Goal: Task Accomplishment & Management: Use online tool/utility

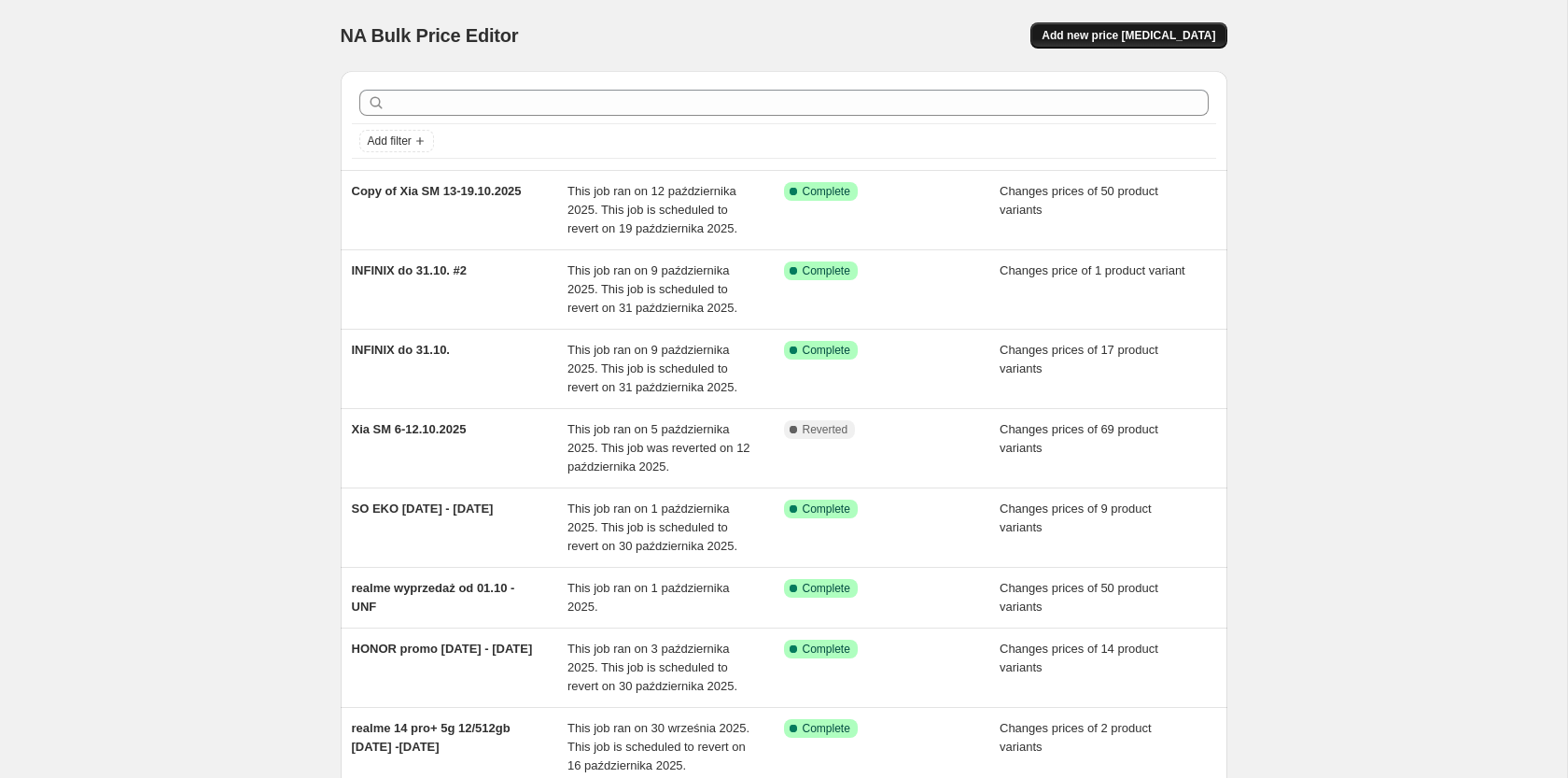
click at [1097, 48] on button "Add new price [MEDICAL_DATA]" at bounding box center [1128, 35] width 196 height 26
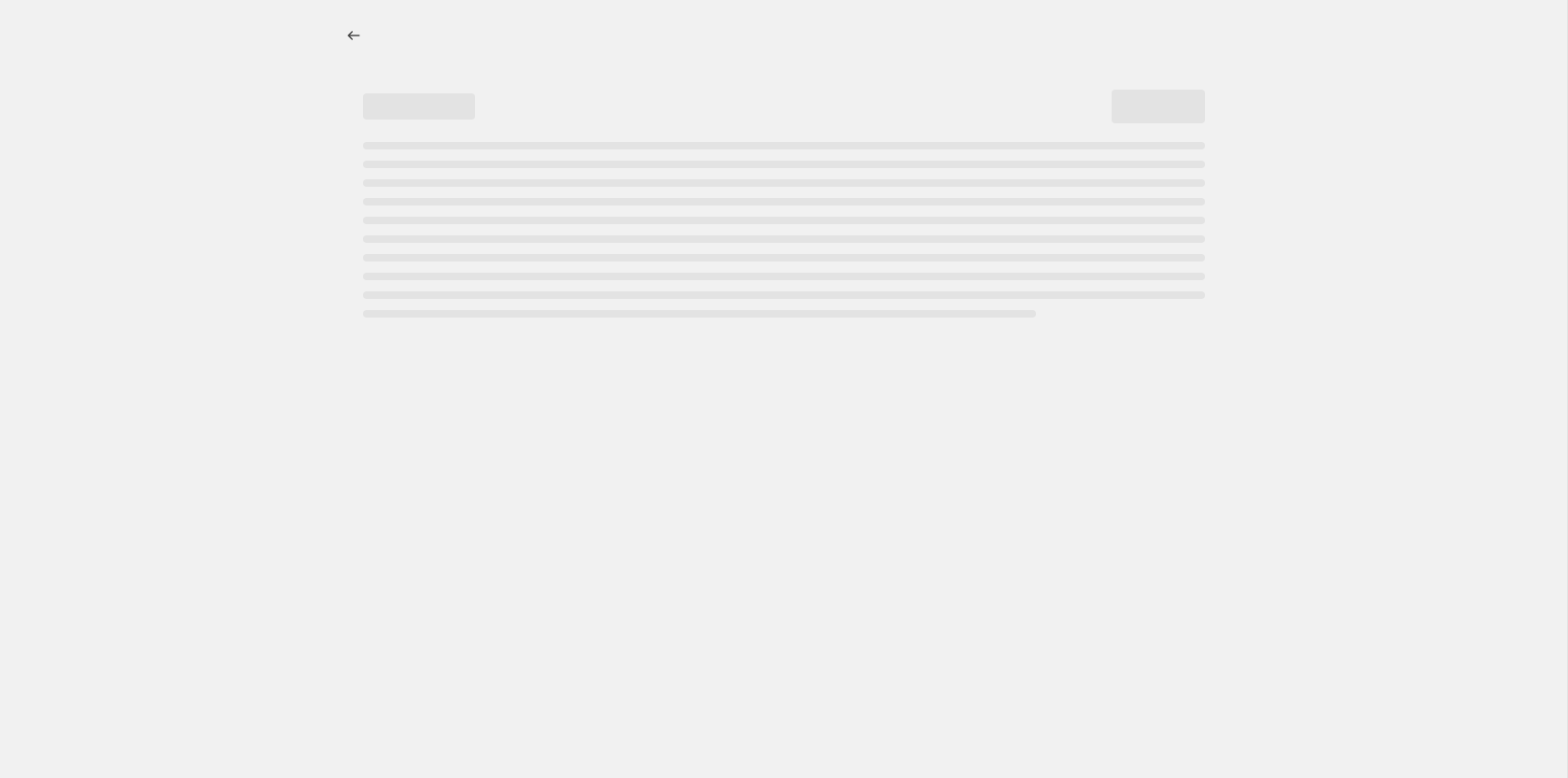
select select "percentage"
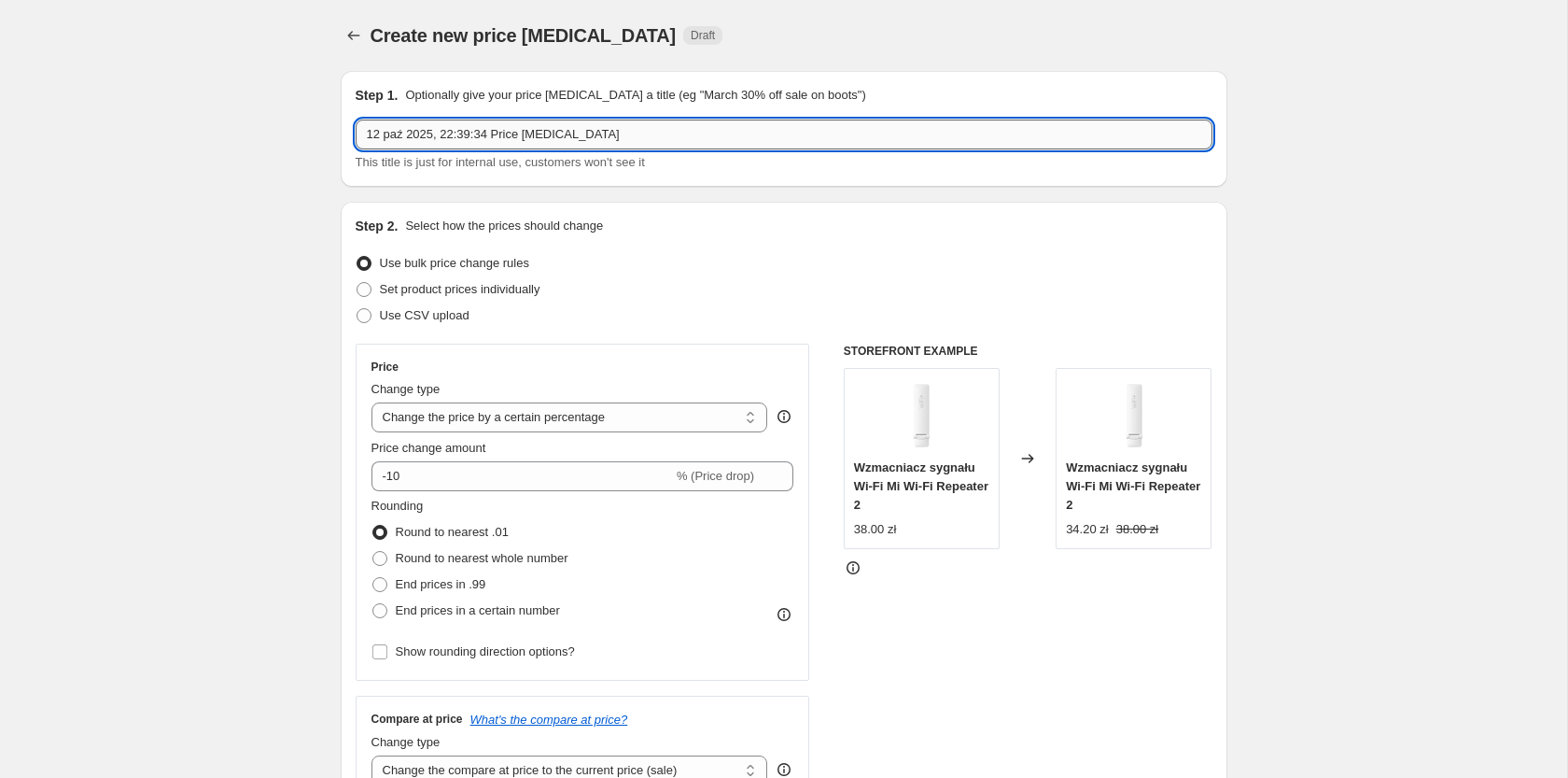
click at [604, 141] on input "12 paź 2025, 22:39:34 Price [MEDICAL_DATA]" at bounding box center [784, 135] width 857 height 30
click at [369, 136] on input "13-31 paz 2025" at bounding box center [784, 135] width 857 height 30
click at [521, 137] on input "SM 13-31 paz 2025" at bounding box center [784, 135] width 857 height 30
paste input "2-26"
type input "SM 12-26 paz 2025"
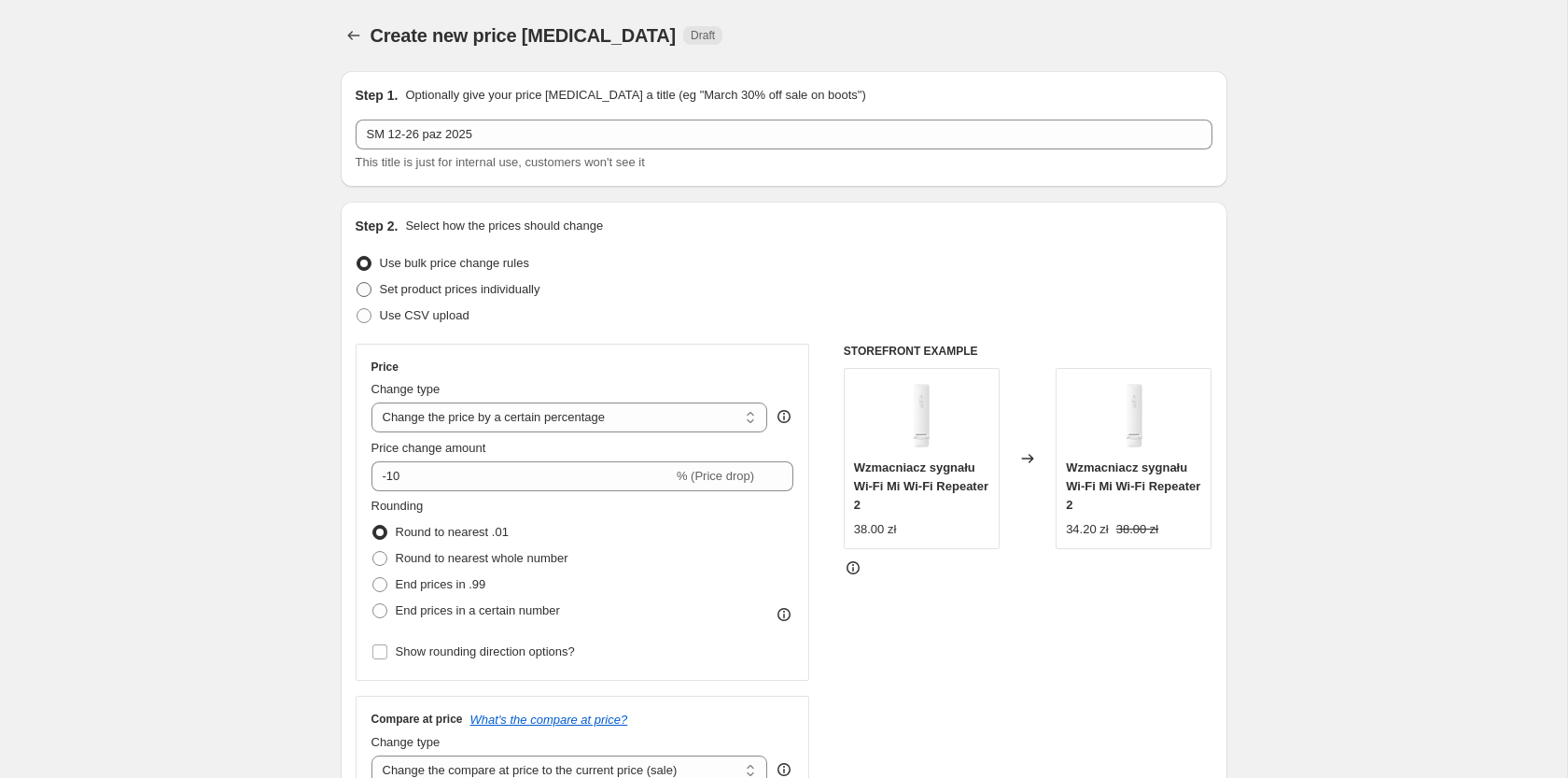
click at [485, 286] on span "Set product prices individually" at bounding box center [460, 289] width 161 height 14
click at [357, 283] on input "Set product prices individually" at bounding box center [357, 282] width 1 height 1
radio input "true"
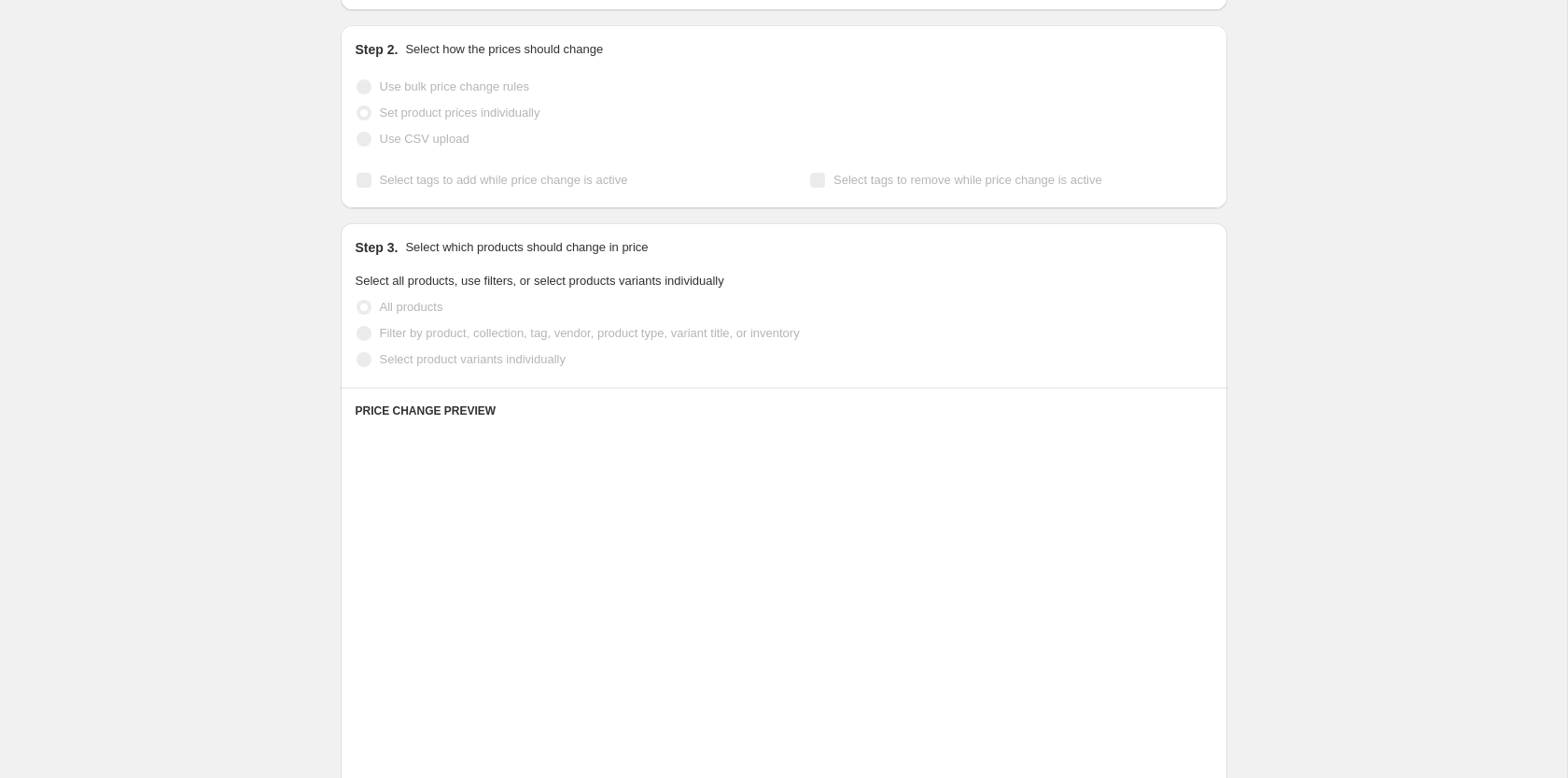
scroll to position [191, 0]
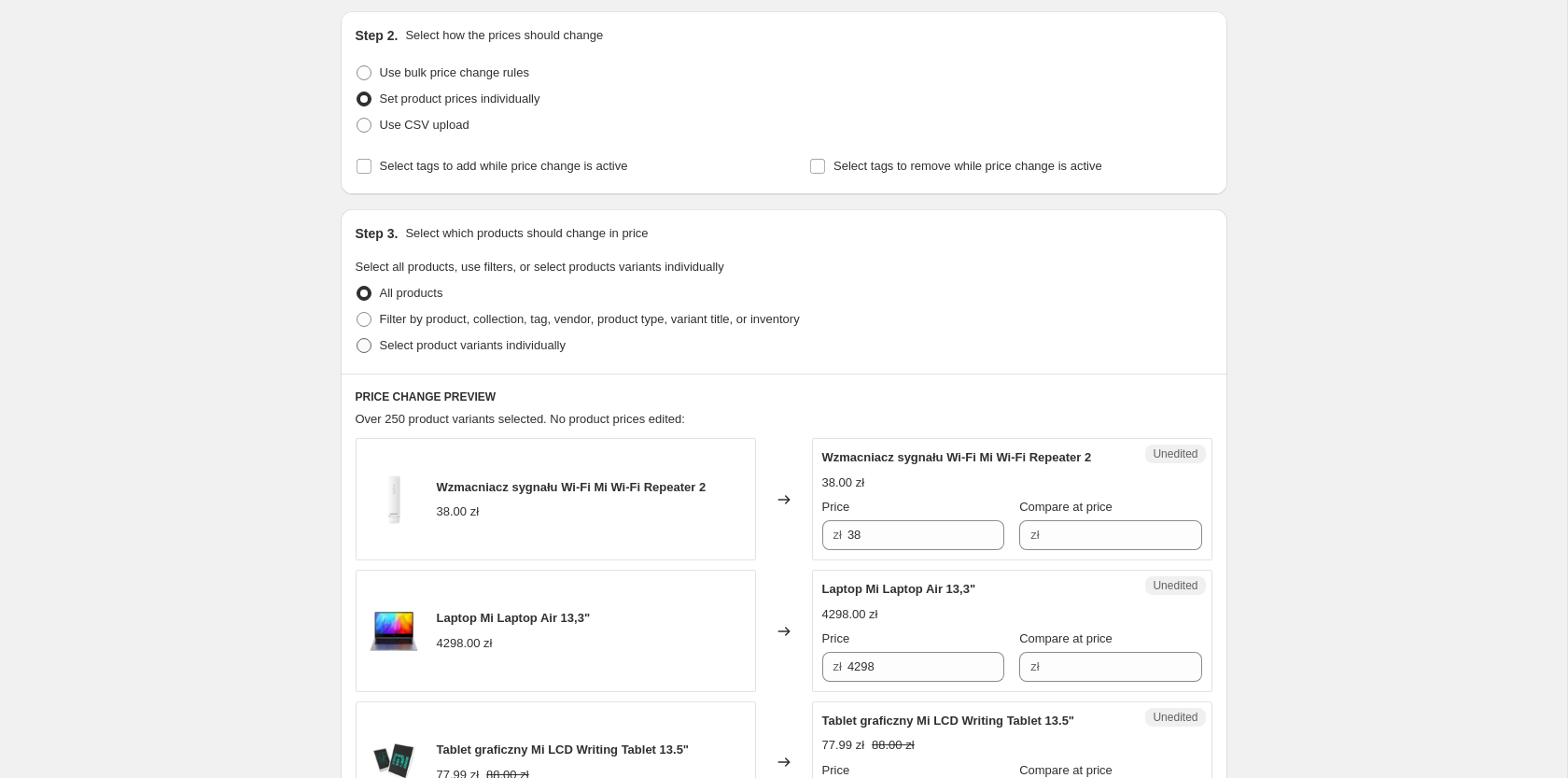
click at [509, 346] on span "Select product variants individually" at bounding box center [473, 345] width 186 height 14
click at [357, 339] on input "Select product variants individually" at bounding box center [357, 338] width 1 height 1
radio input "true"
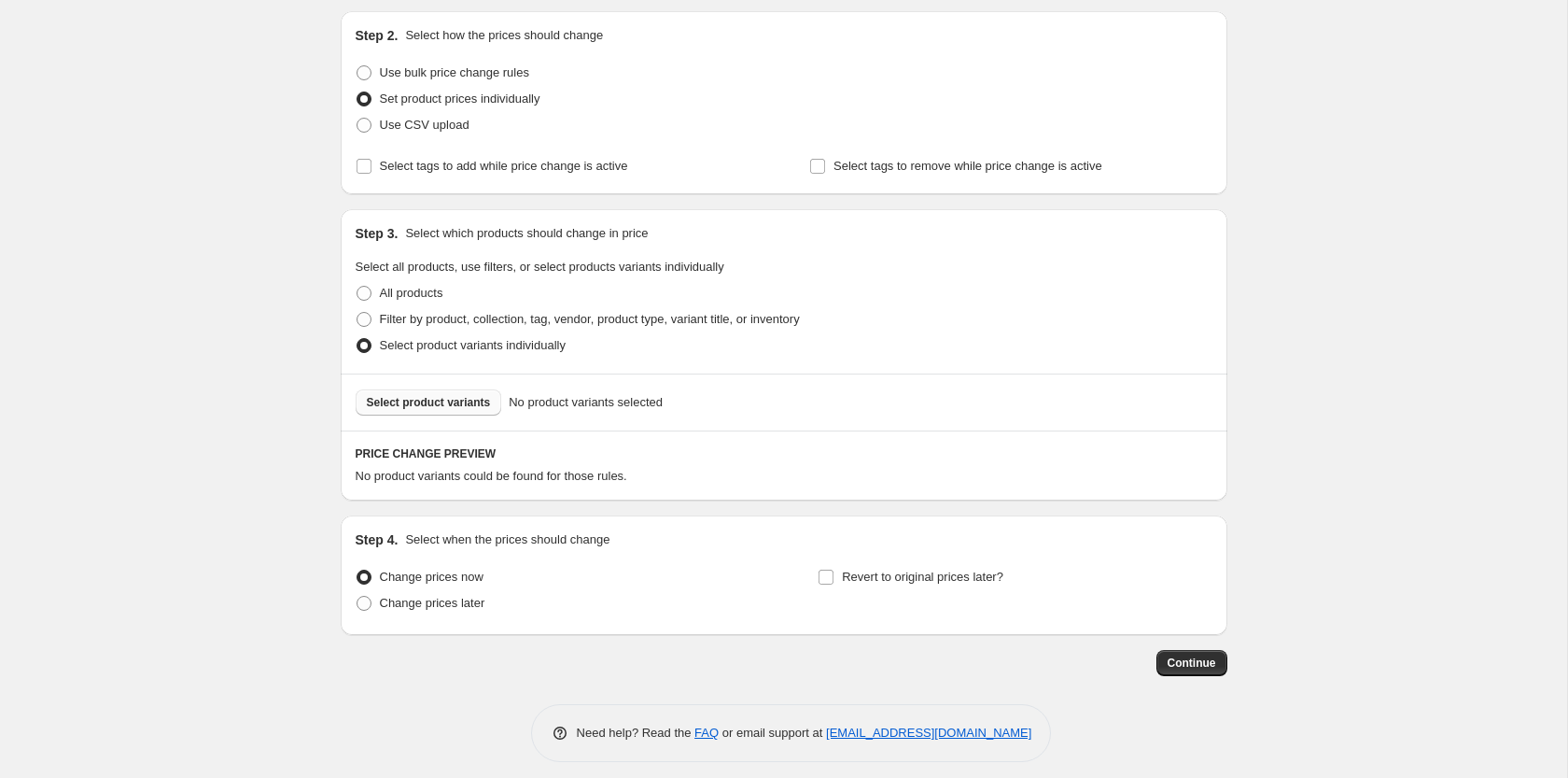
click at [435, 402] on span "Select product variants" at bounding box center [429, 402] width 124 height 15
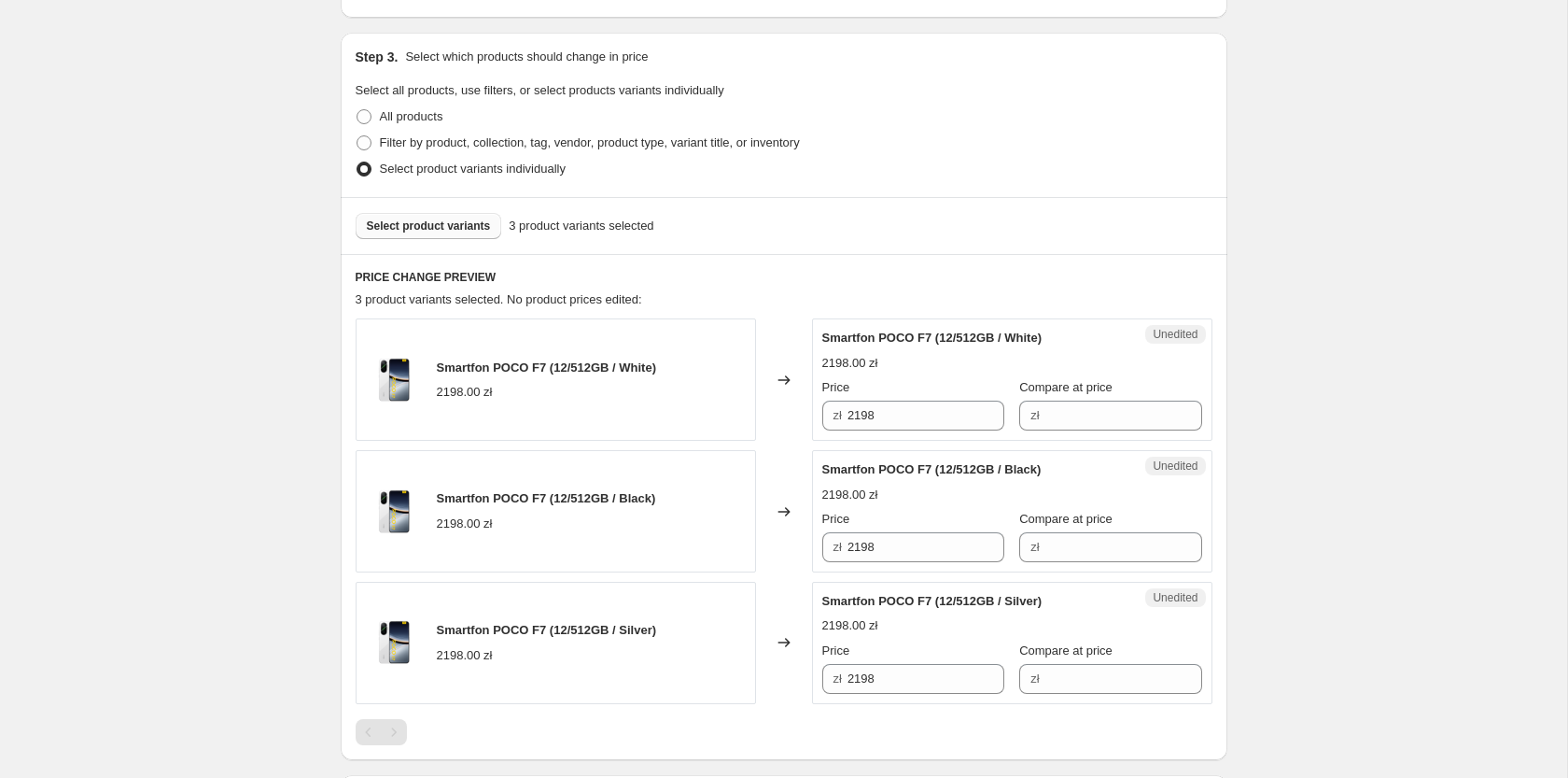
scroll to position [476, 0]
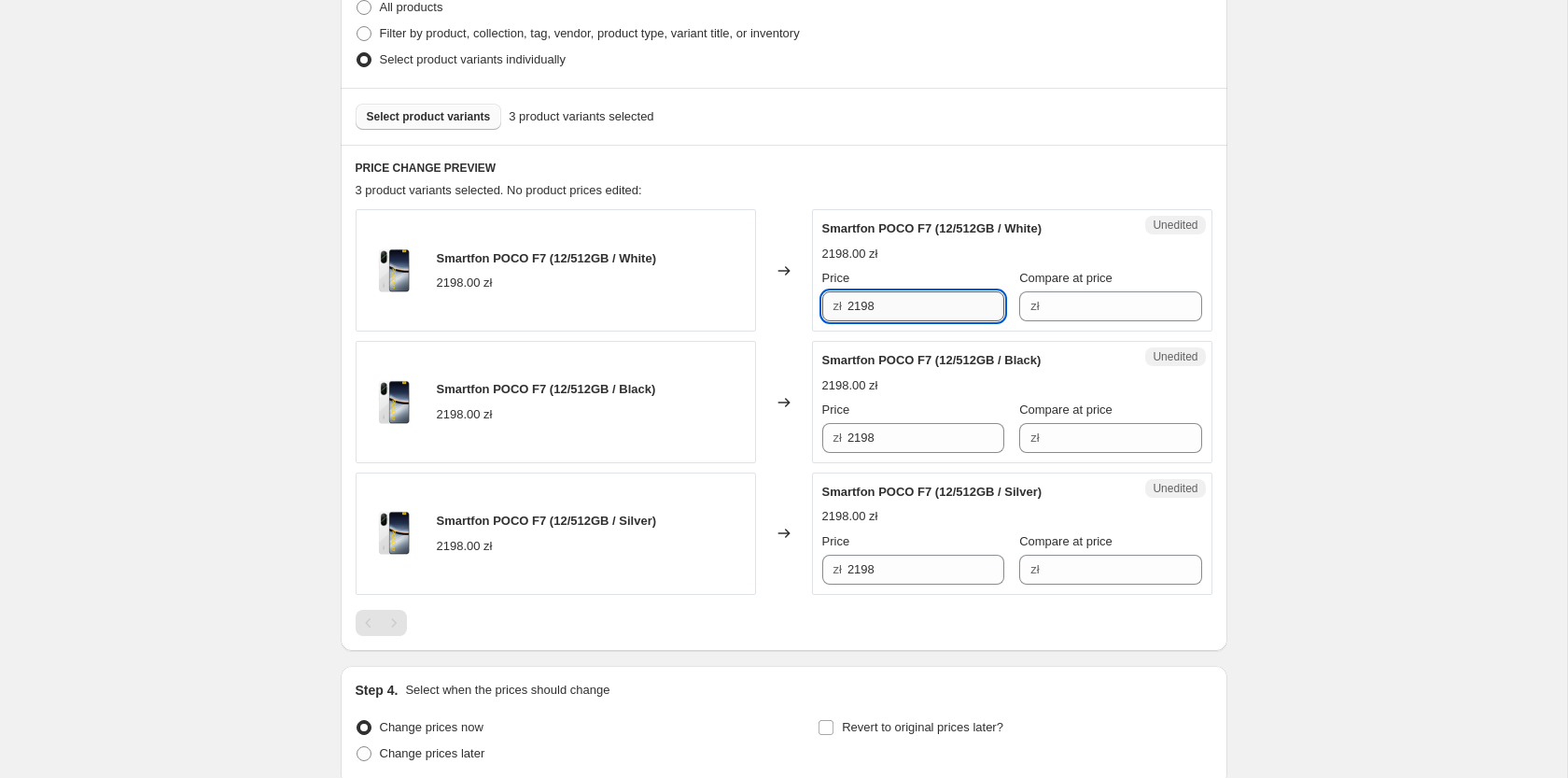
click at [902, 316] on input "2198" at bounding box center [926, 306] width 157 height 30
type input "2198"
click at [891, 437] on input "2198" at bounding box center [926, 438] width 157 height 30
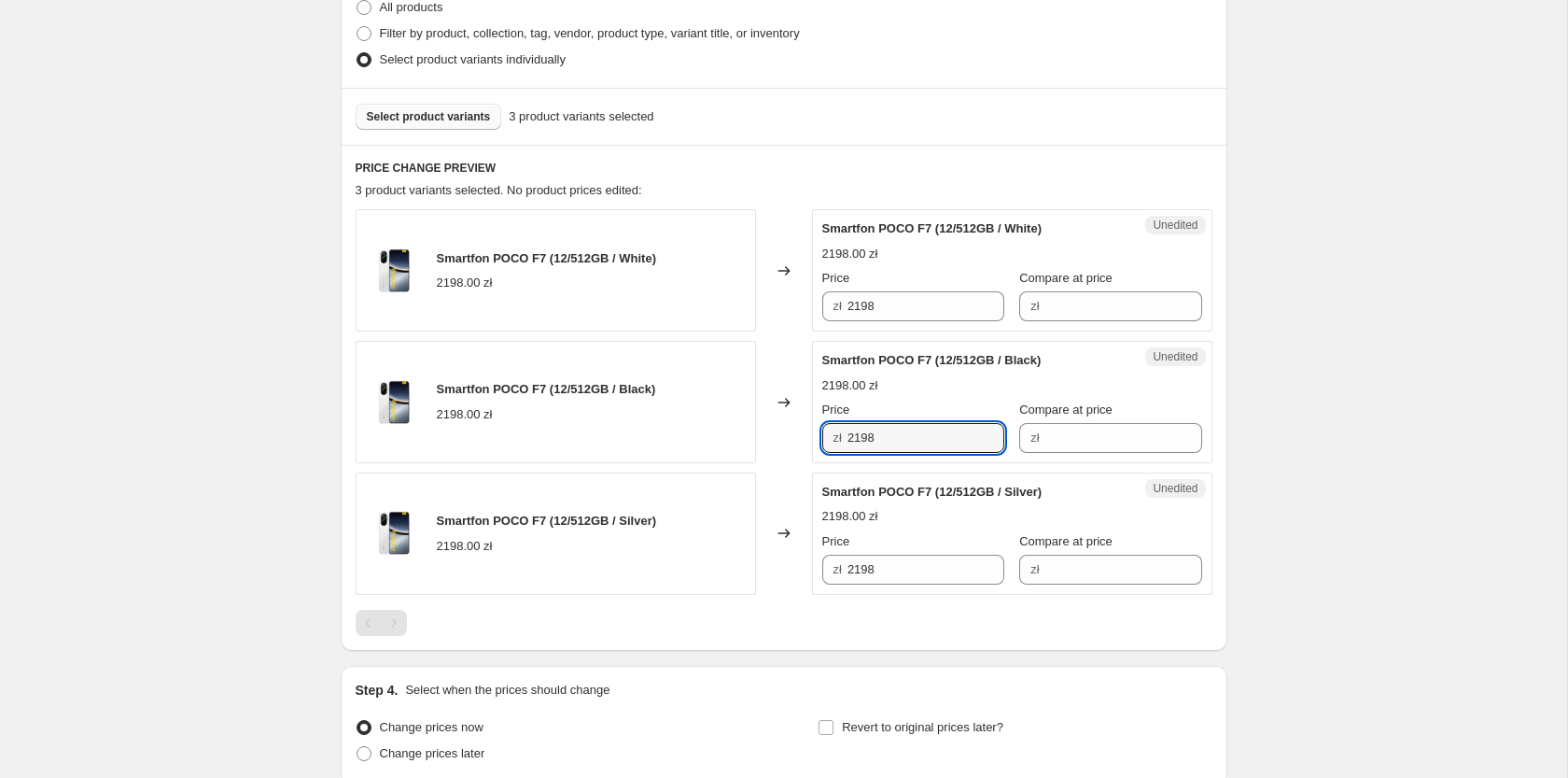
paste input "1997,99"
type input "2198"
click at [889, 560] on input "2198" at bounding box center [926, 570] width 157 height 30
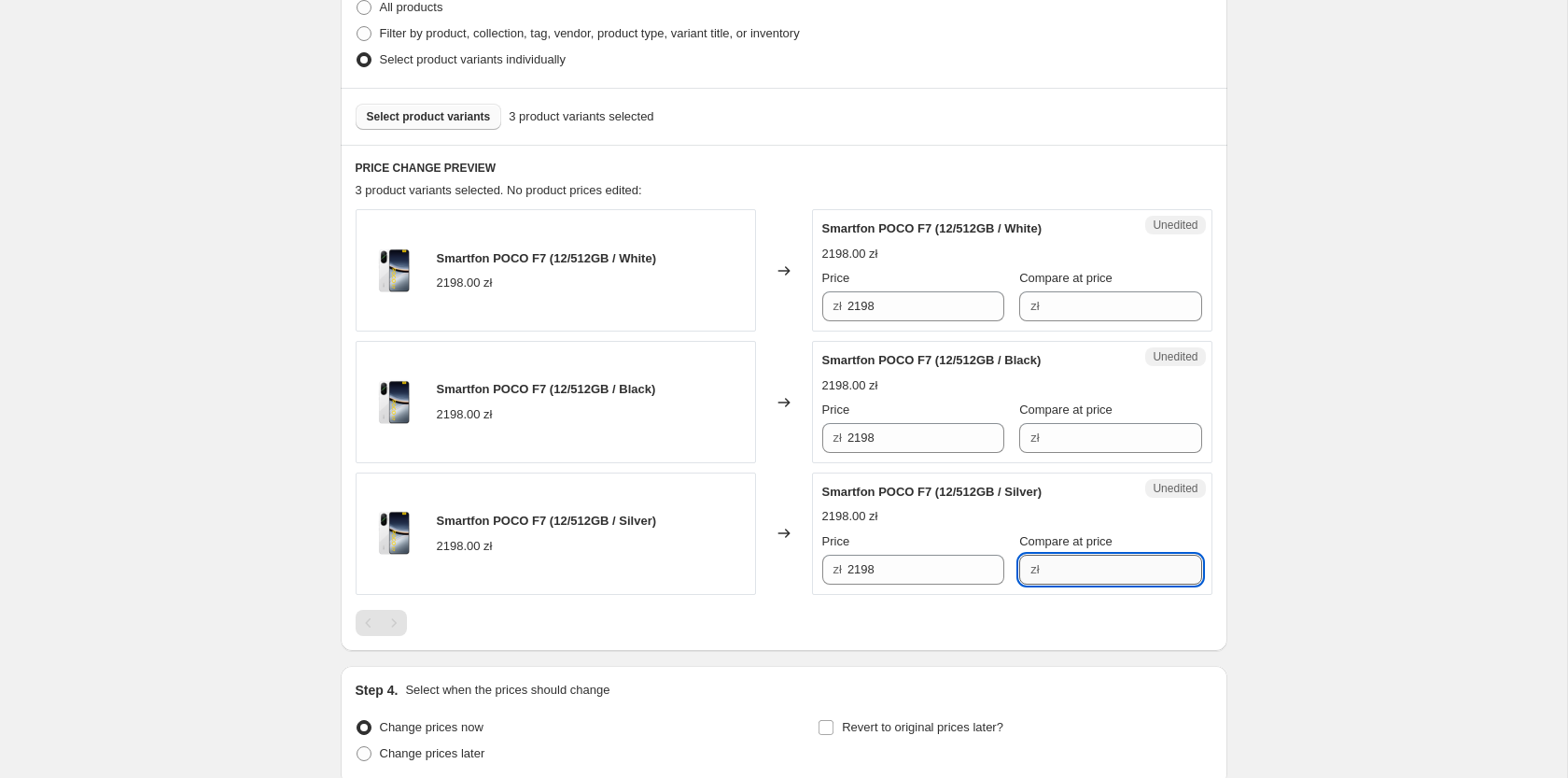
click at [1069, 568] on input "Compare at price" at bounding box center [1123, 570] width 157 height 30
paste input "2198"
type input "2198"
click at [1056, 444] on input "Compare at price" at bounding box center [1123, 438] width 157 height 30
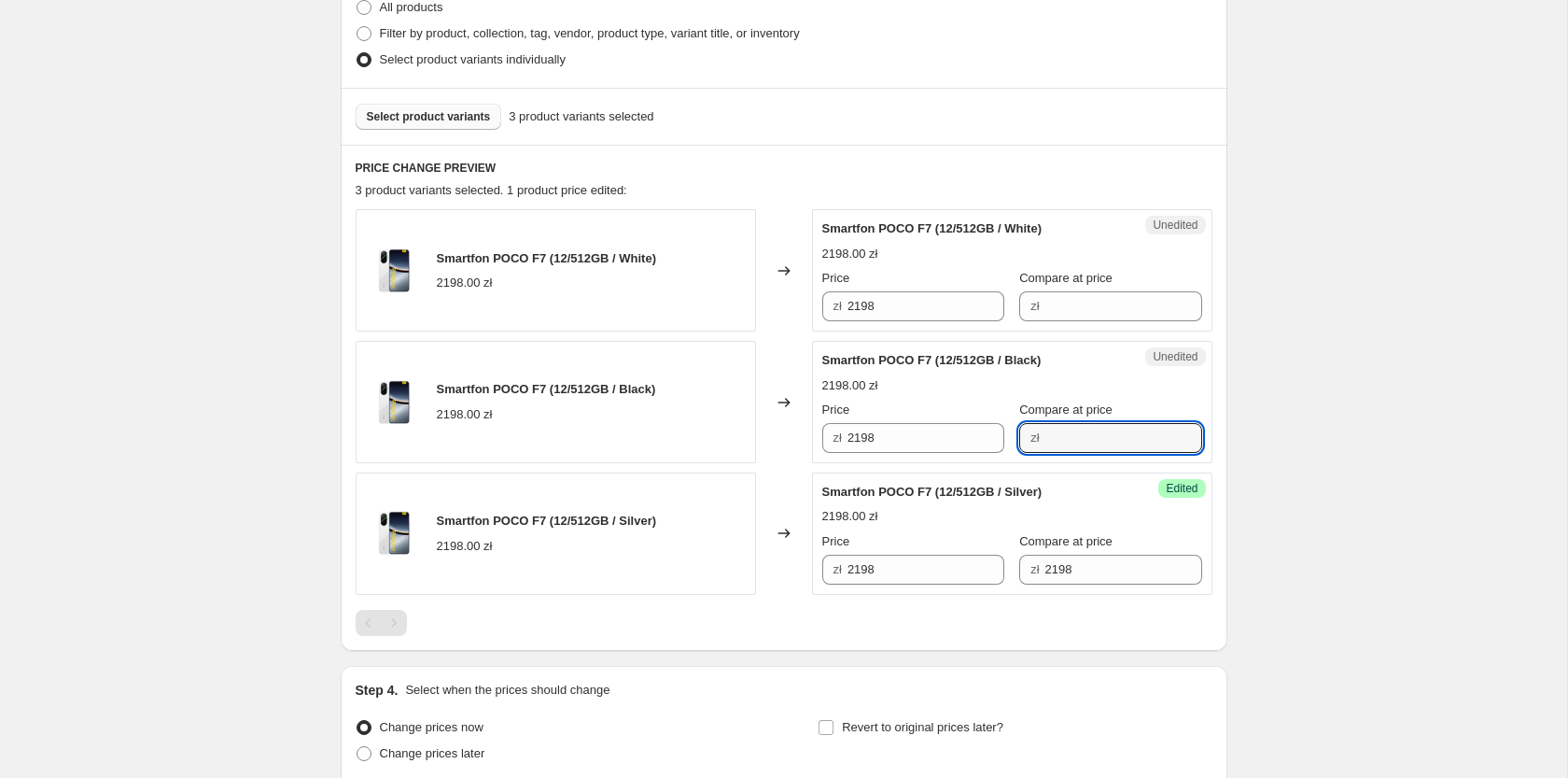
paste input "2198"
type input "2198"
click at [1083, 319] on input "Compare at price" at bounding box center [1123, 306] width 157 height 30
paste input "2198"
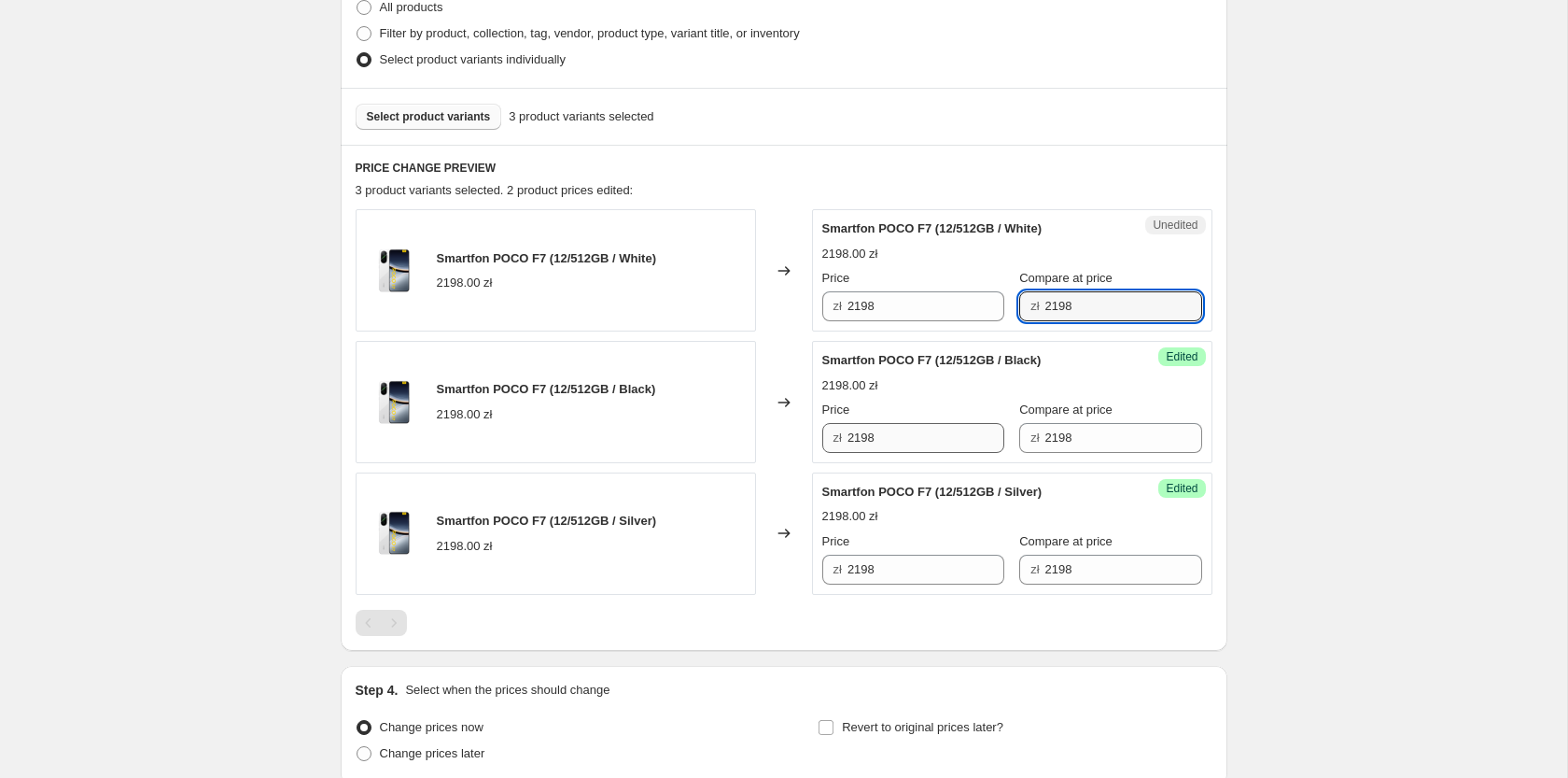
type input "2198"
click at [918, 428] on input "2198" at bounding box center [926, 438] width 157 height 30
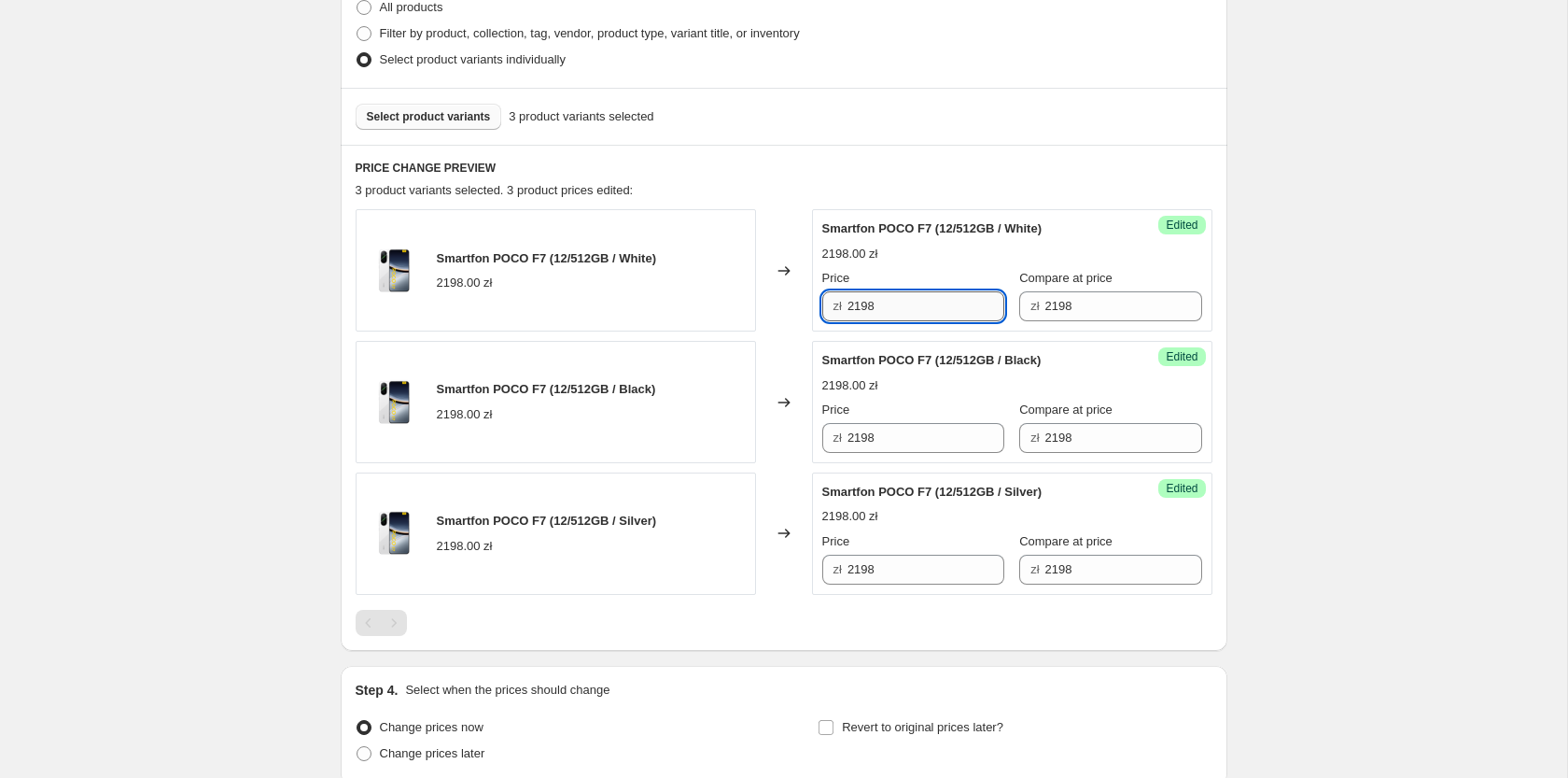
click at [894, 304] on input "2198" at bounding box center [926, 306] width 157 height 30
type input "1997.99"
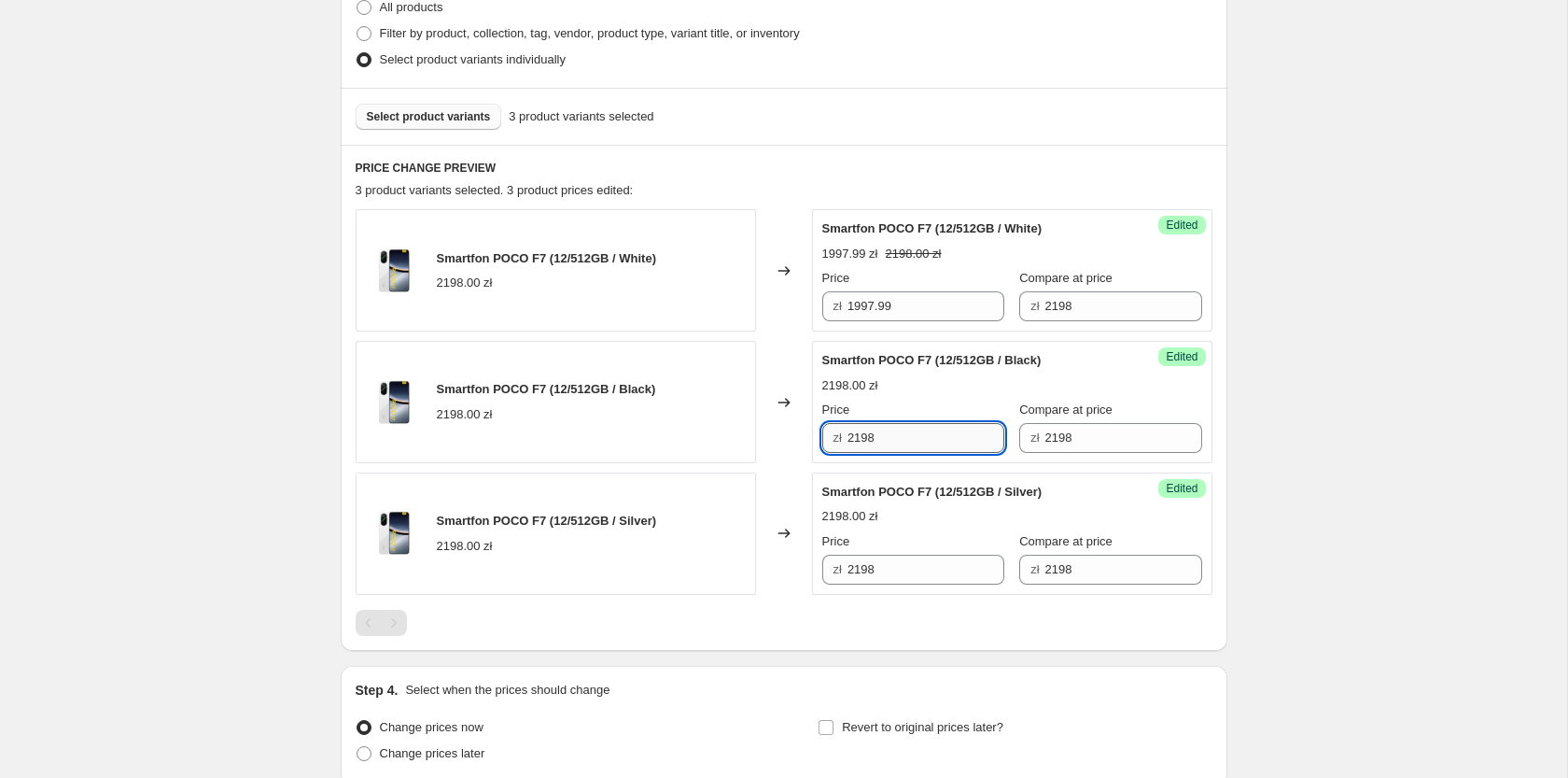
click at [924, 435] on input "2198" at bounding box center [926, 438] width 157 height 30
paste input "1997.99"
type input "1997.99"
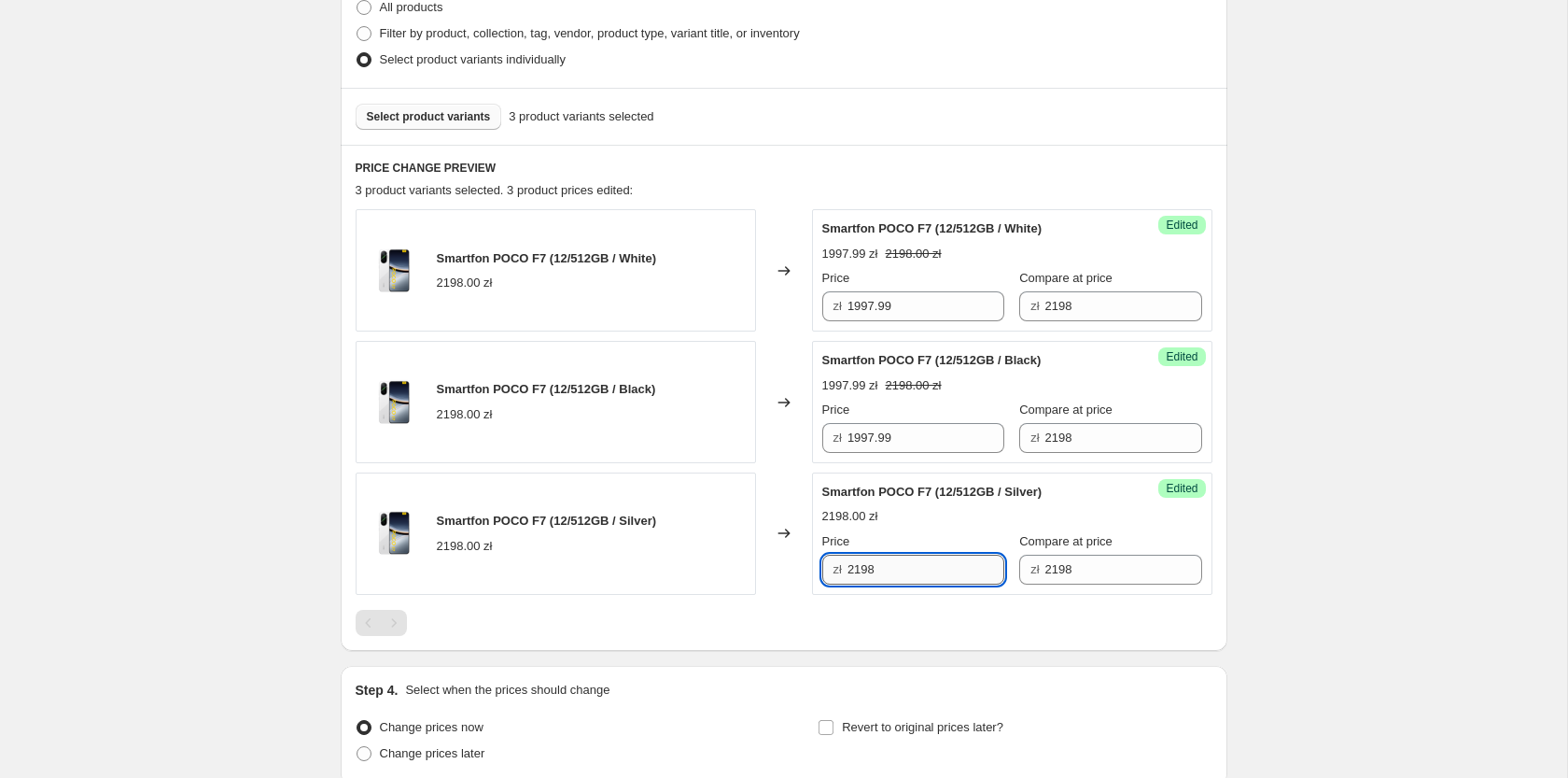
click at [905, 573] on input "2198" at bounding box center [926, 570] width 157 height 30
paste input "1997.99"
type input "1997.99"
drag, startPoint x: 431, startPoint y: 118, endPoint x: 256, endPoint y: 15, distance: 203.1
click at [430, 118] on span "Select product variants" at bounding box center [429, 117] width 124 height 15
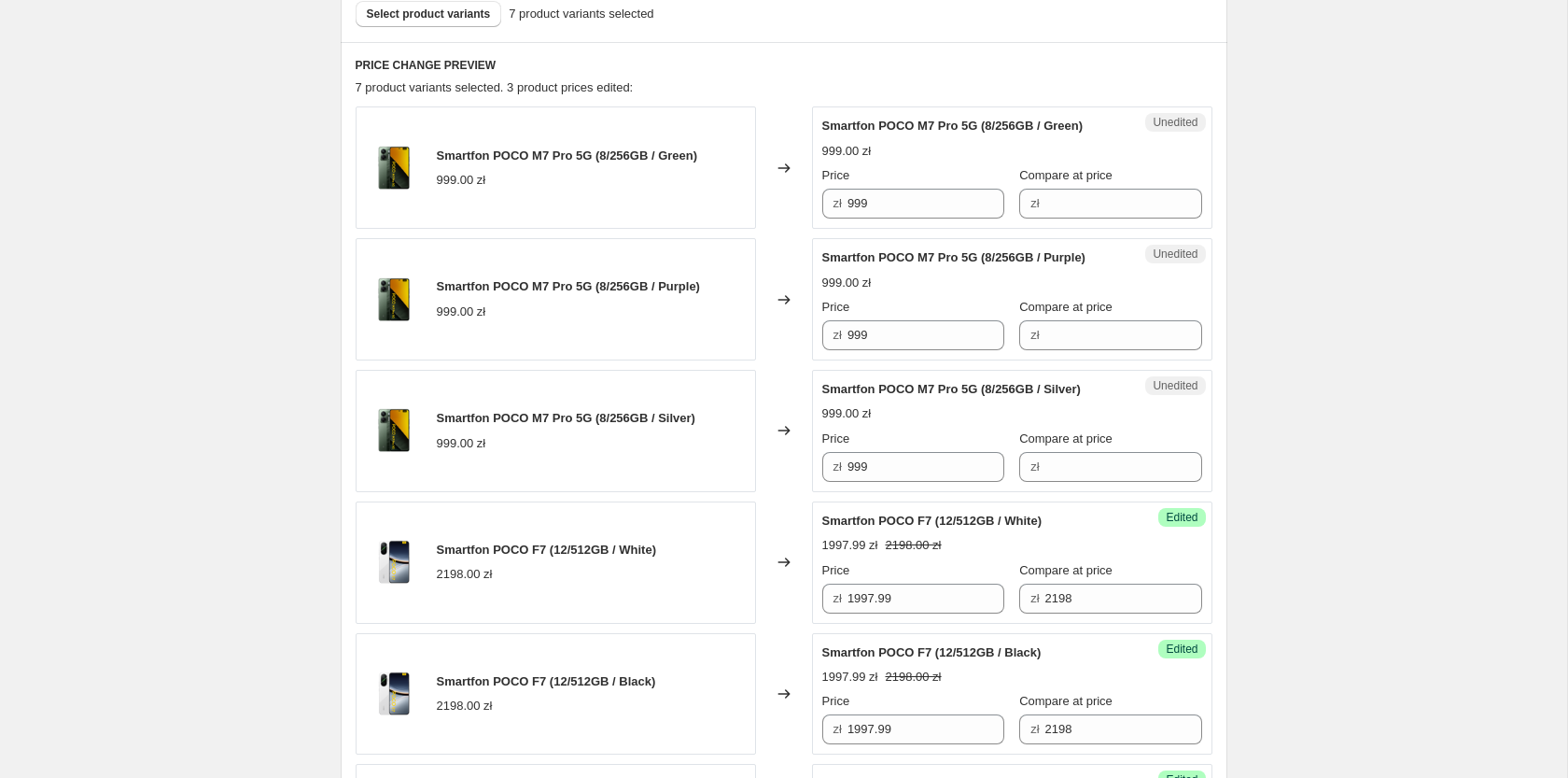
scroll to position [666, 0]
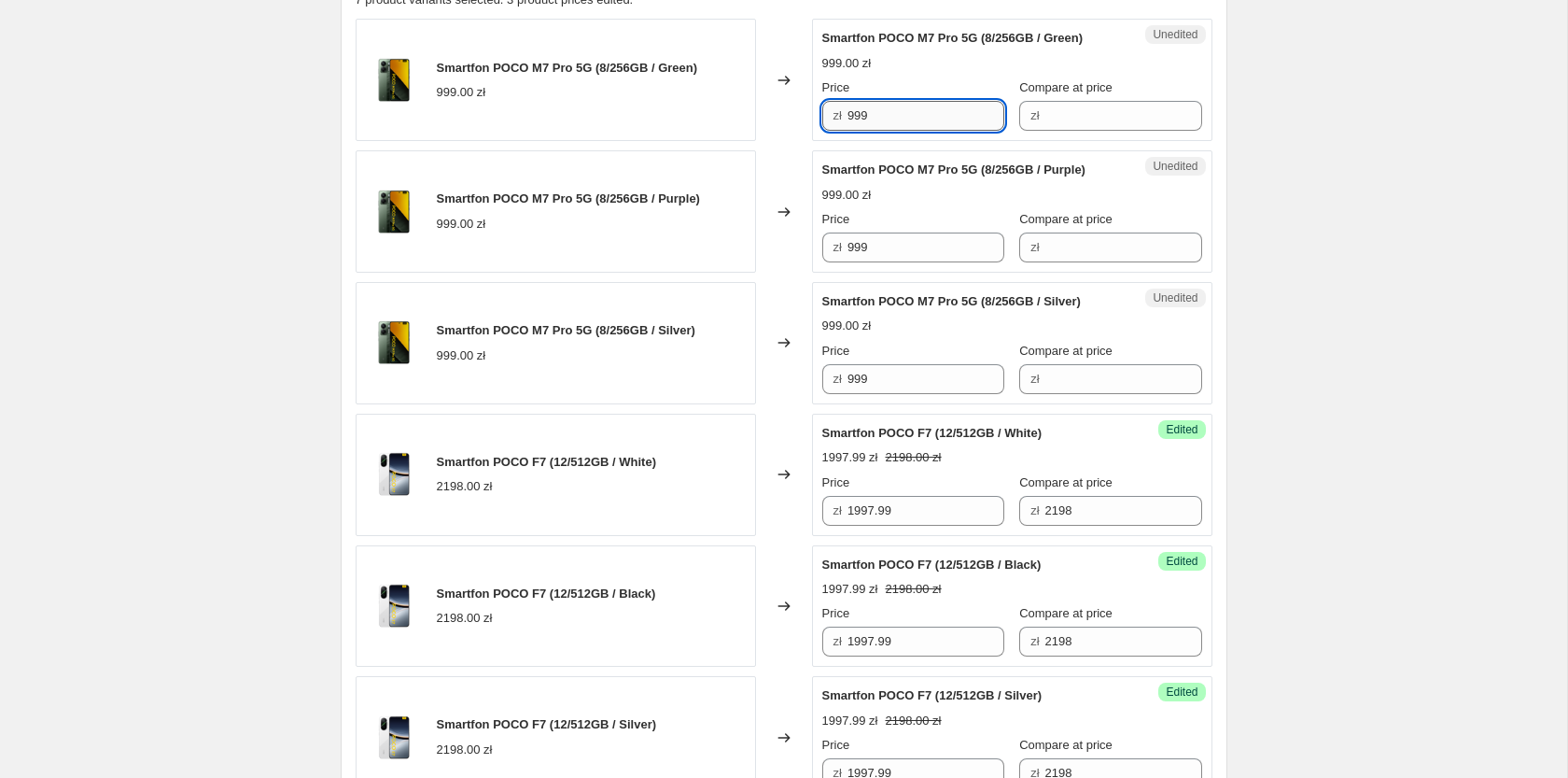
click at [884, 102] on input "999" at bounding box center [926, 116] width 157 height 30
click at [1074, 118] on input "Compare at price" at bounding box center [1123, 116] width 157 height 30
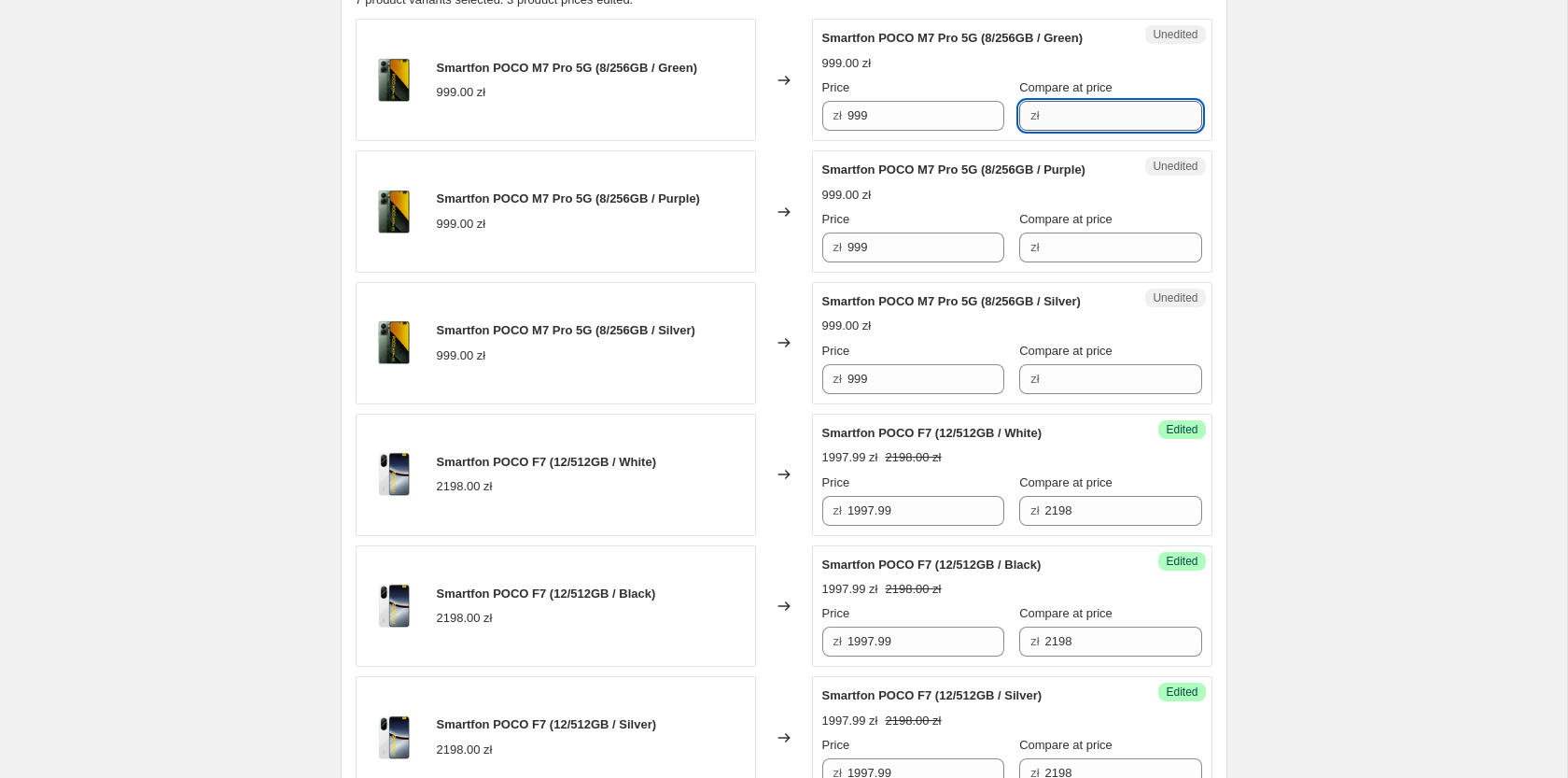
paste input "999"
type input "999"
click at [1054, 247] on input "Compare at price" at bounding box center [1123, 247] width 157 height 30
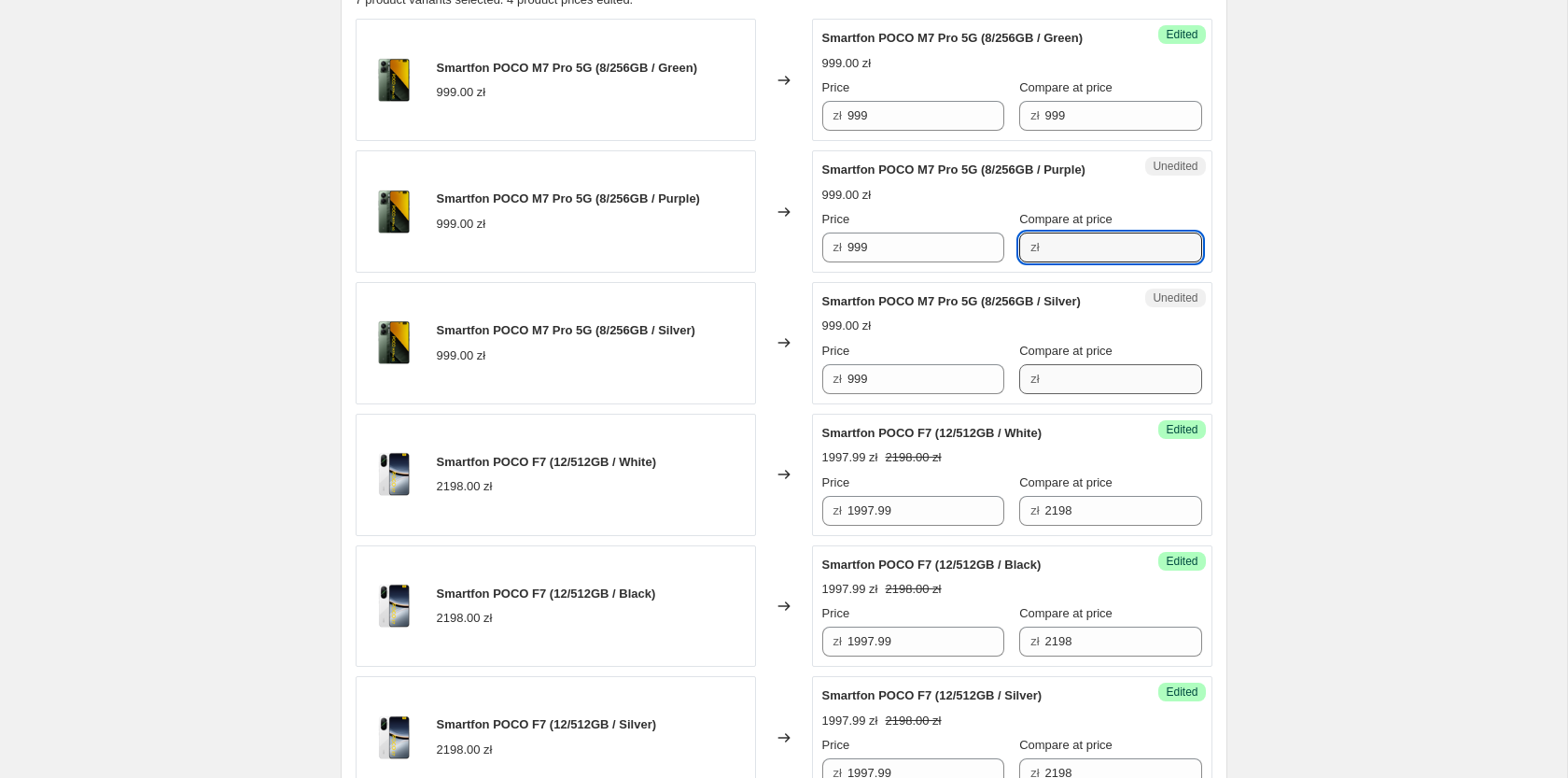
paste input "999"
type input "999"
click at [1051, 383] on input "Compare at price" at bounding box center [1123, 379] width 157 height 30
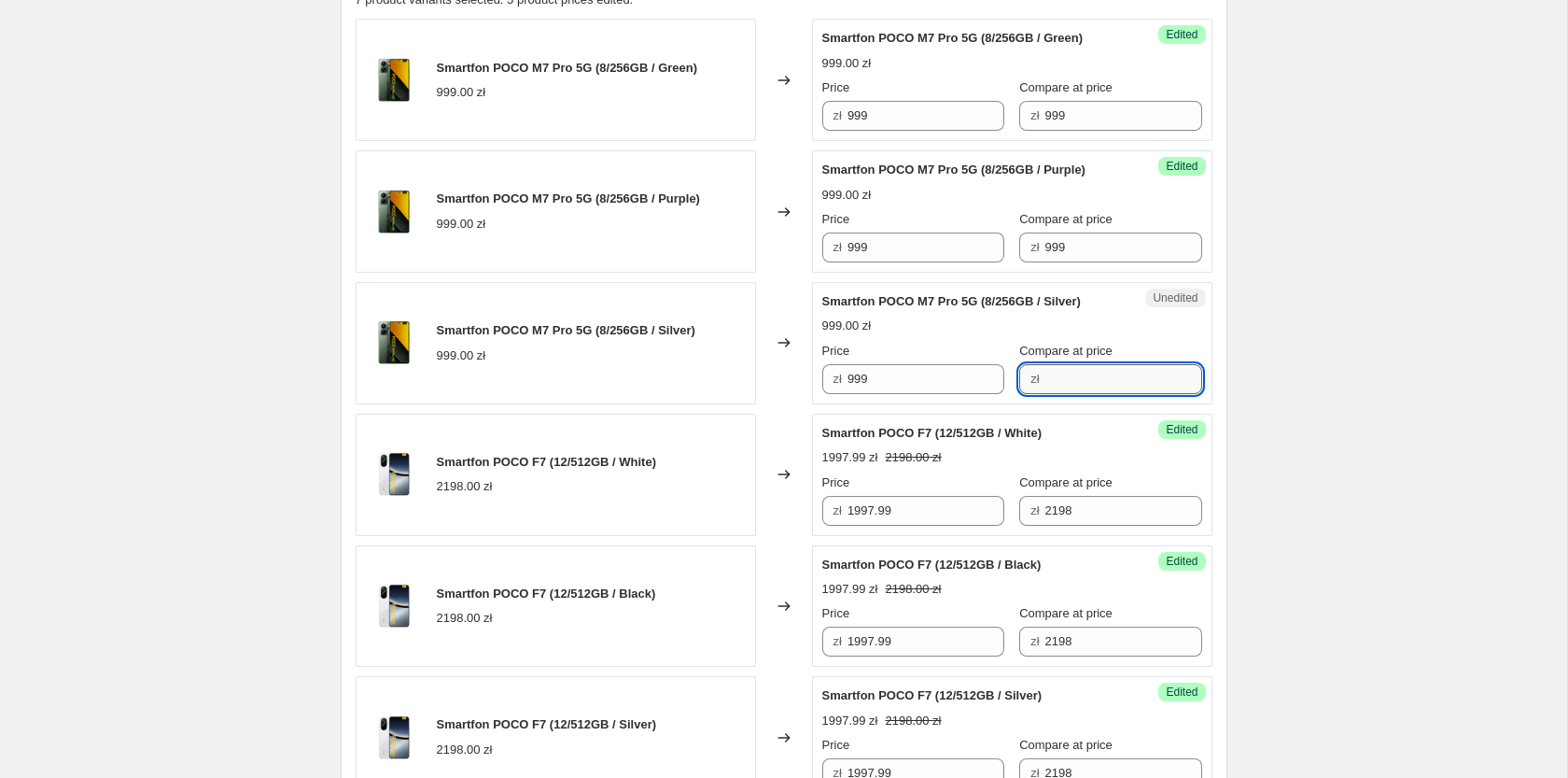
paste input "999"
type input "999"
click at [924, 127] on input "999" at bounding box center [926, 116] width 157 height 30
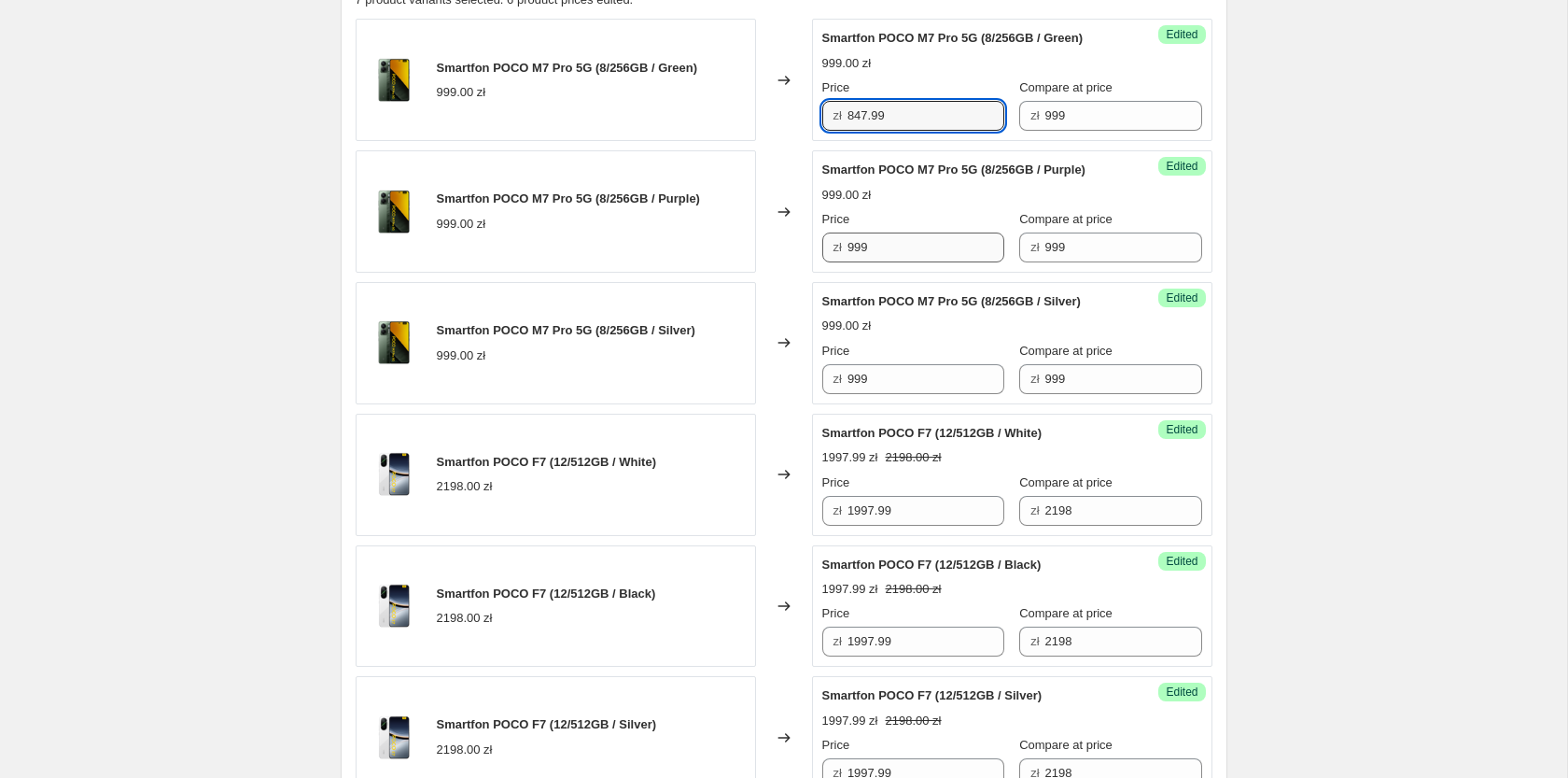
type input "847.99"
click at [877, 248] on input "999" at bounding box center [926, 247] width 157 height 30
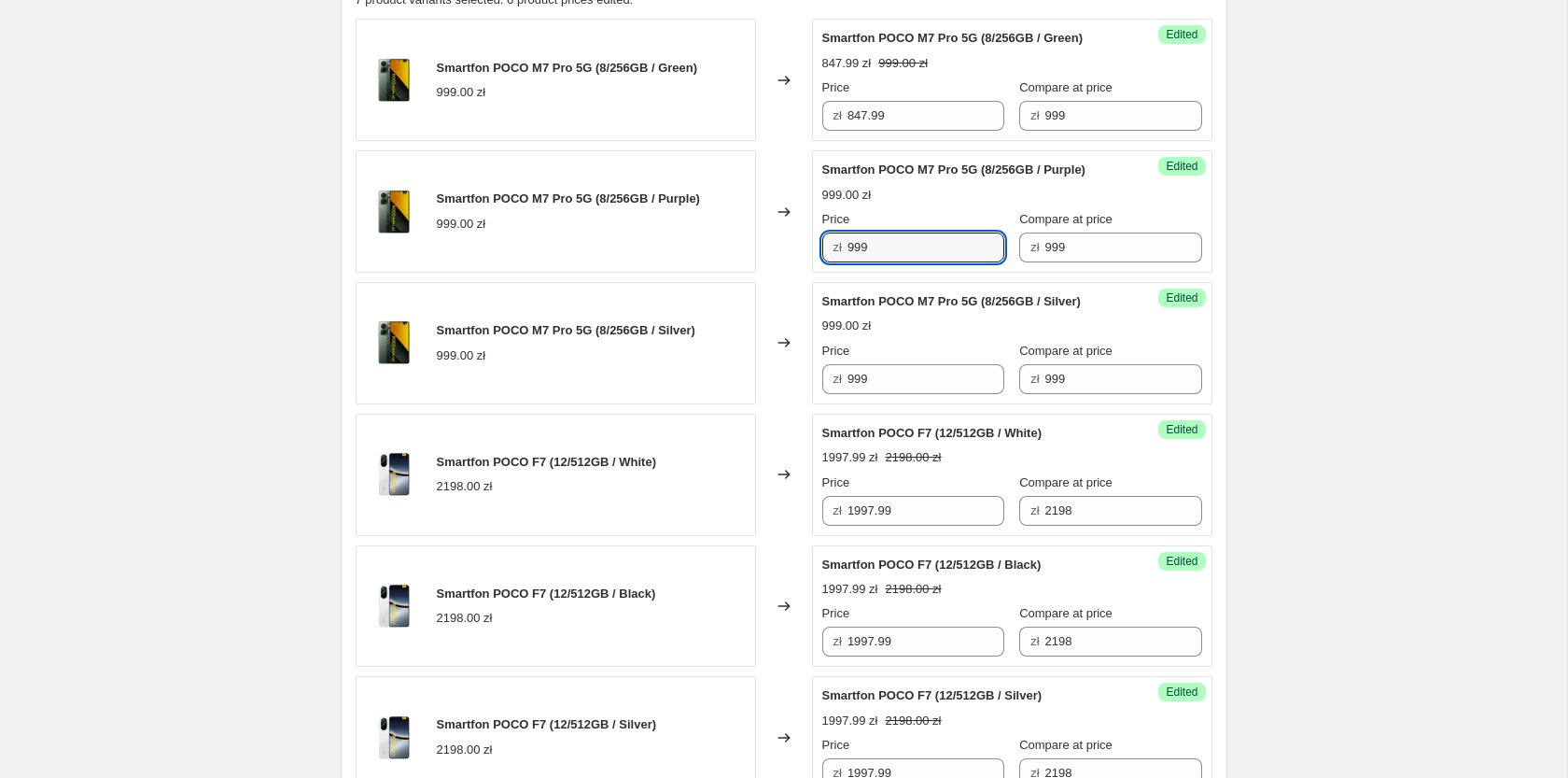
paste input "847."
type input "847.99"
click at [885, 372] on input "999" at bounding box center [926, 379] width 157 height 30
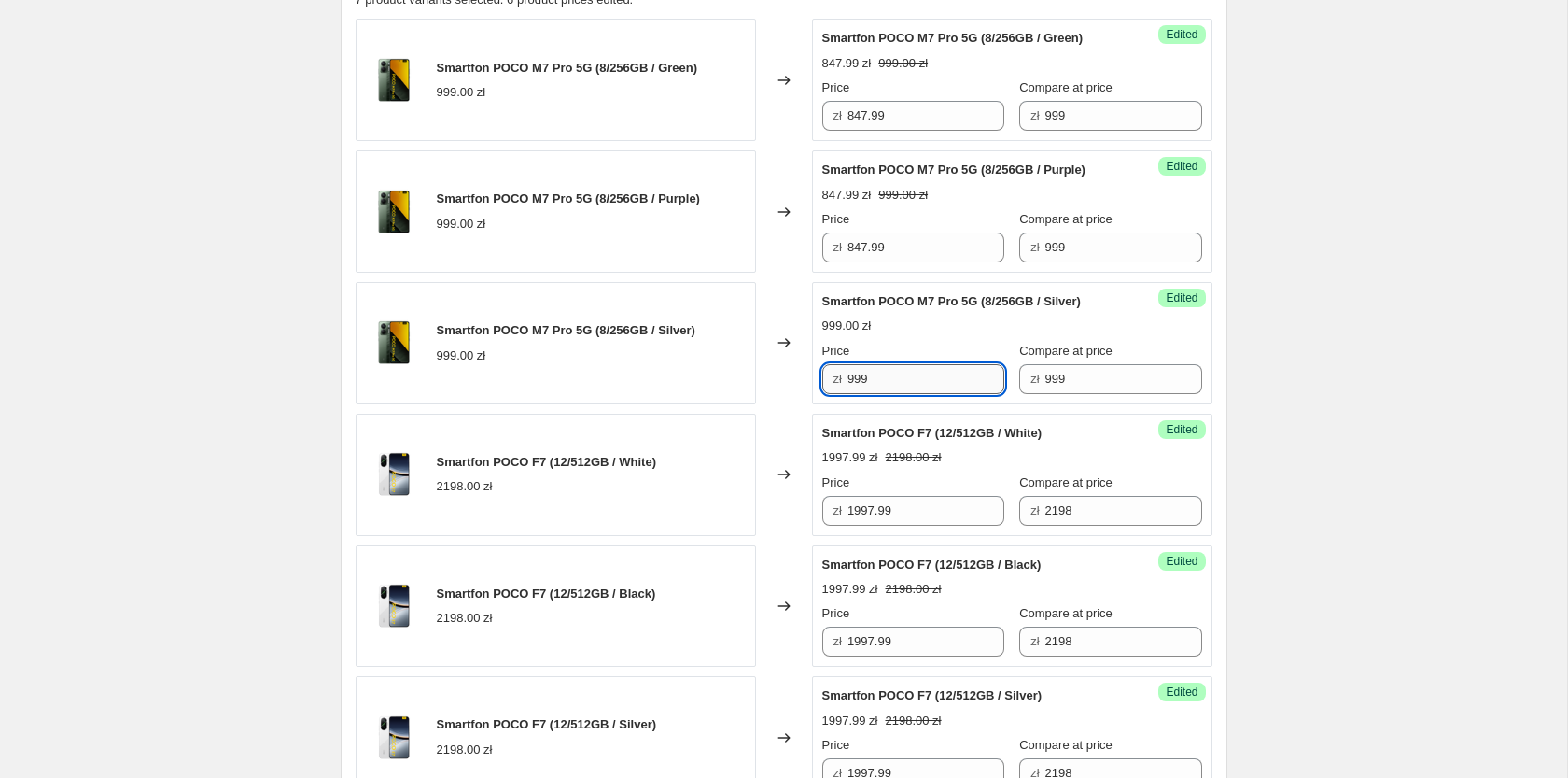
paste input "847."
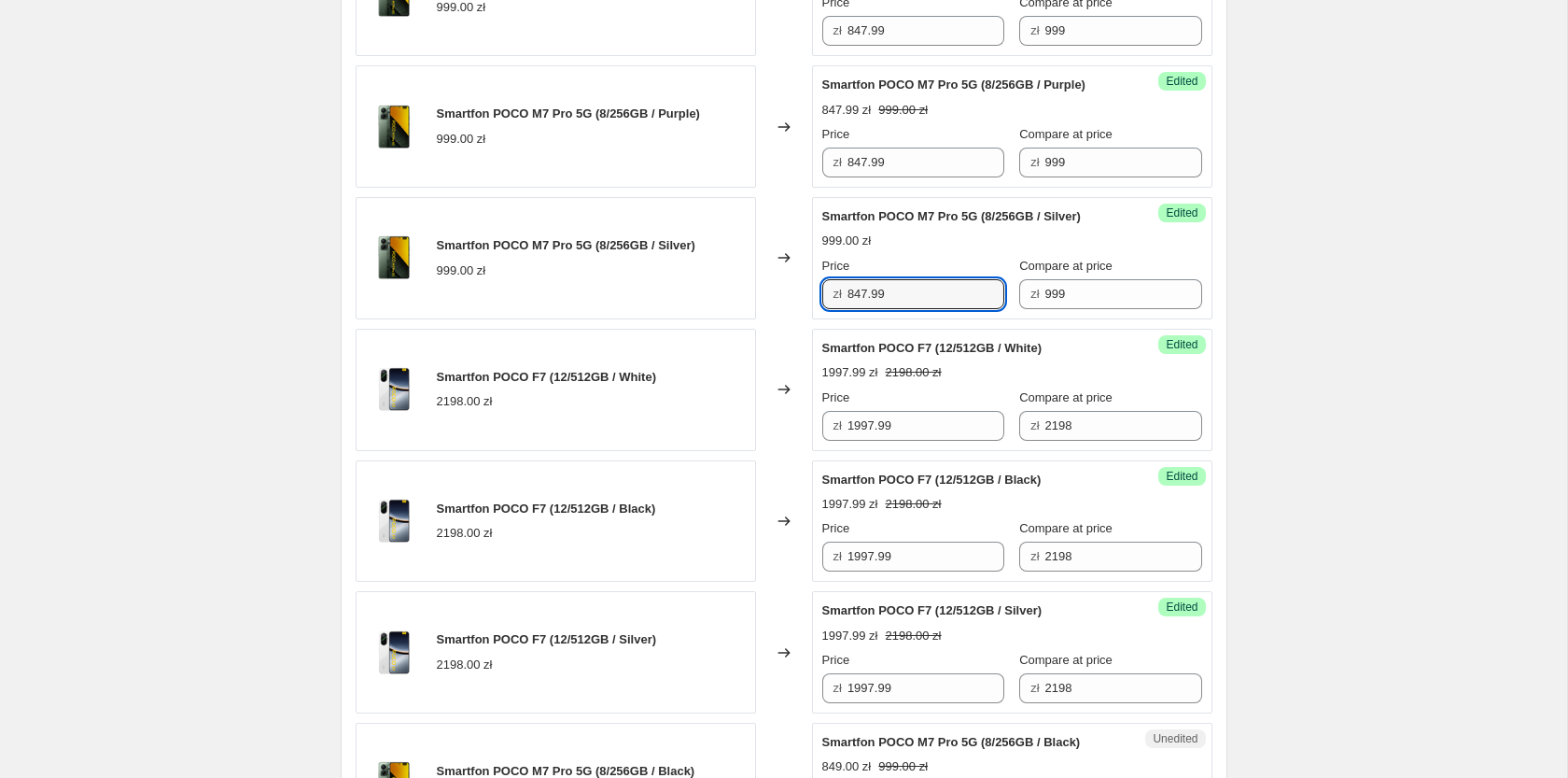
scroll to position [857, 0]
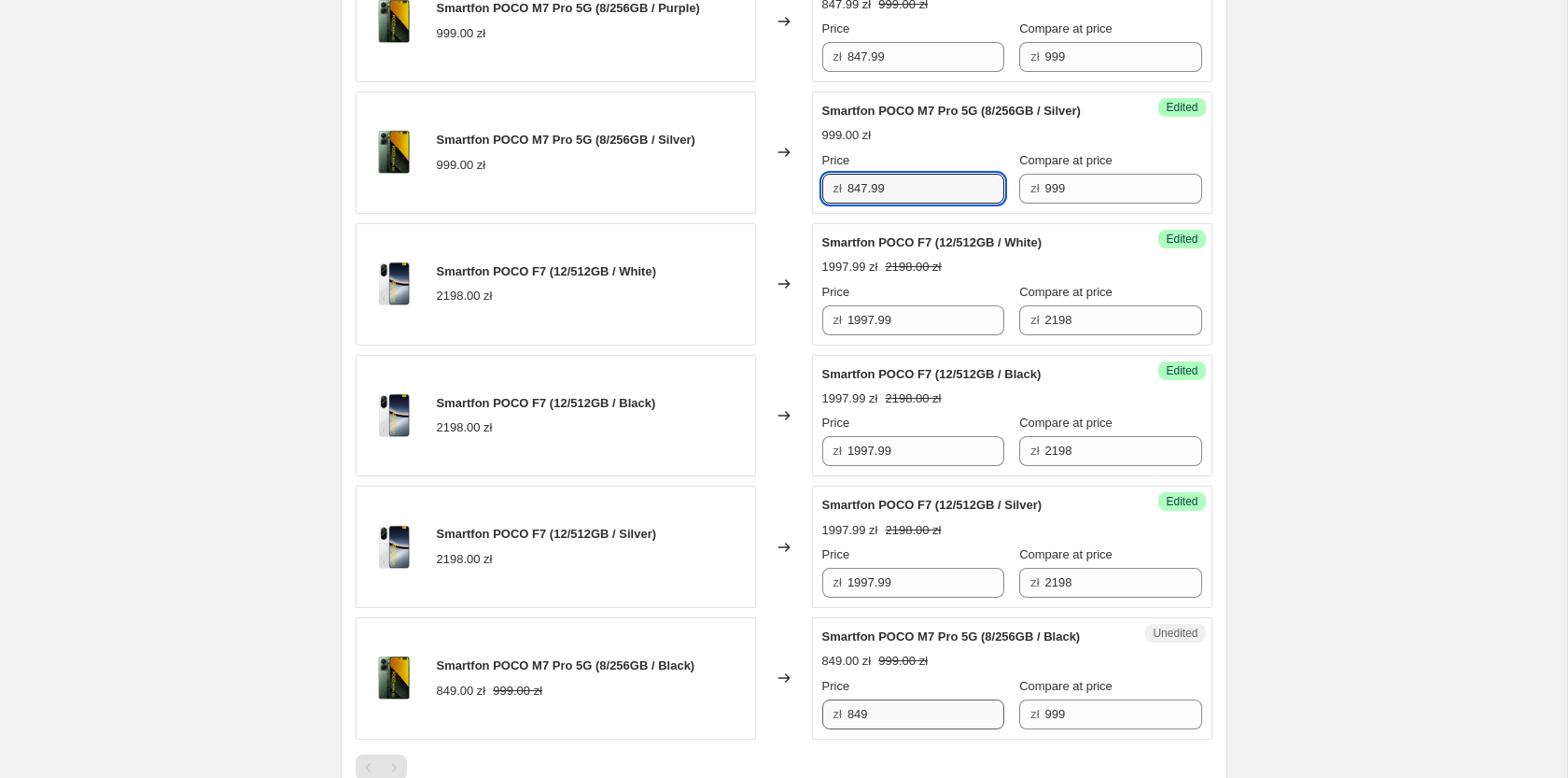
type input "847.99"
click at [887, 707] on input "849" at bounding box center [926, 714] width 157 height 30
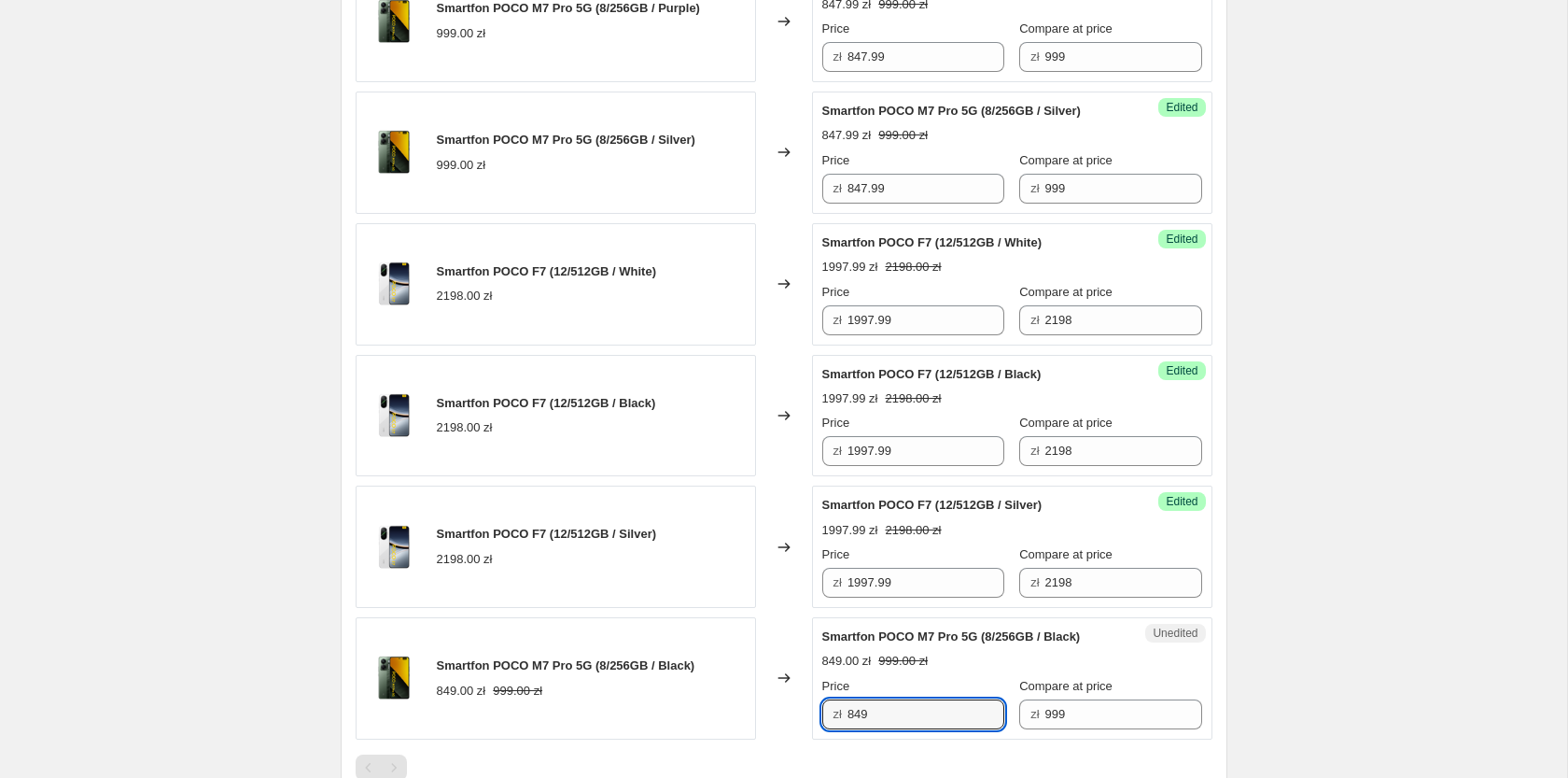
paste input "7.9"
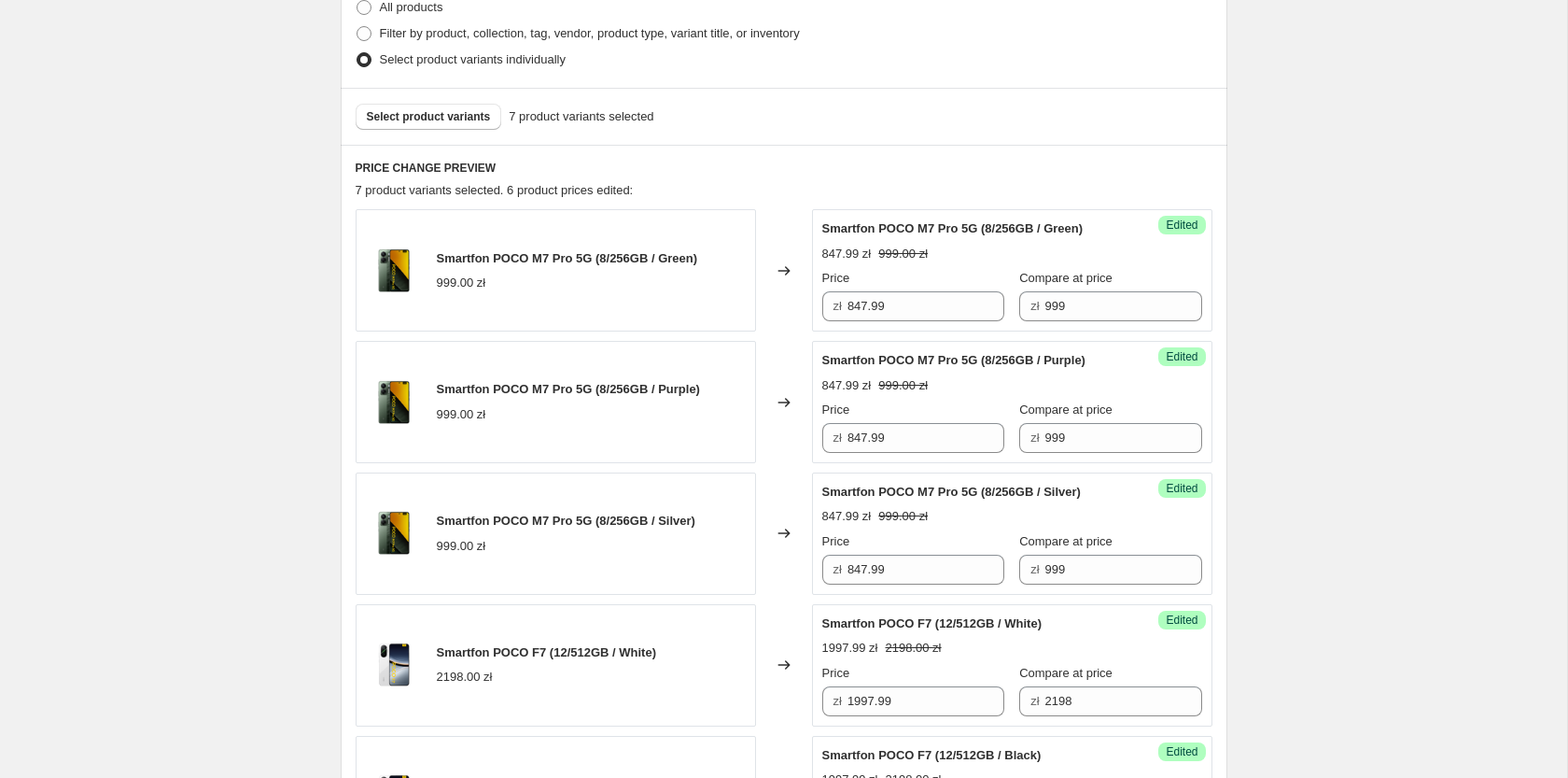
type input "847.99"
click at [434, 117] on span "Select product variants" at bounding box center [429, 117] width 124 height 15
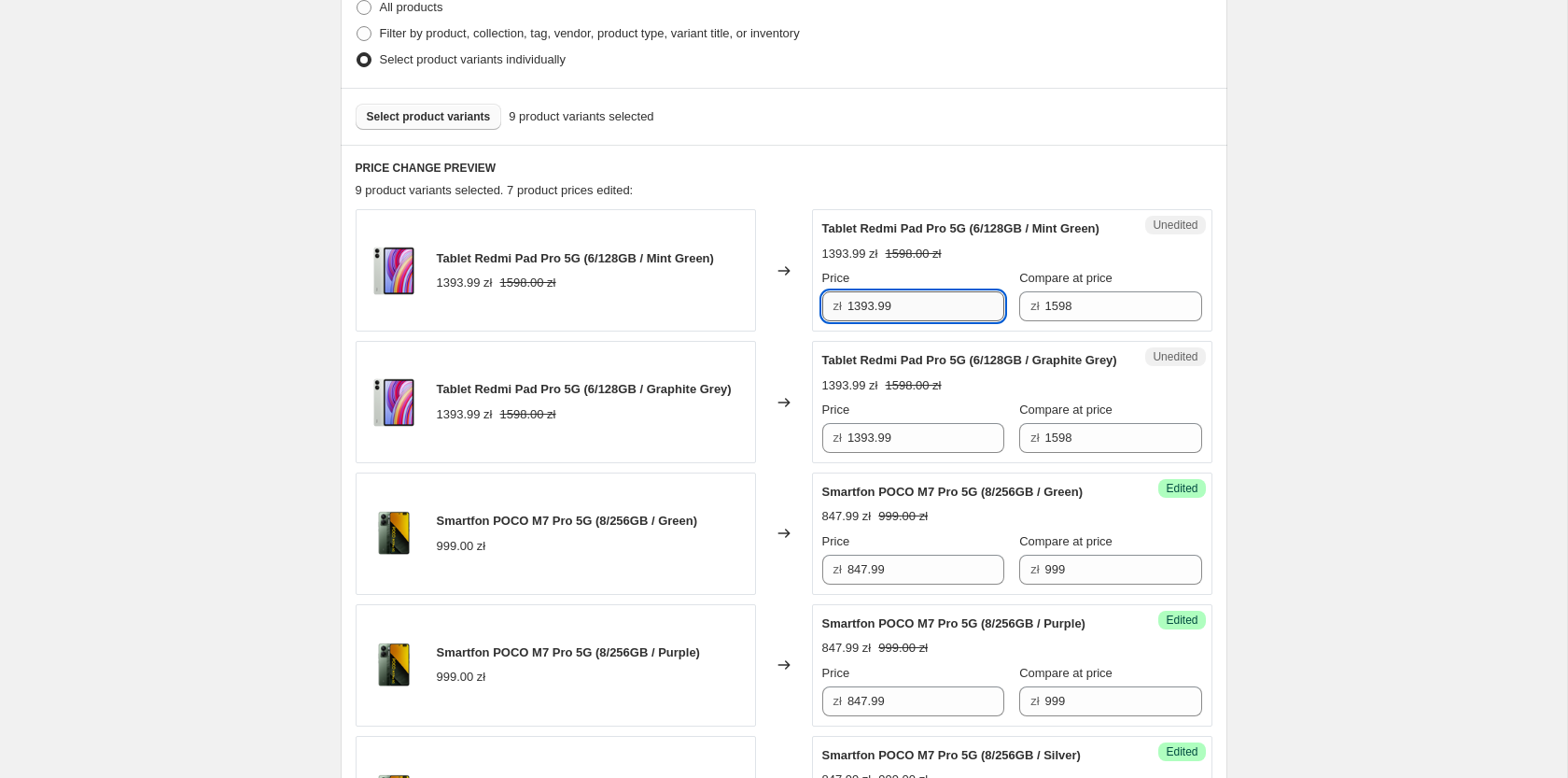
click at [868, 306] on input "1393.99" at bounding box center [926, 306] width 157 height 30
type input "1397.99"
click at [895, 453] on input "1393.99" at bounding box center [926, 438] width 157 height 30
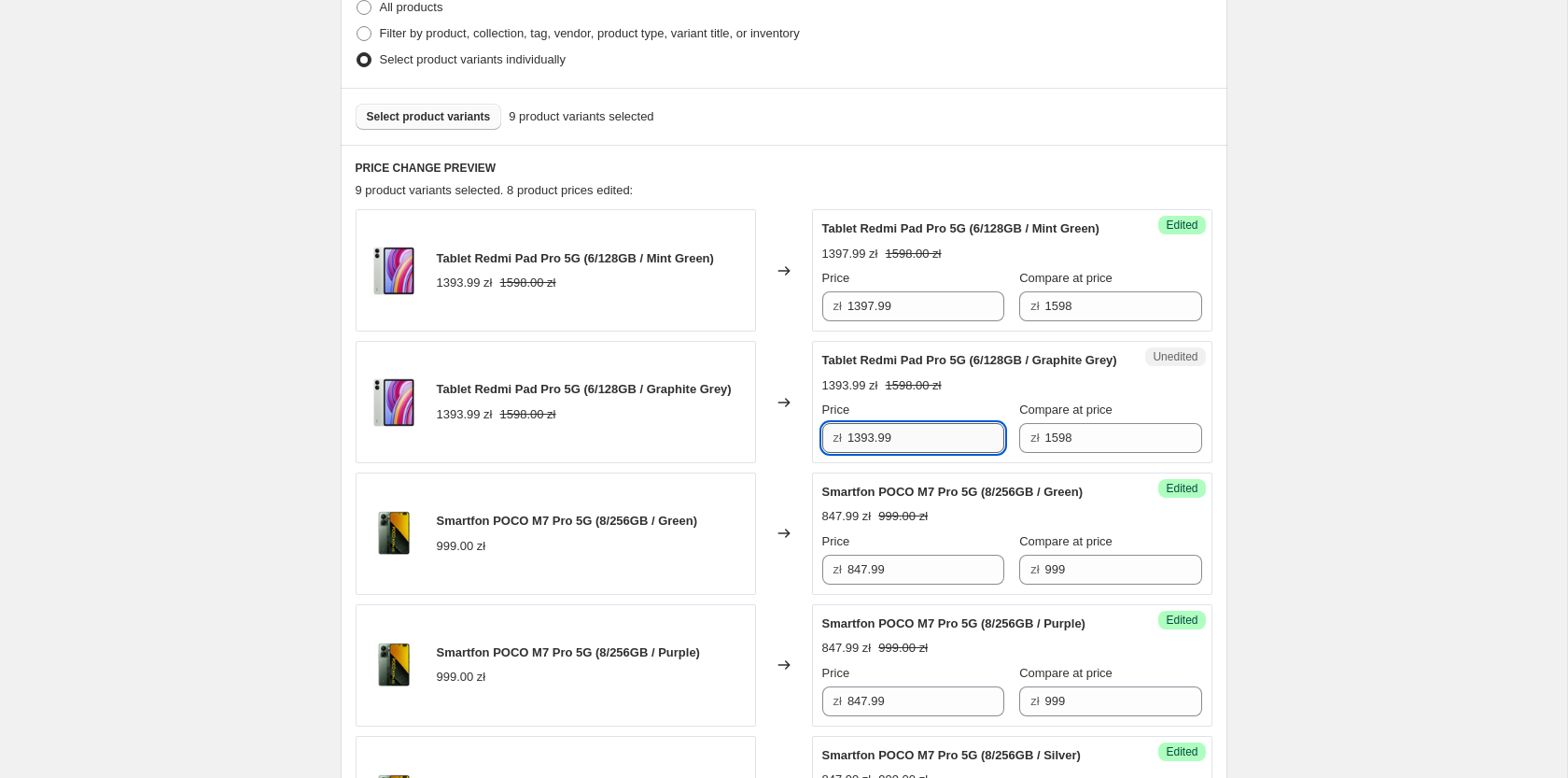
paste input "7"
type input "1397.99"
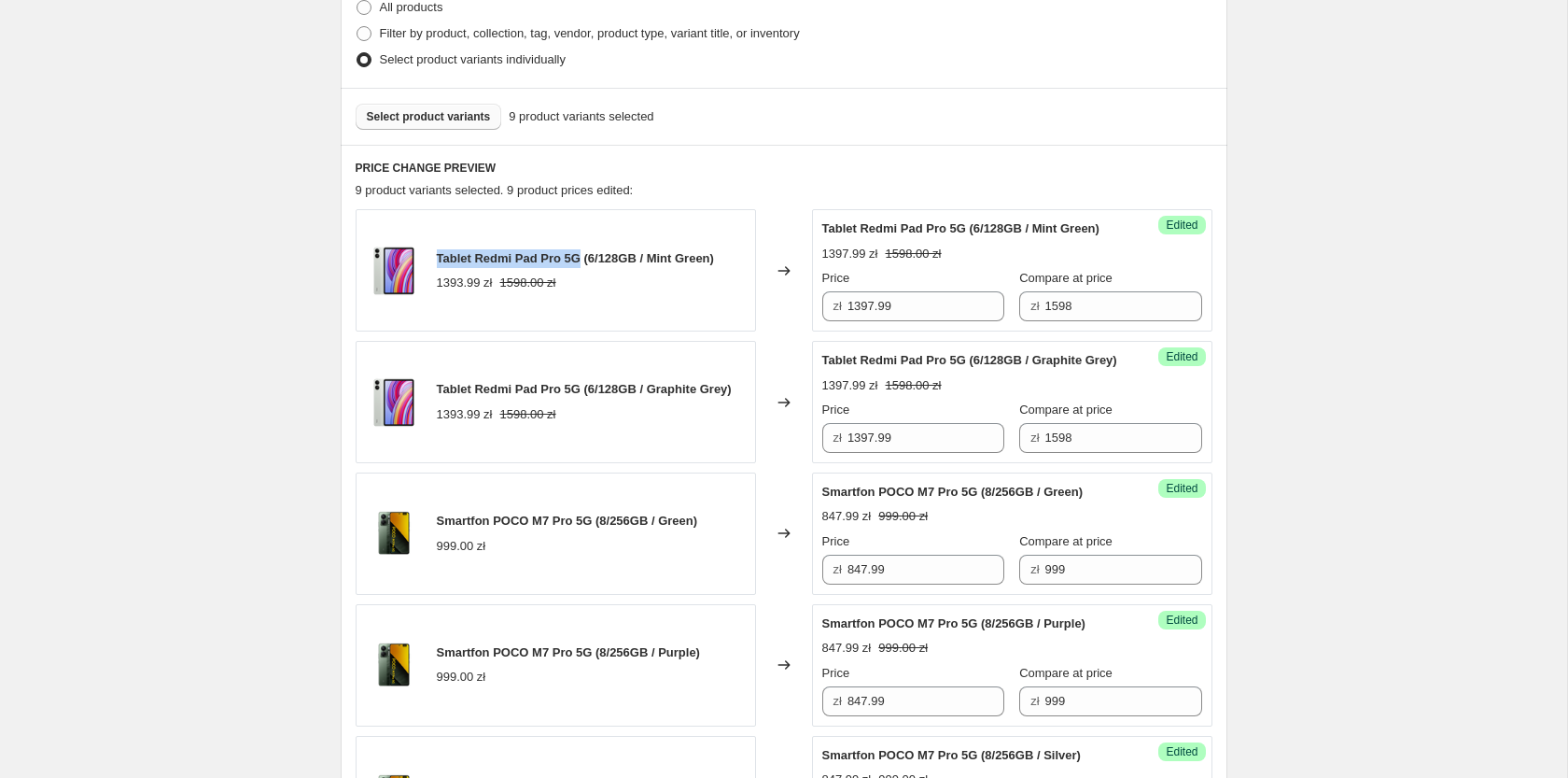
drag, startPoint x: 577, startPoint y: 257, endPoint x: 439, endPoint y: 262, distance: 138.1
click at [439, 262] on span "Tablet Redmi Pad Pro 5G (6/128GB / Mint Green)" at bounding box center [576, 258] width 277 height 14
copy span "Tablet Redmi Pad Pro 5G"
click at [405, 109] on button "Select product variants" at bounding box center [429, 117] width 147 height 26
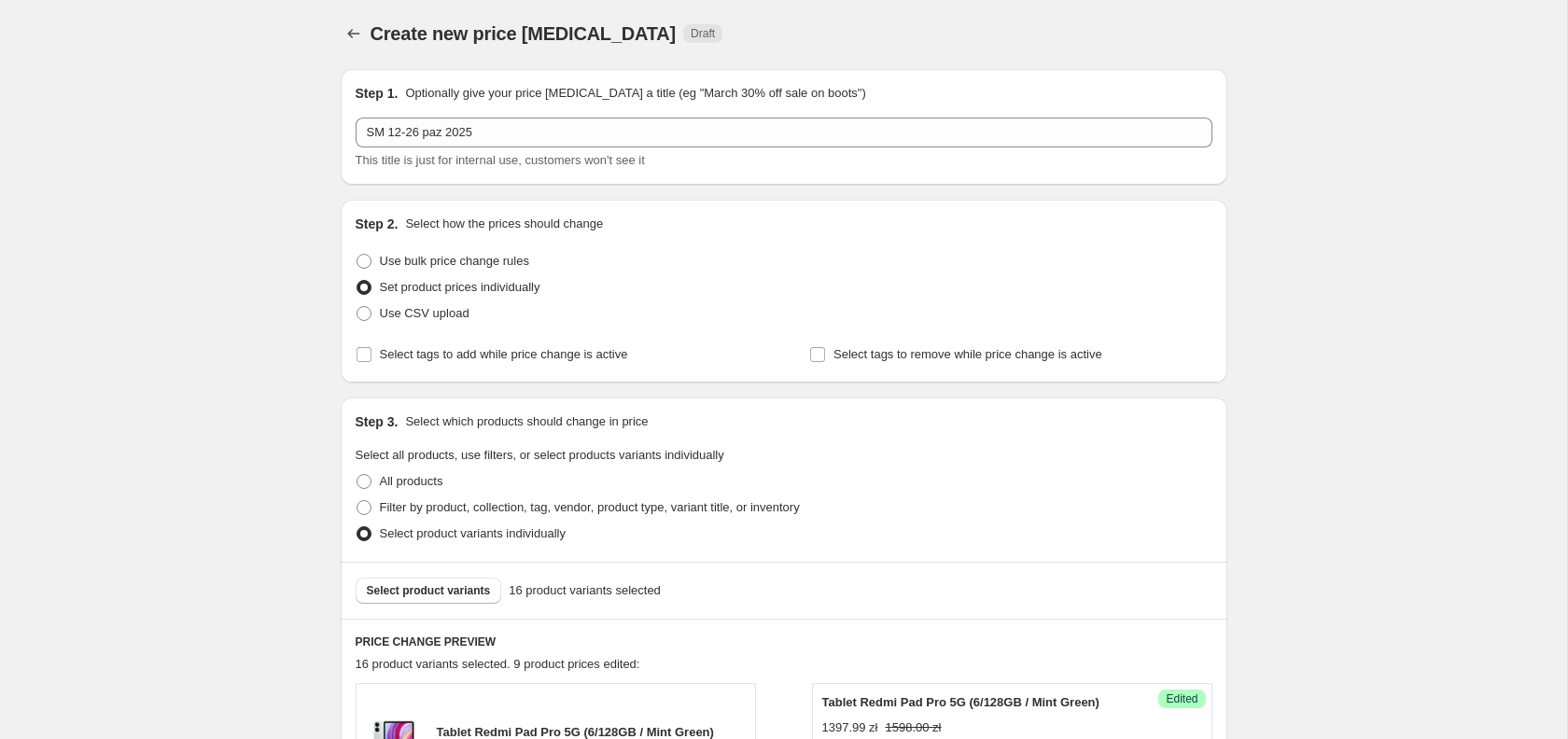
scroll to position [0, 0]
click at [426, 594] on span "Select product variants" at bounding box center [429, 592] width 124 height 15
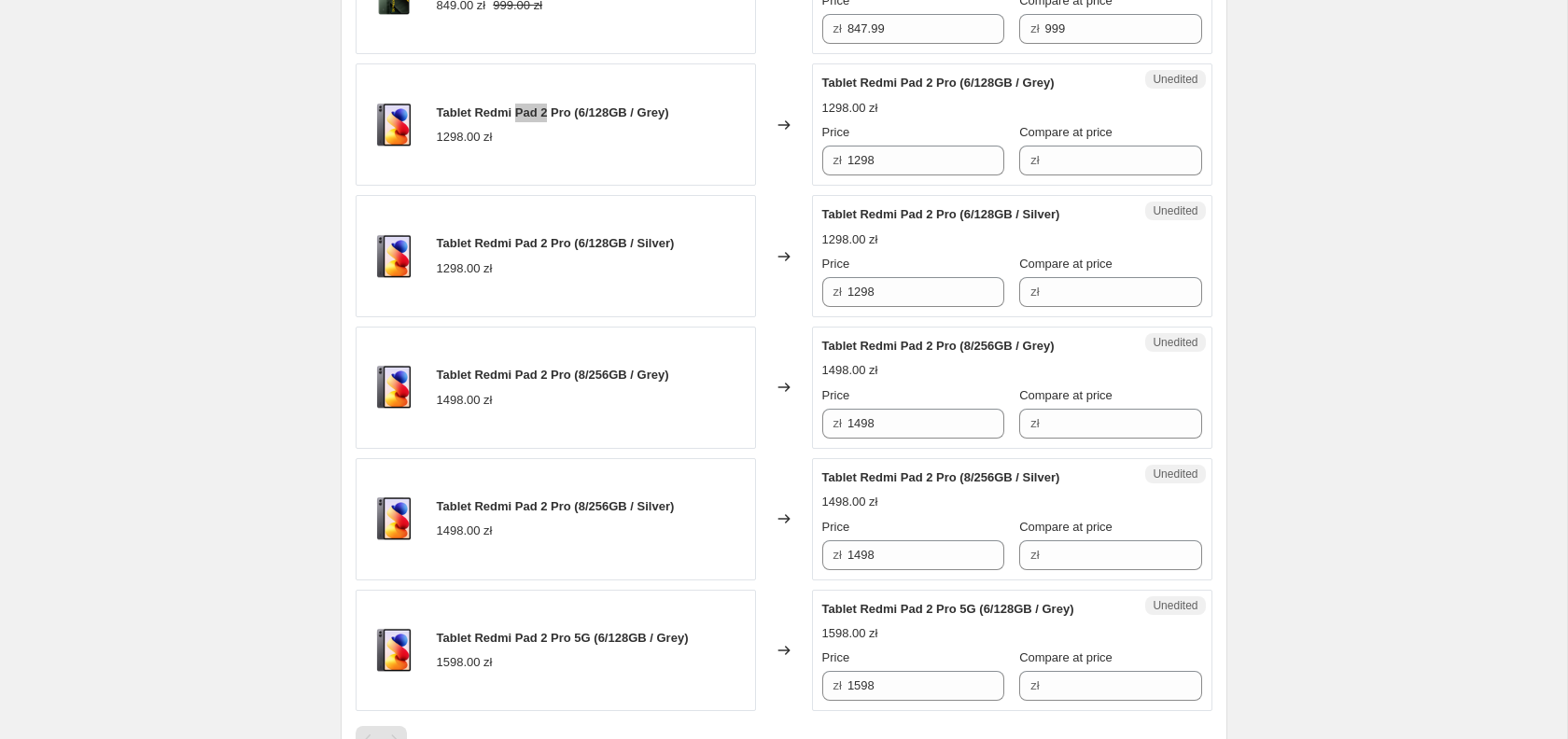
scroll to position [1852, 0]
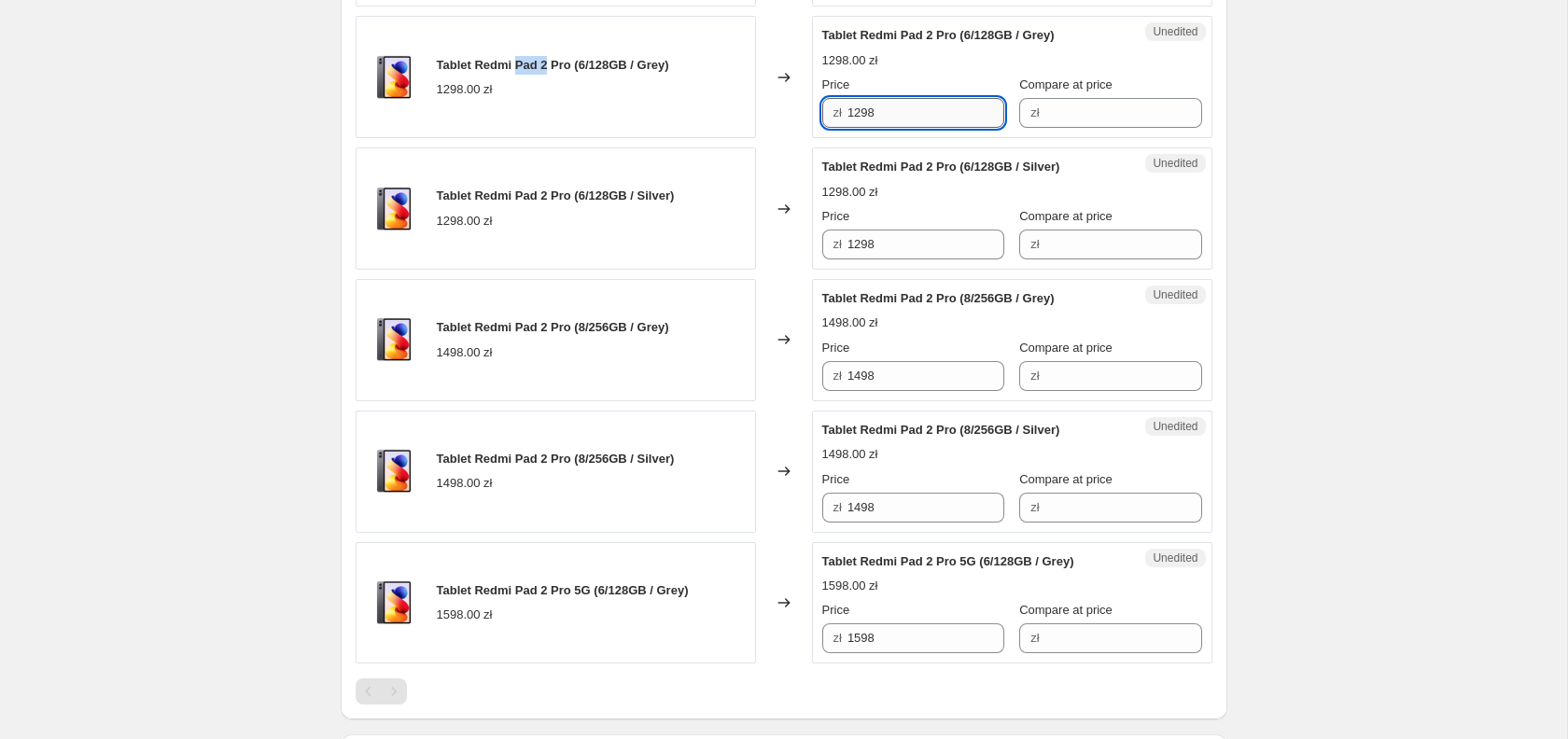
click at [901, 128] on input "1298" at bounding box center [926, 113] width 157 height 30
click at [1108, 139] on div "Unedited Tablet Redmi Pad 2 Pro (6/128GB / Grey) 1298.00 zł Price zł 1298 Compa…" at bounding box center [1012, 77] width 401 height 123
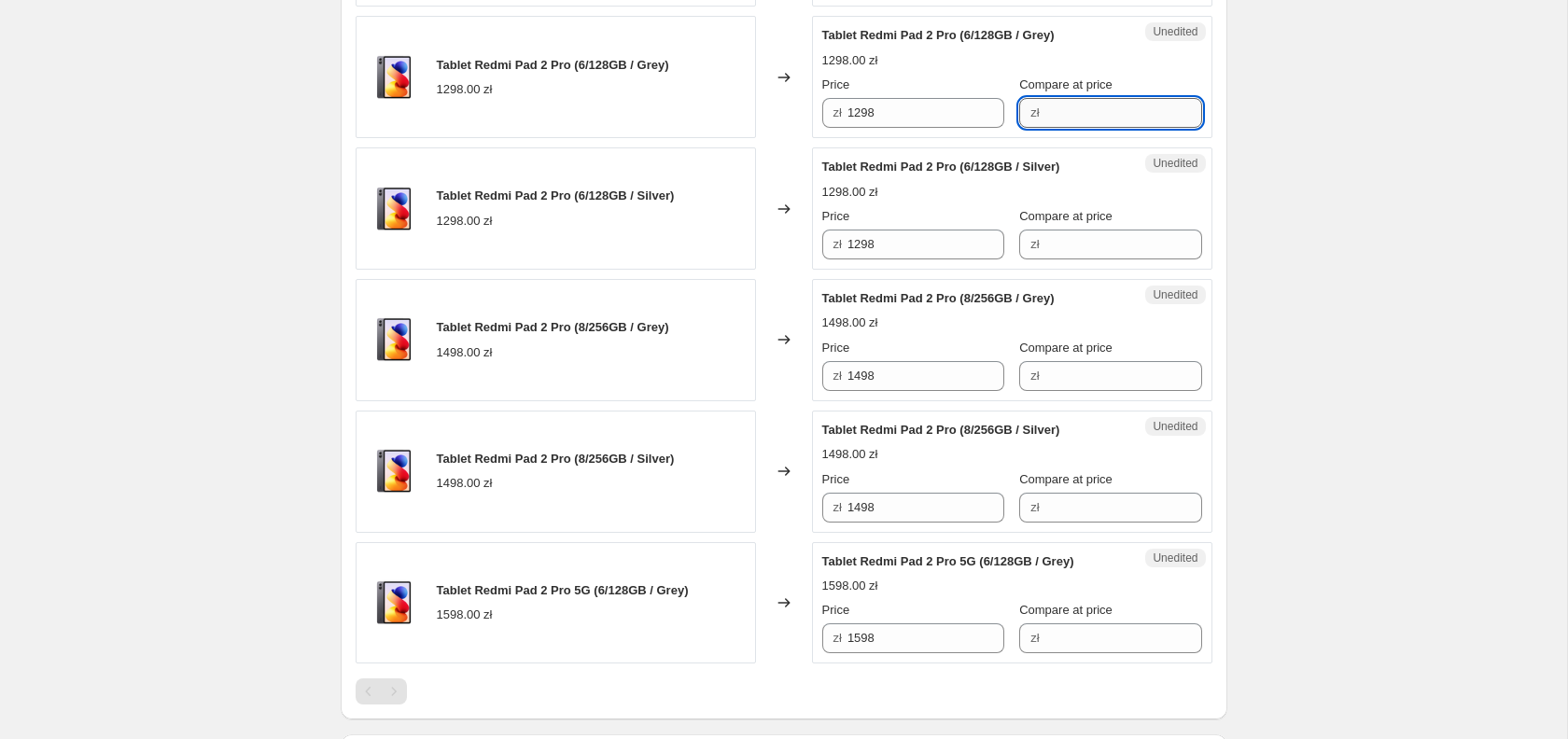
click at [1087, 128] on input "Compare at price" at bounding box center [1123, 113] width 157 height 30
paste input "1298"
type input "1298"
click at [884, 128] on input "1298" at bounding box center [926, 113] width 157 height 30
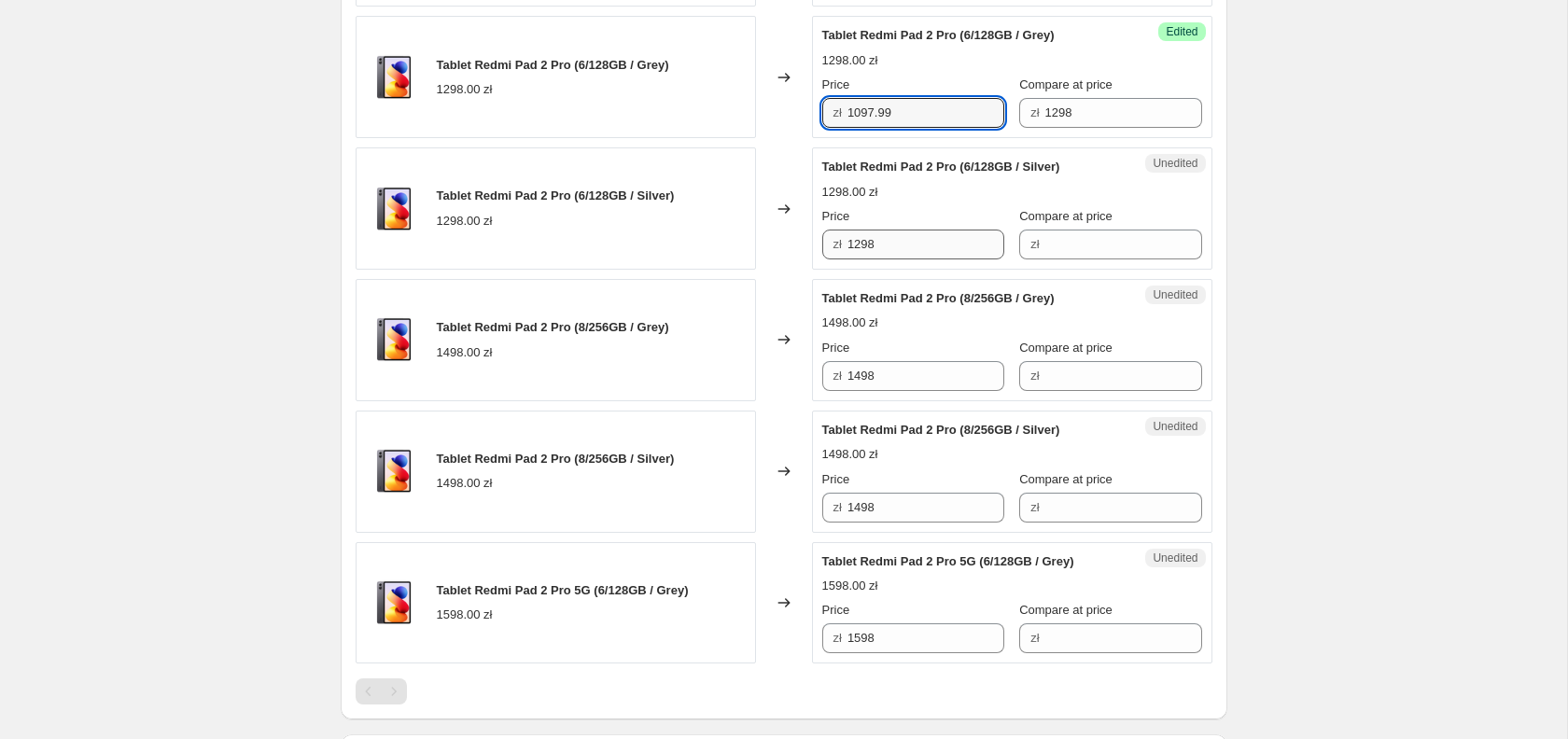
type input "1097.99"
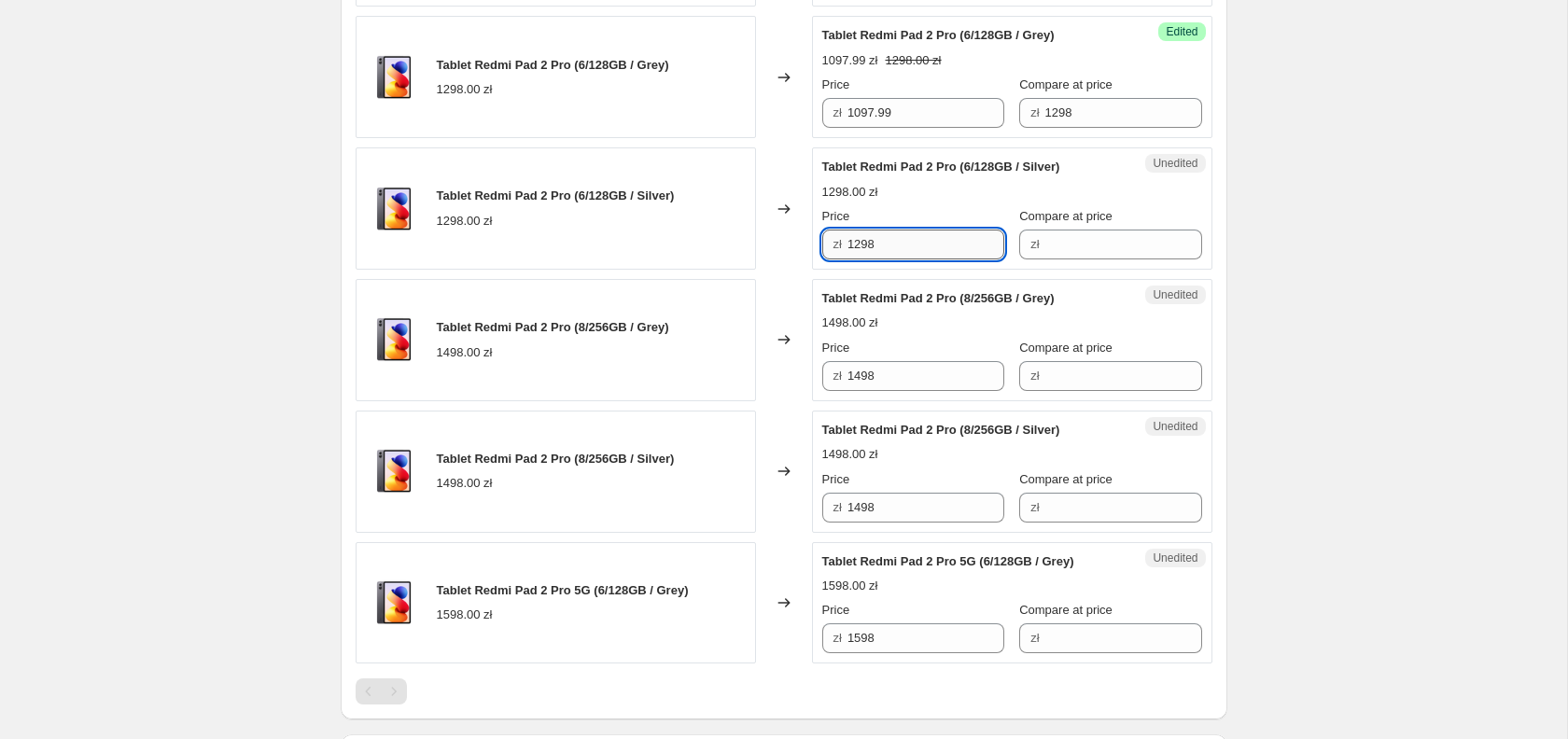
click at [900, 259] on input "1298" at bounding box center [926, 244] width 157 height 30
paste input "097.99"
type input "1097.99"
click at [1069, 128] on input "1298" at bounding box center [1123, 113] width 157 height 30
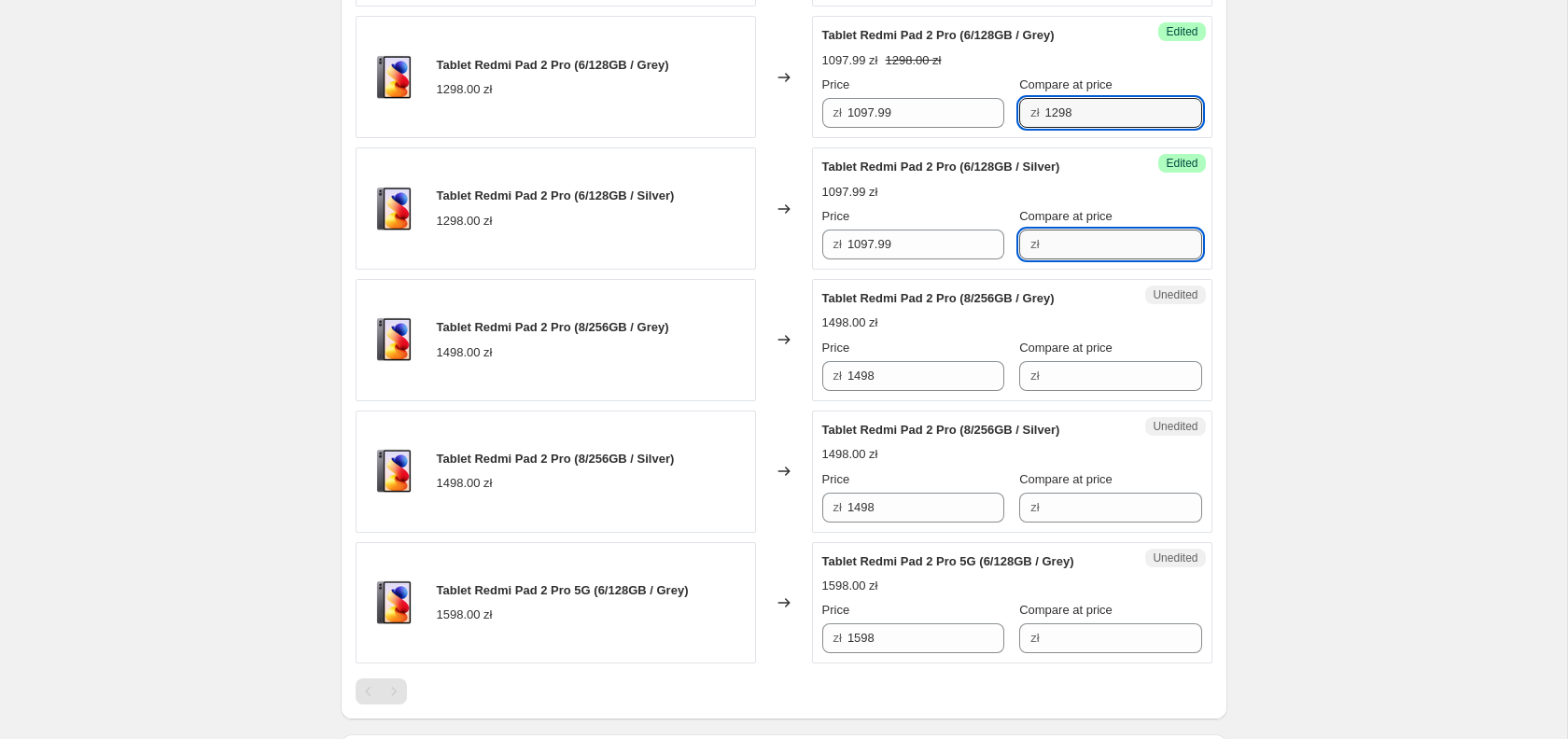
click at [1061, 259] on input "Compare at price" at bounding box center [1123, 244] width 157 height 30
paste input "1298"
type input "1298"
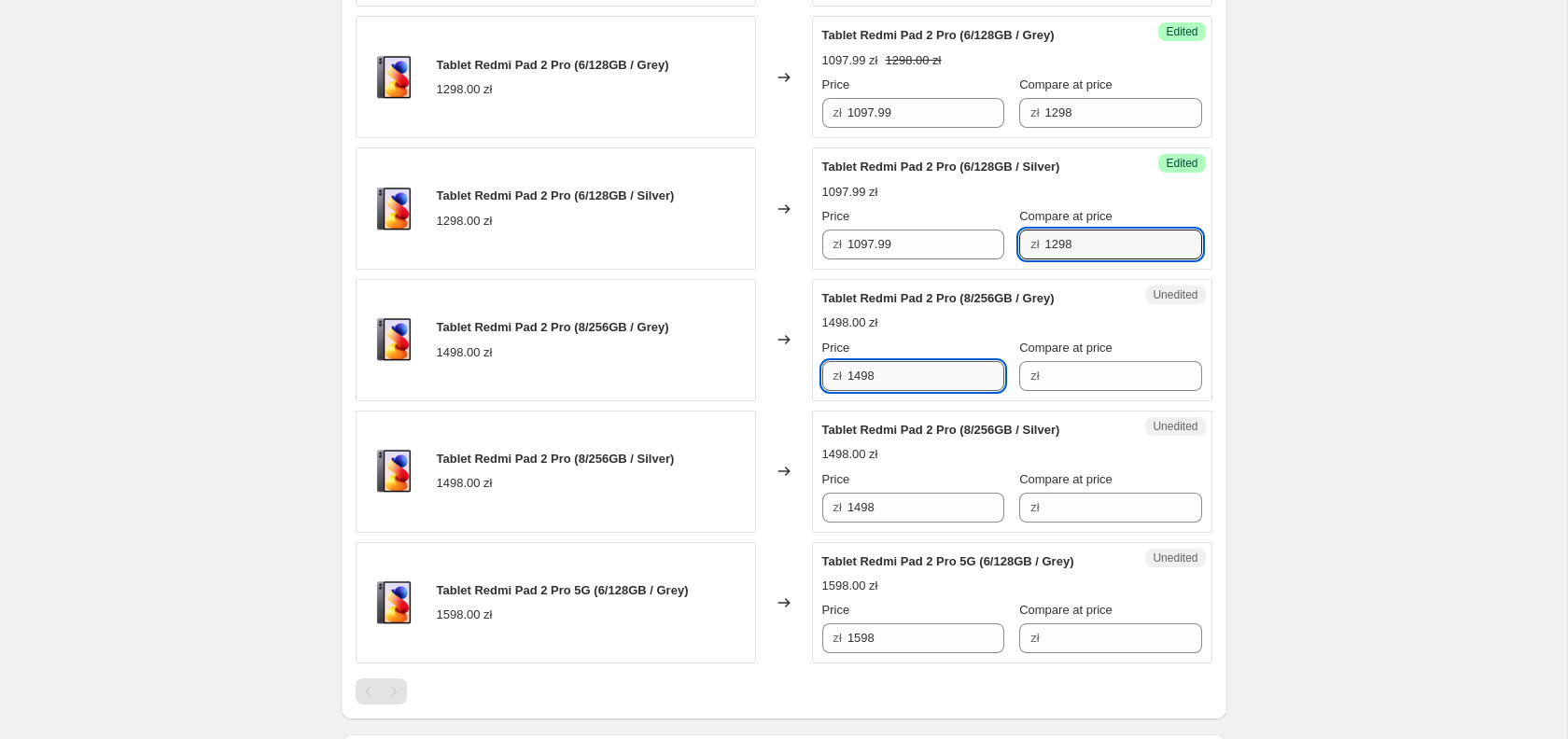
click at [904, 391] on input "1498" at bounding box center [926, 376] width 157 height 30
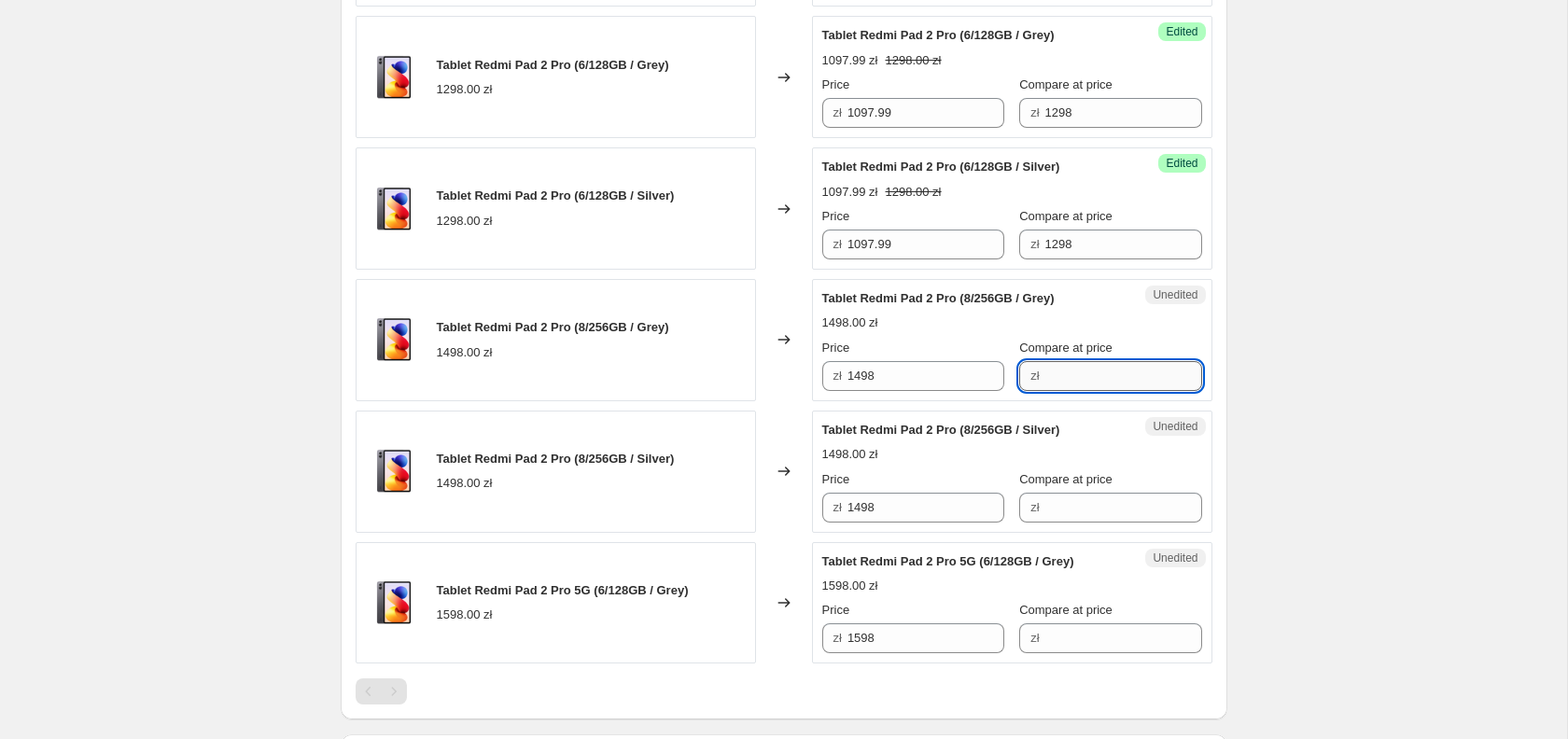
click at [1051, 391] on input "Compare at price" at bounding box center [1123, 376] width 157 height 30
paste input "1498"
type input "1498"
click at [1071, 523] on input "Compare at price" at bounding box center [1123, 508] width 157 height 30
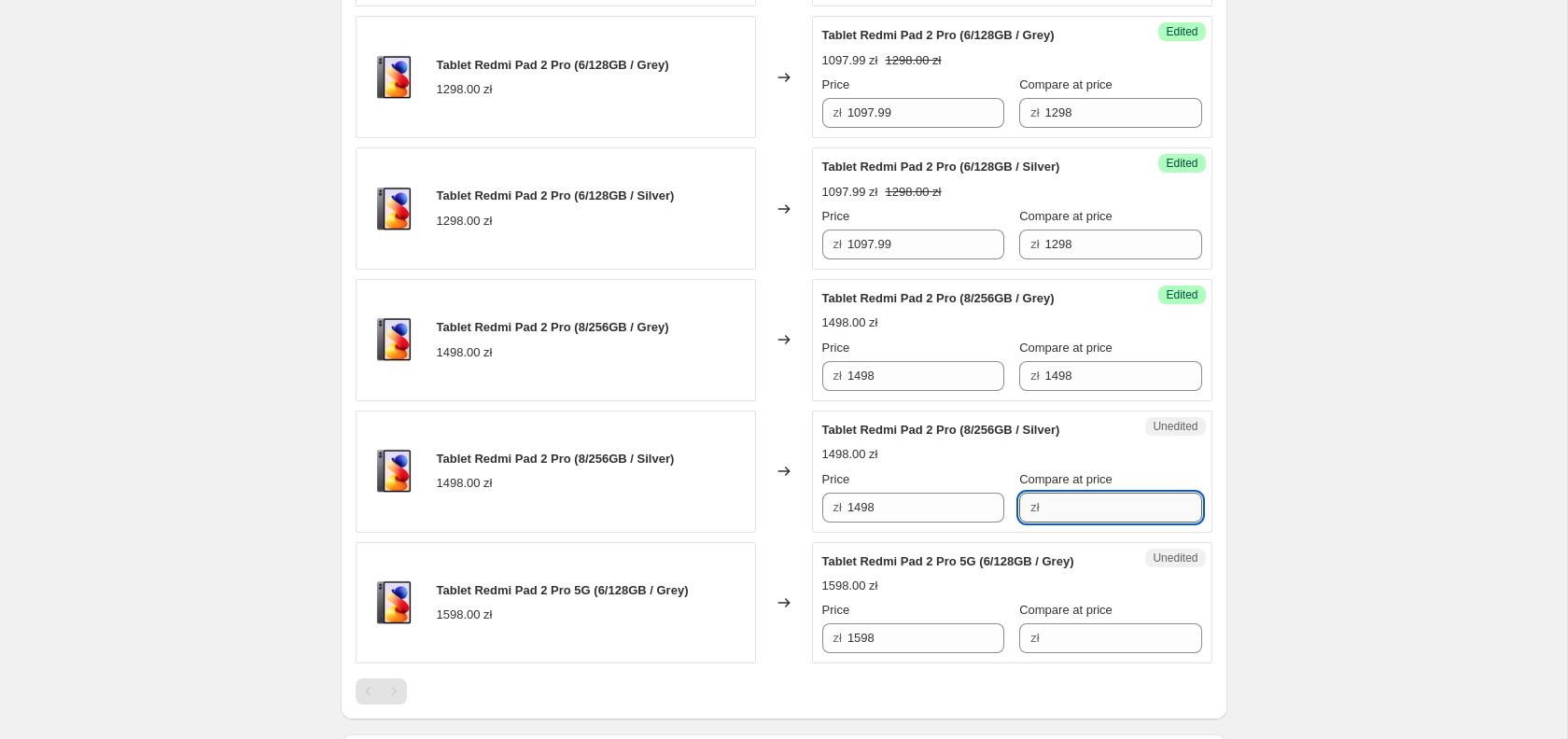
paste input "1498"
type input "1498"
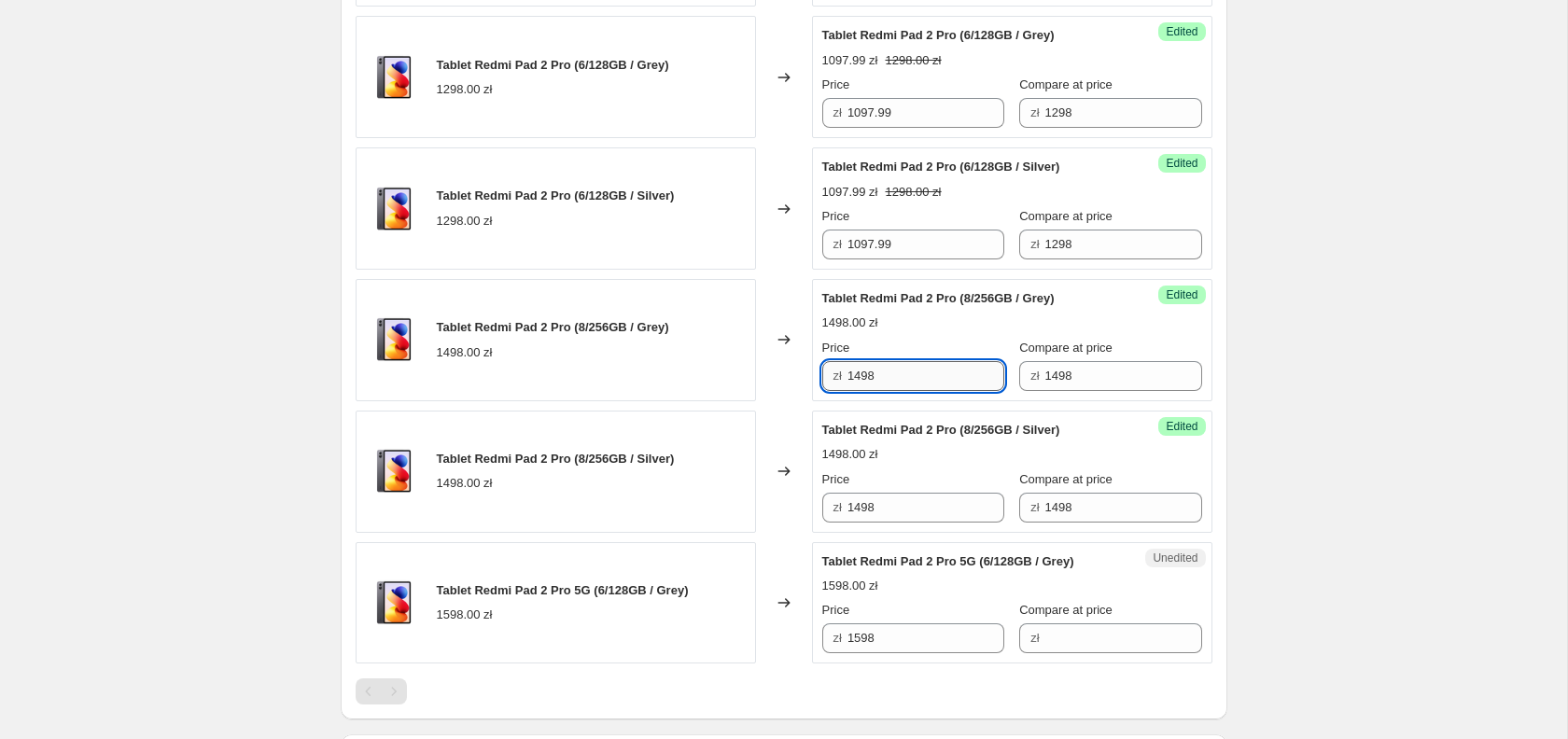
click at [904, 389] on input "1498" at bounding box center [926, 376] width 157 height 30
type input "1297.99"
click at [896, 523] on input "1498" at bounding box center [926, 508] width 157 height 30
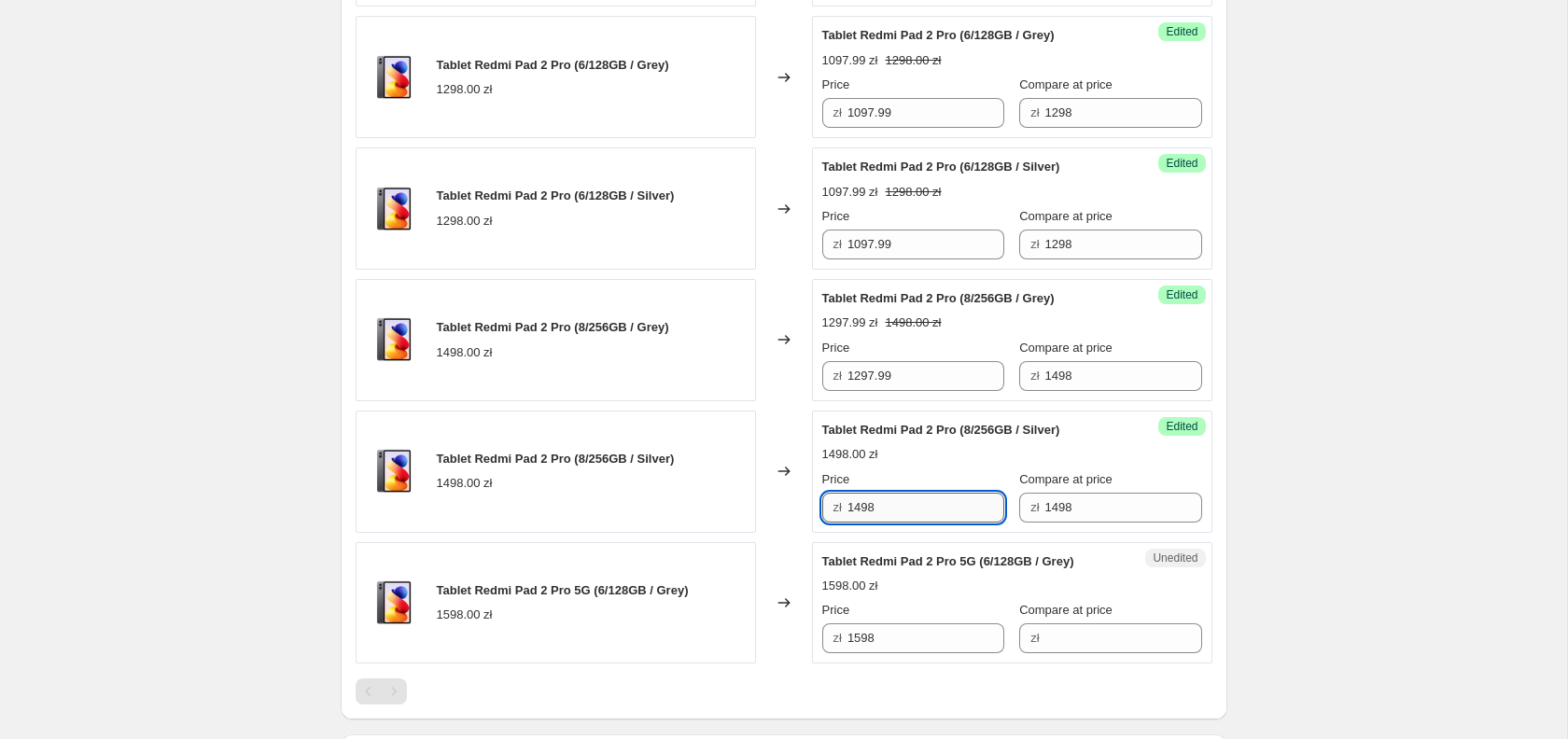
paste input "297.99"
type input "1297.99"
click at [888, 653] on input "1598" at bounding box center [926, 638] width 157 height 30
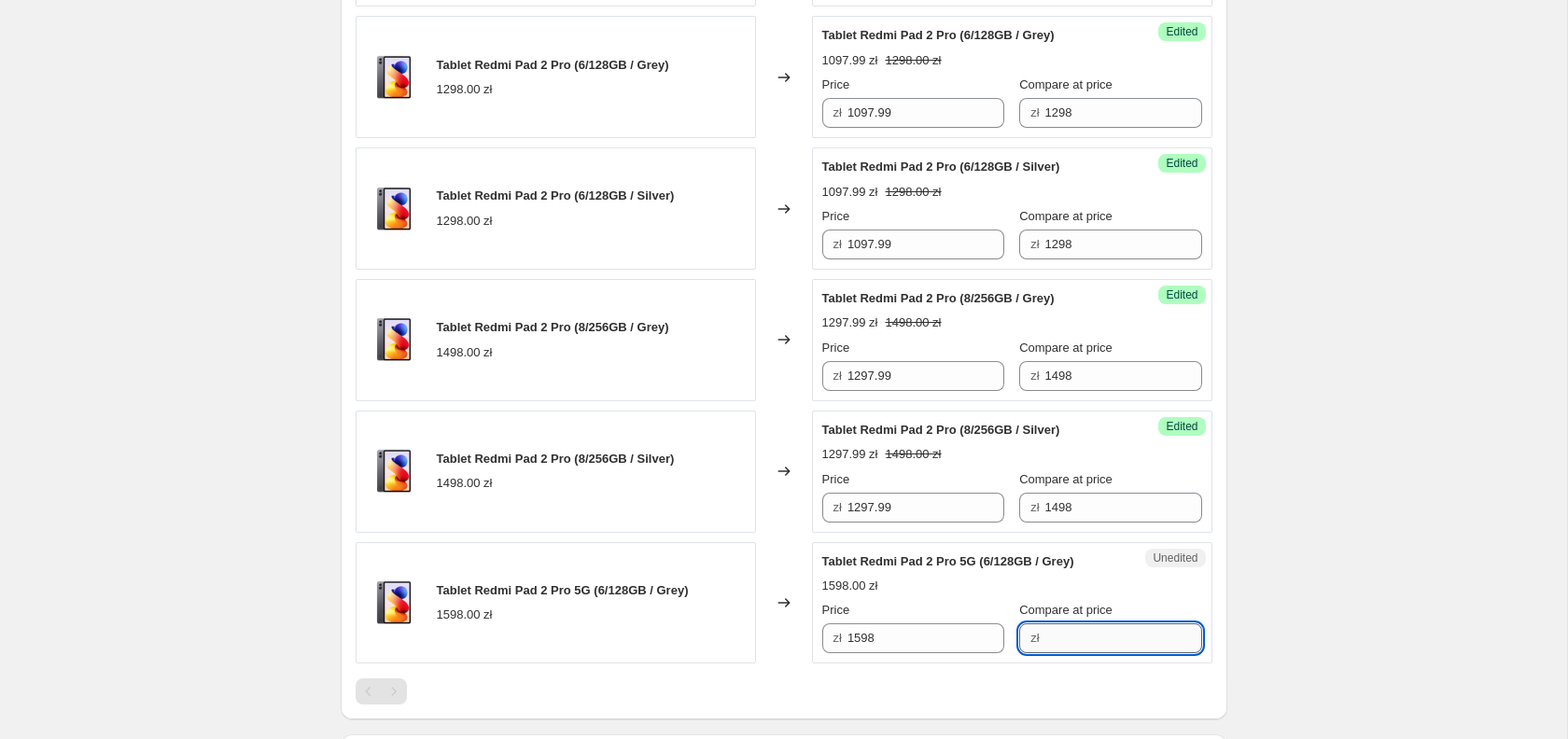
click at [1062, 648] on input "Compare at price" at bounding box center [1123, 638] width 157 height 30
paste input "1598"
type input "1598"
click at [890, 647] on input "1598" at bounding box center [926, 638] width 157 height 30
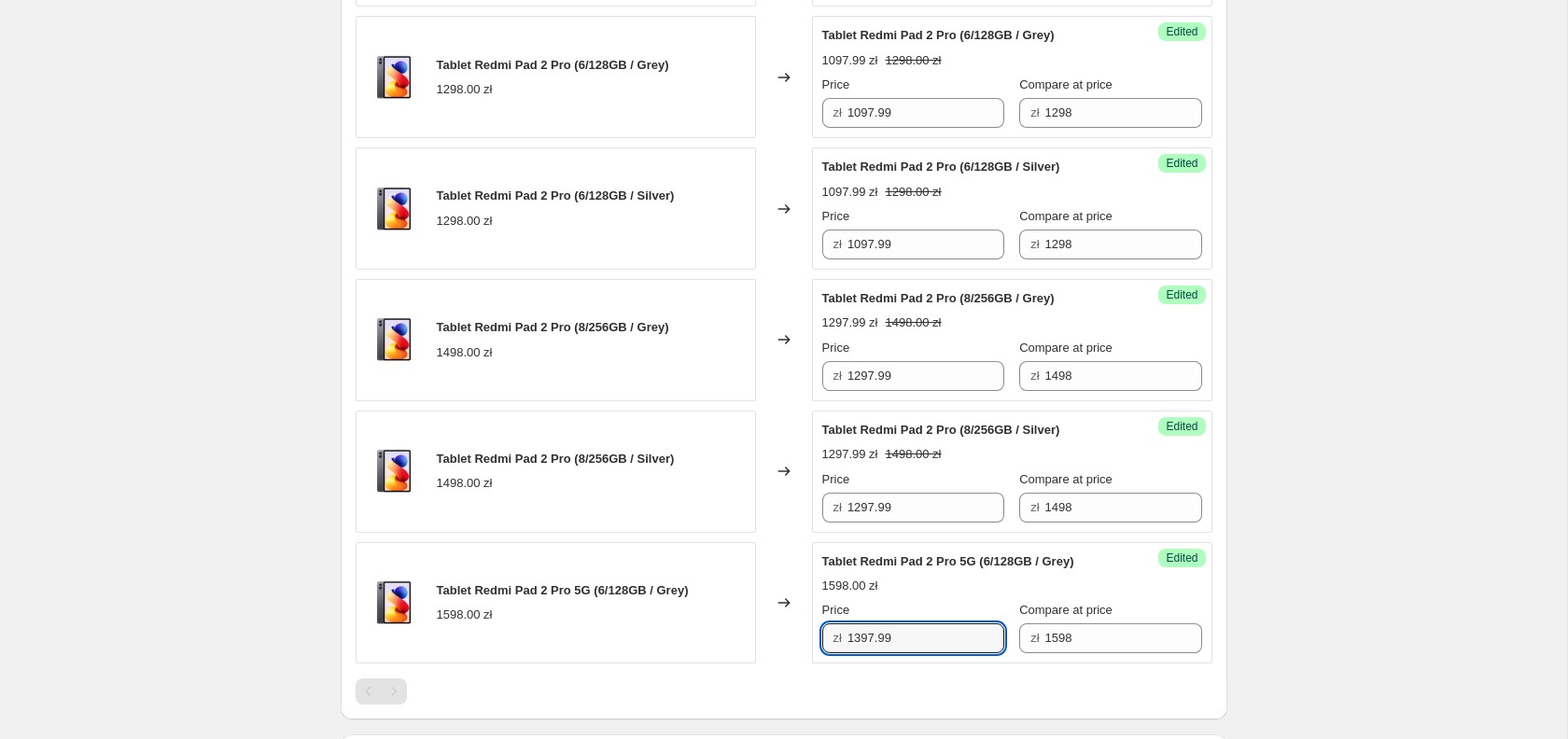
type input "1397.99"
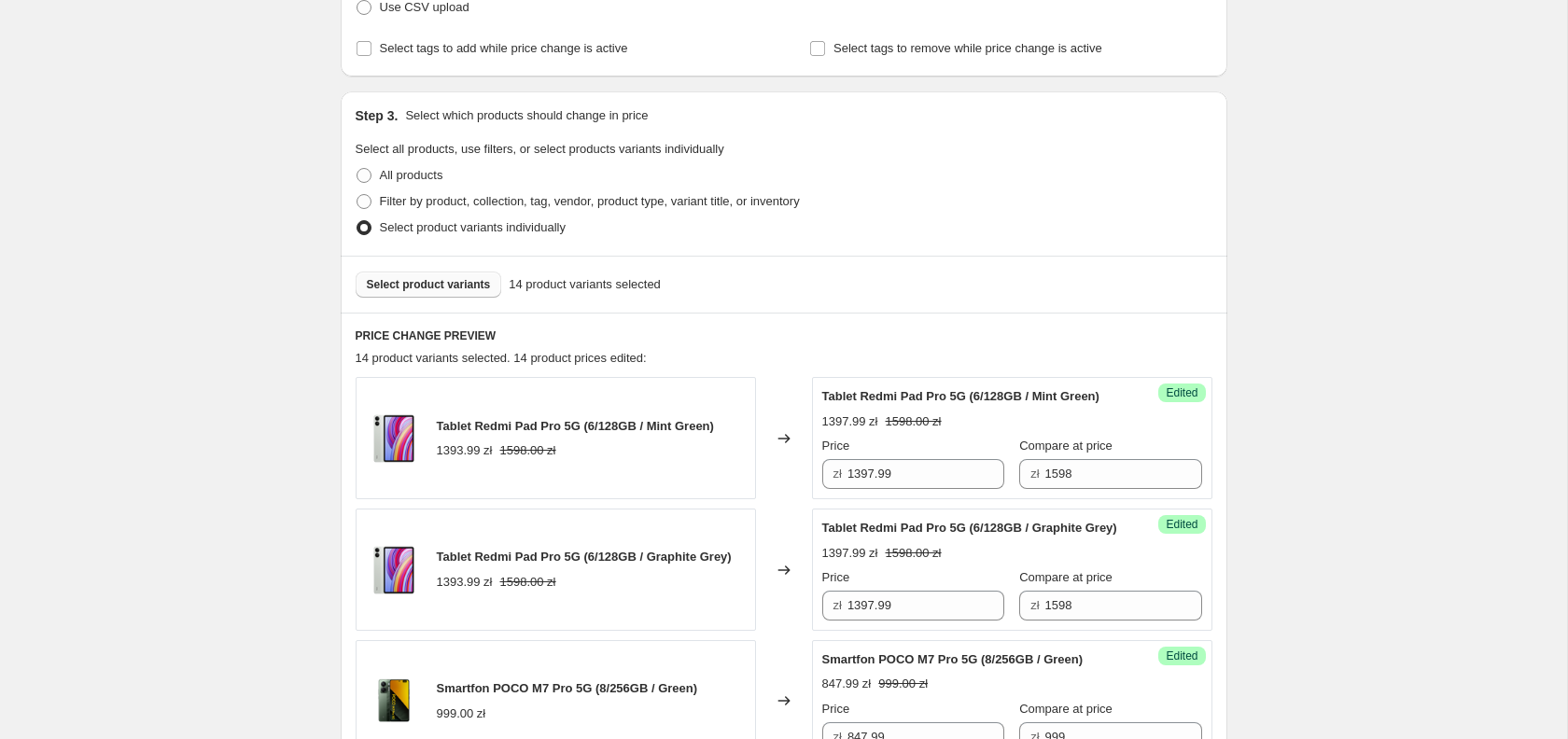
scroll to position [328, 0]
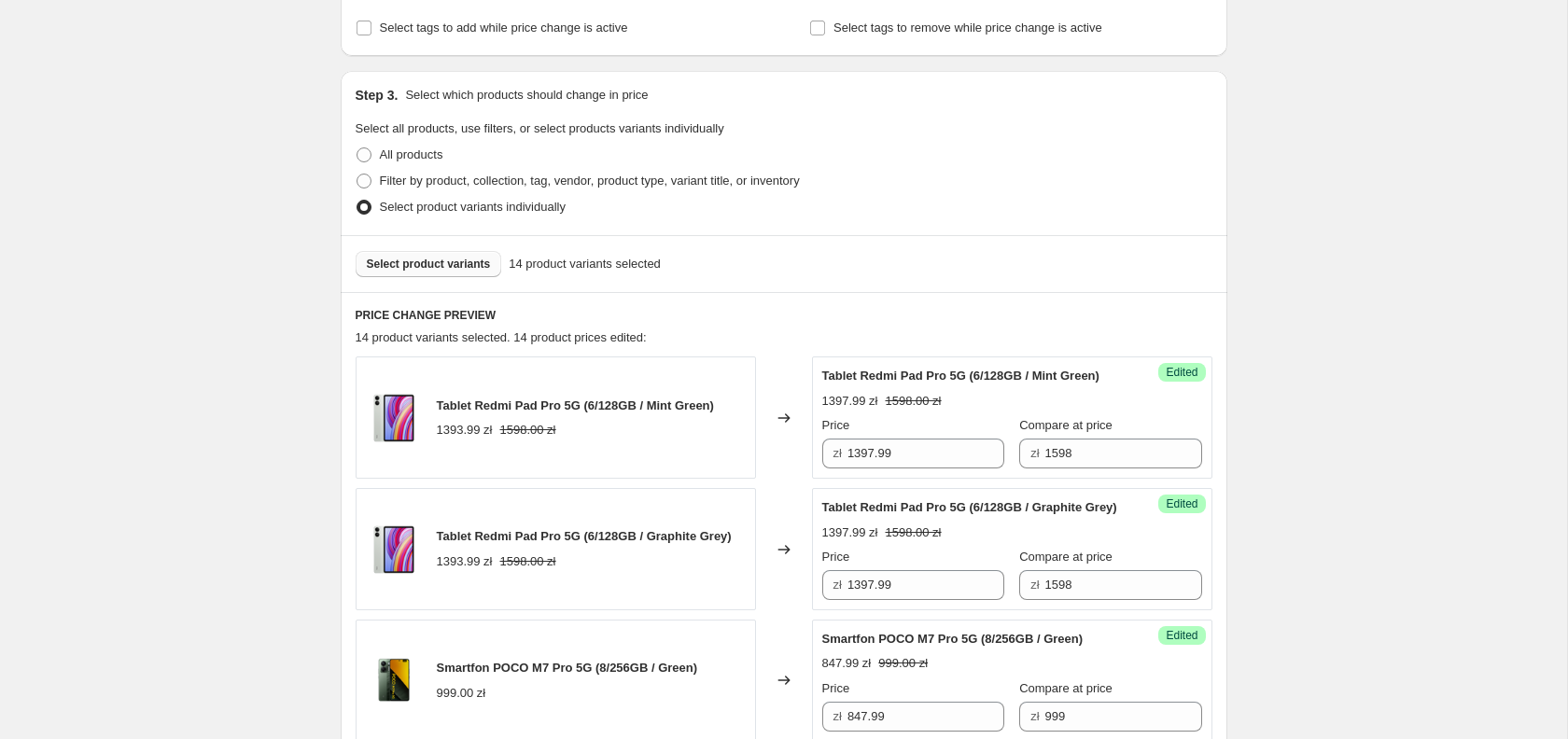
click at [423, 268] on span "Select product variants" at bounding box center [429, 263] width 124 height 15
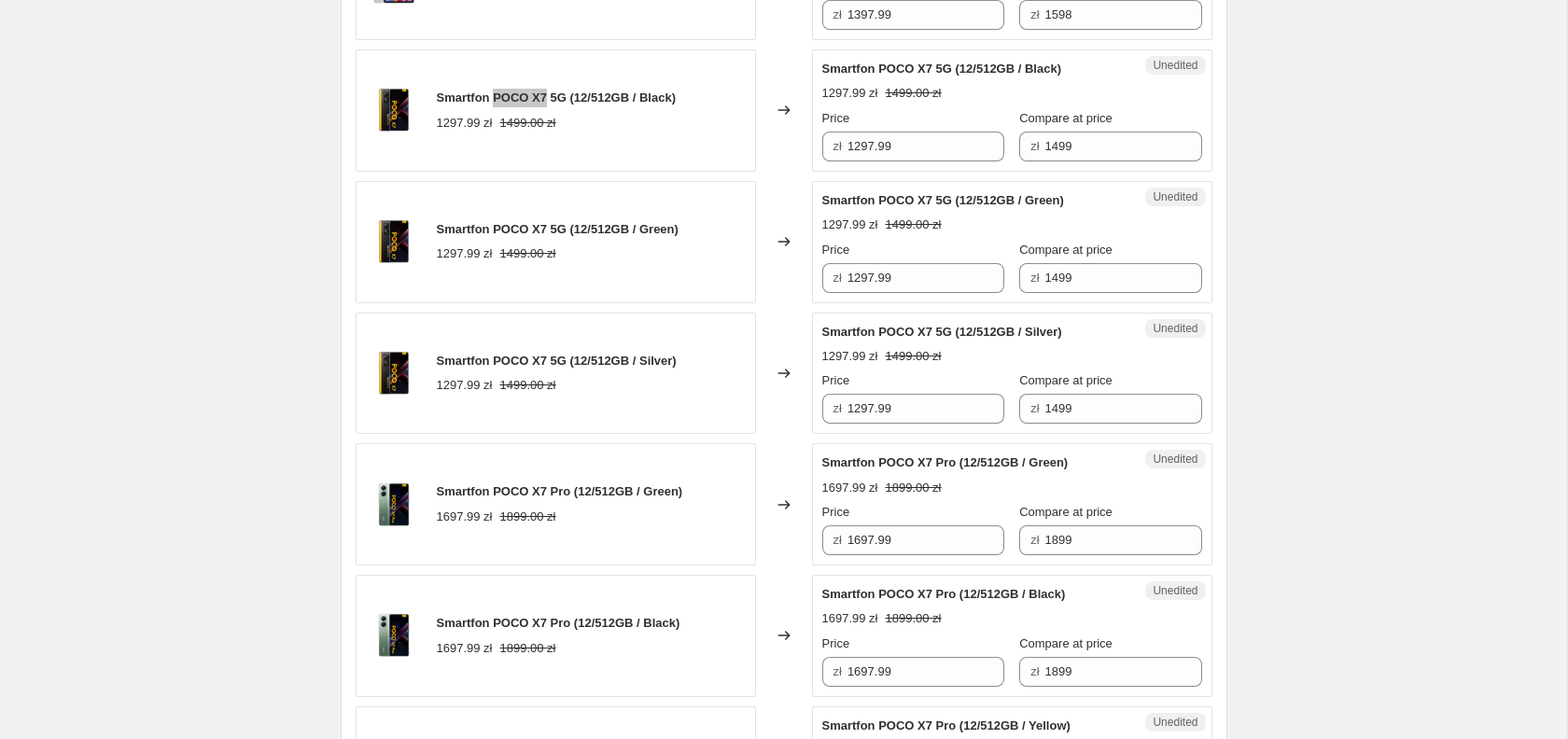
scroll to position [931, 0]
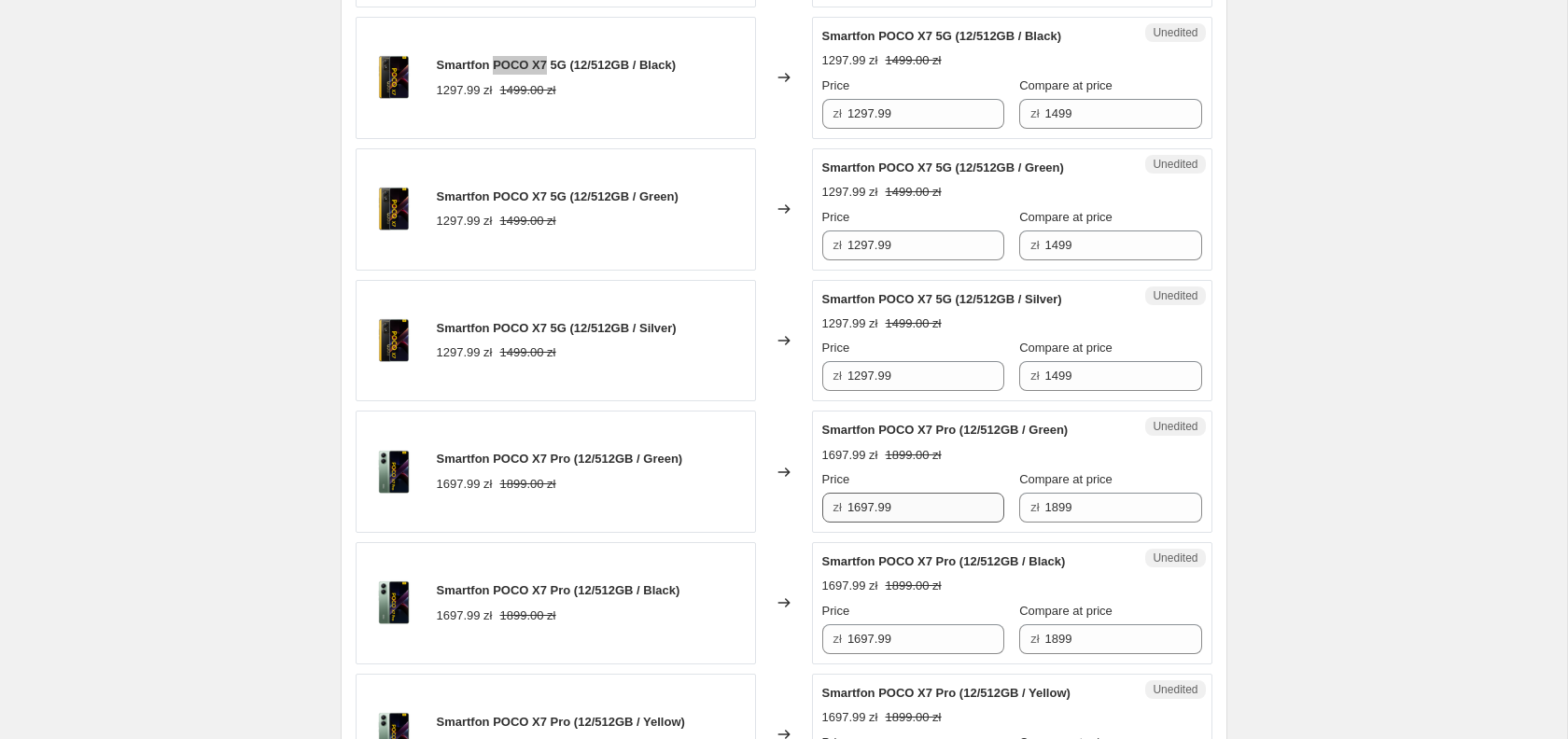
drag, startPoint x: 863, startPoint y: 532, endPoint x: 853, endPoint y: 533, distance: 10.0
click at [853, 523] on input "1697.99" at bounding box center [926, 508] width 157 height 30
click at [917, 523] on input "1697.99" at bounding box center [926, 508] width 157 height 30
click at [860, 523] on input "1697.99" at bounding box center [926, 508] width 157 height 30
click at [899, 523] on input "1597.99" at bounding box center [926, 508] width 157 height 30
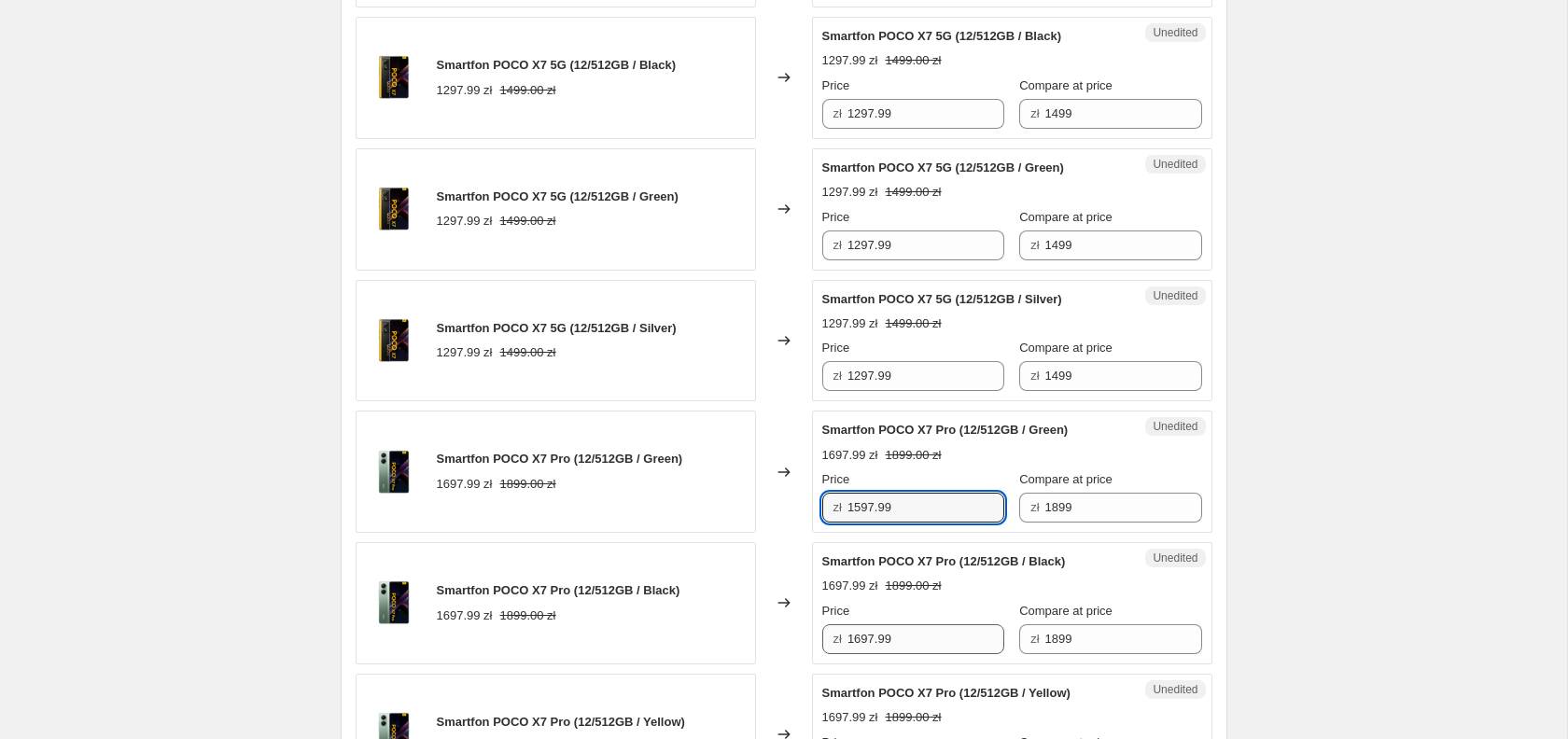
type input "1597.99"
click at [896, 648] on input "1697.99" at bounding box center [926, 639] width 157 height 30
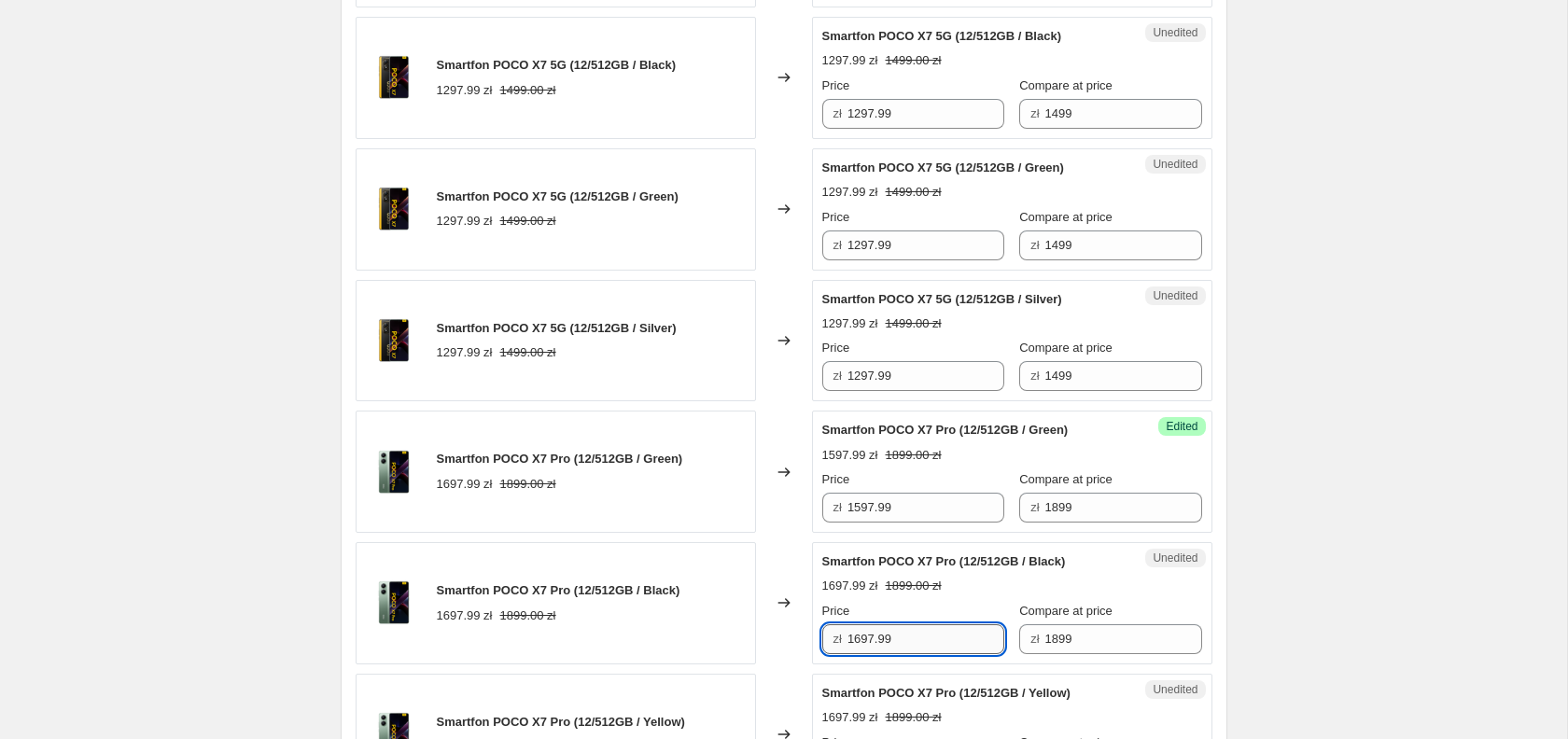
paste input "5"
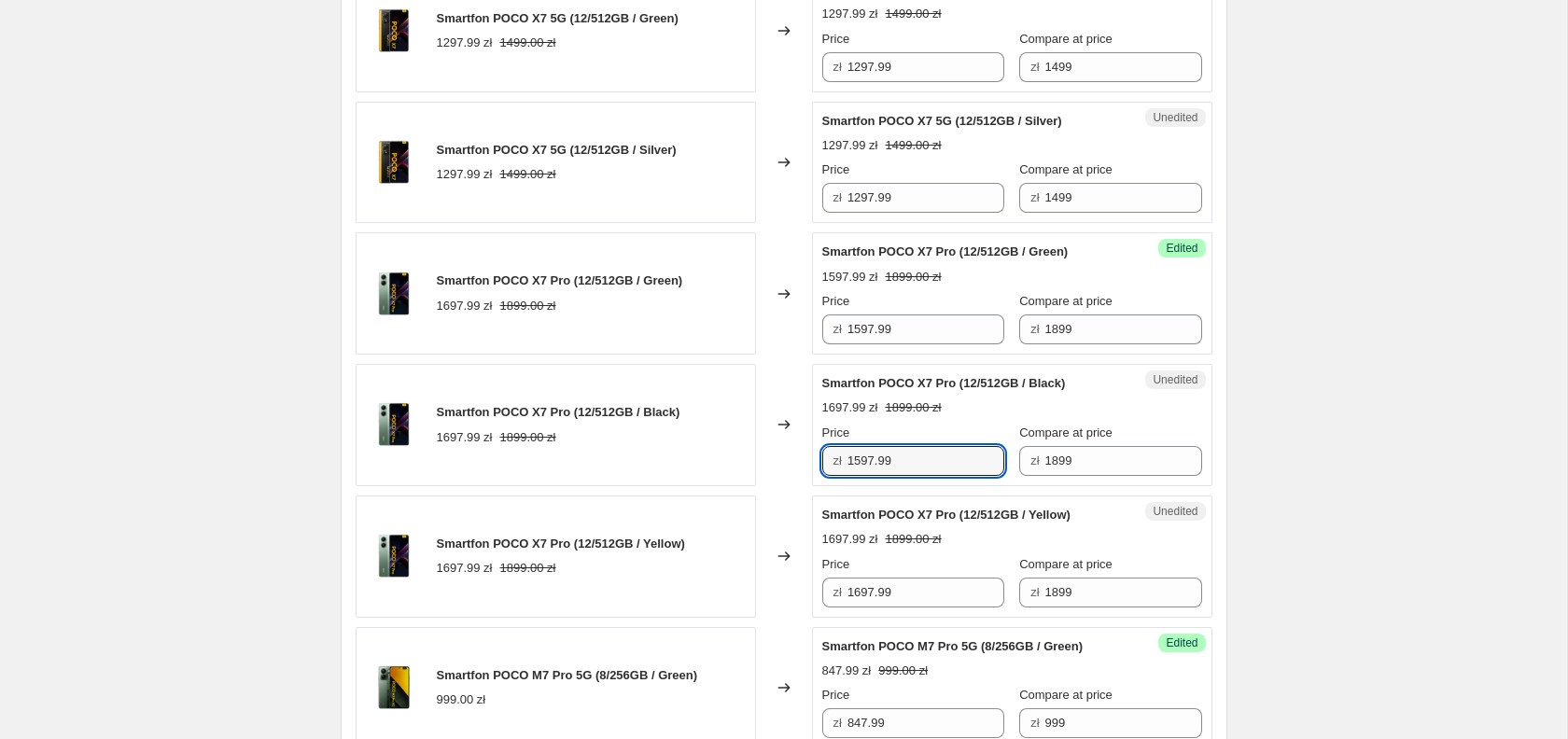
scroll to position [1122, 0]
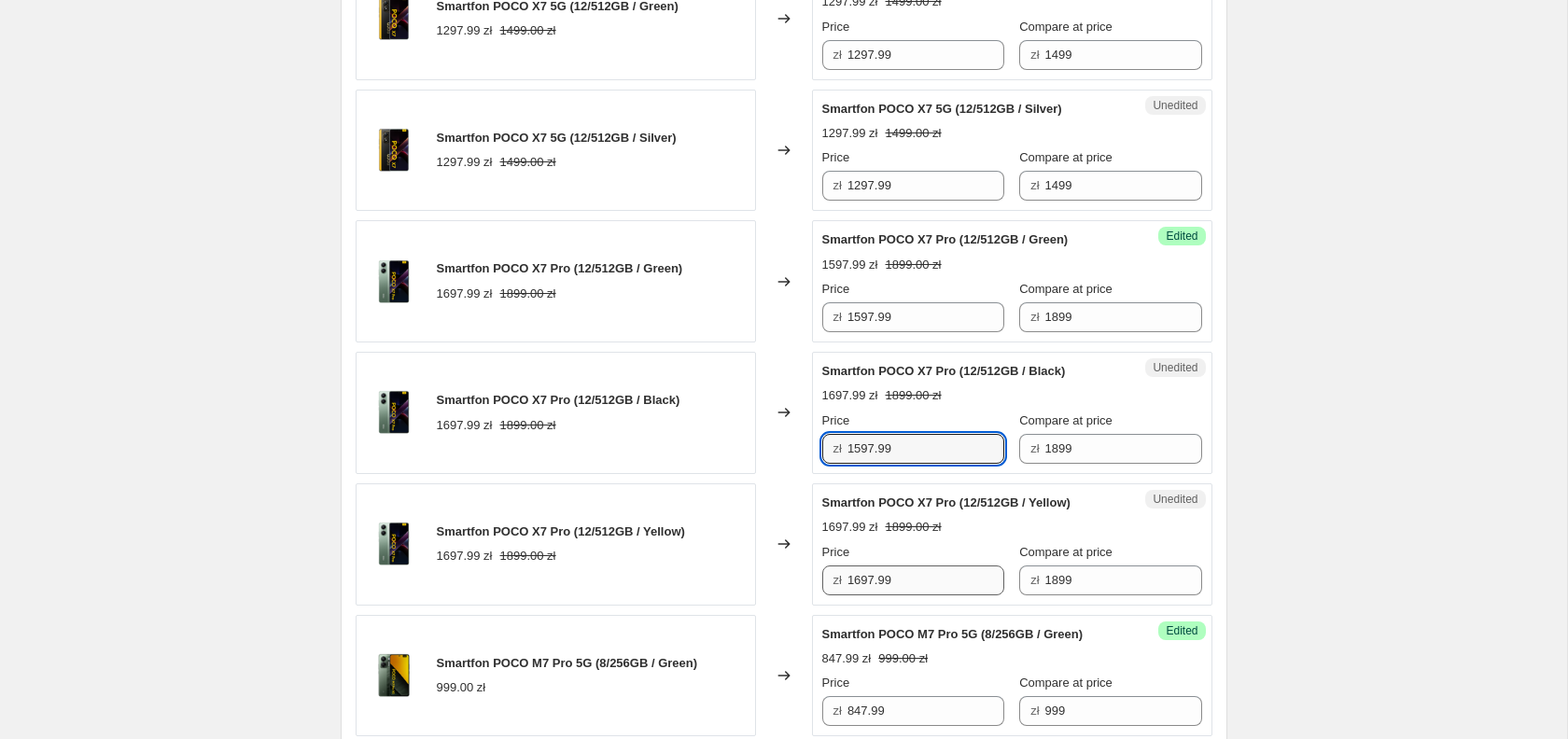
type input "1597.99"
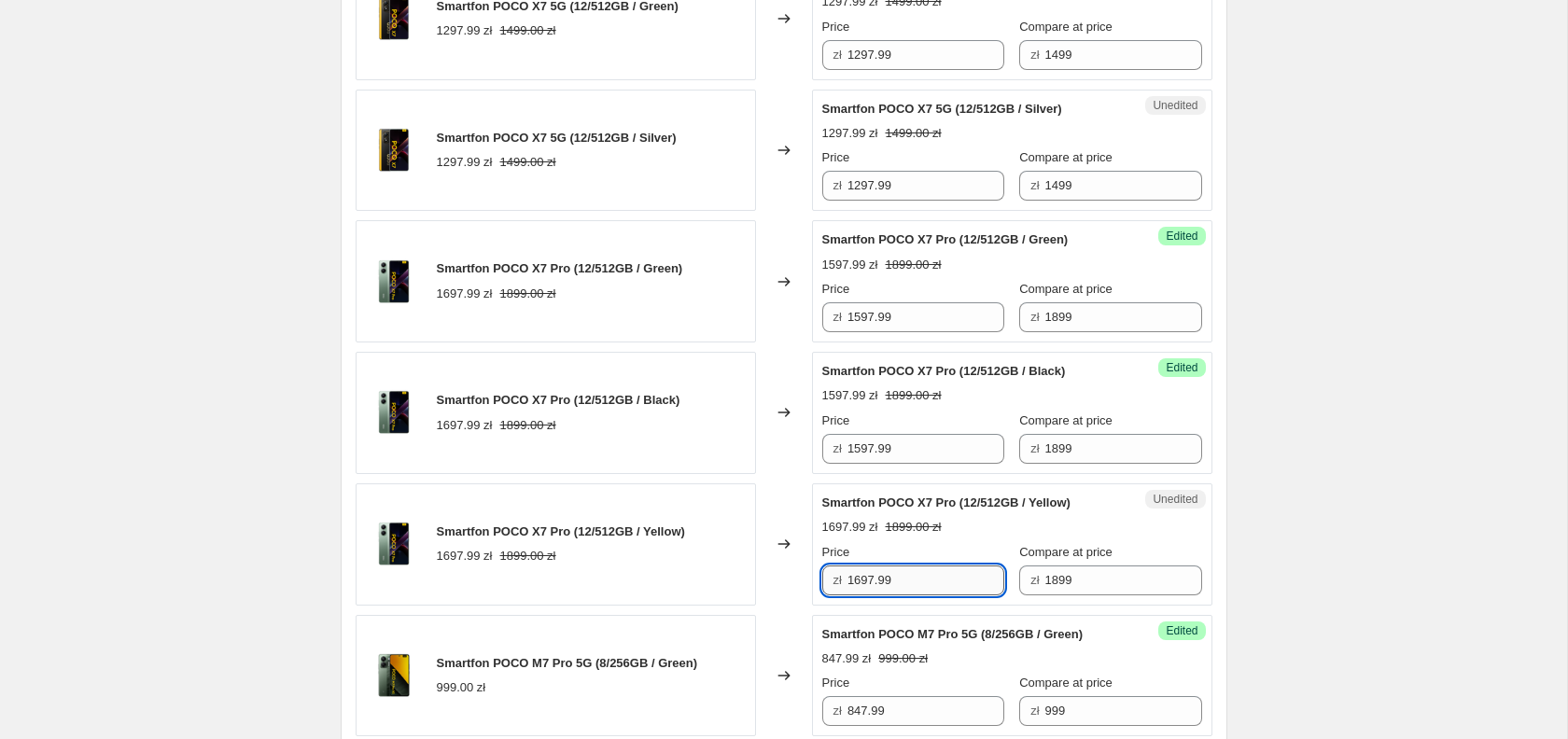
click at [904, 595] on input "1697.99" at bounding box center [926, 580] width 157 height 30
paste input "5"
type input "1597.99"
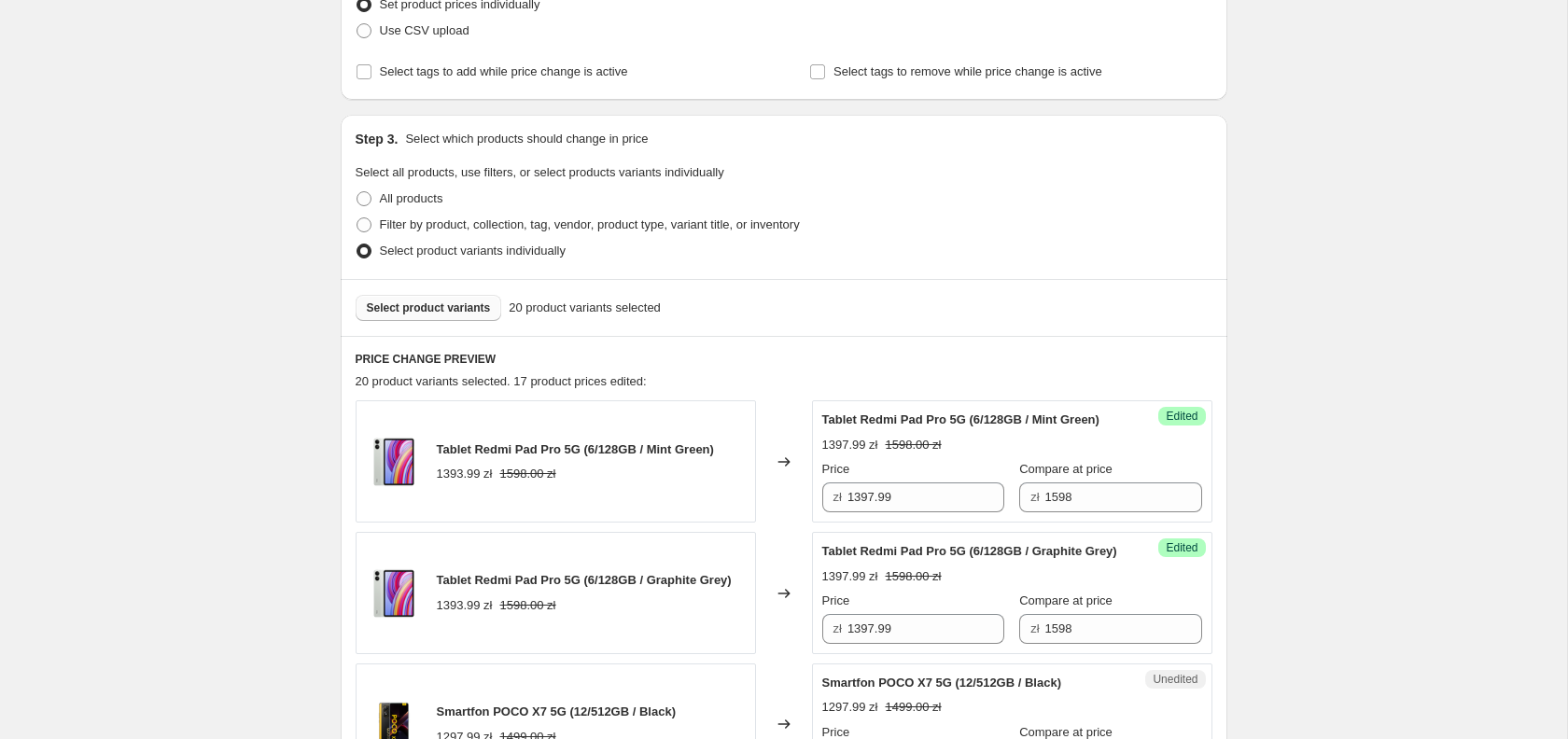
scroll to position [360, 0]
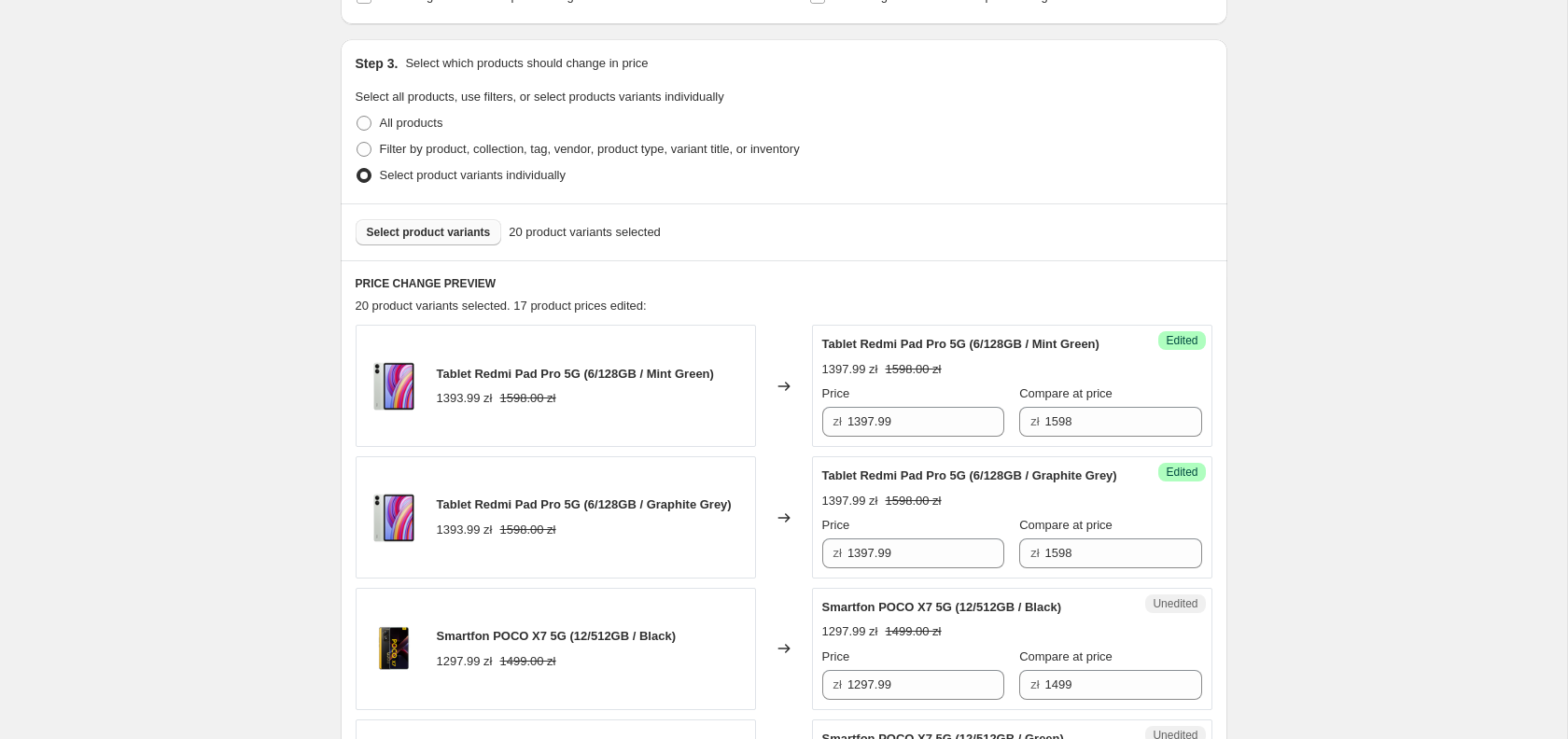
click at [402, 231] on span "Select product variants" at bounding box center [429, 232] width 124 height 15
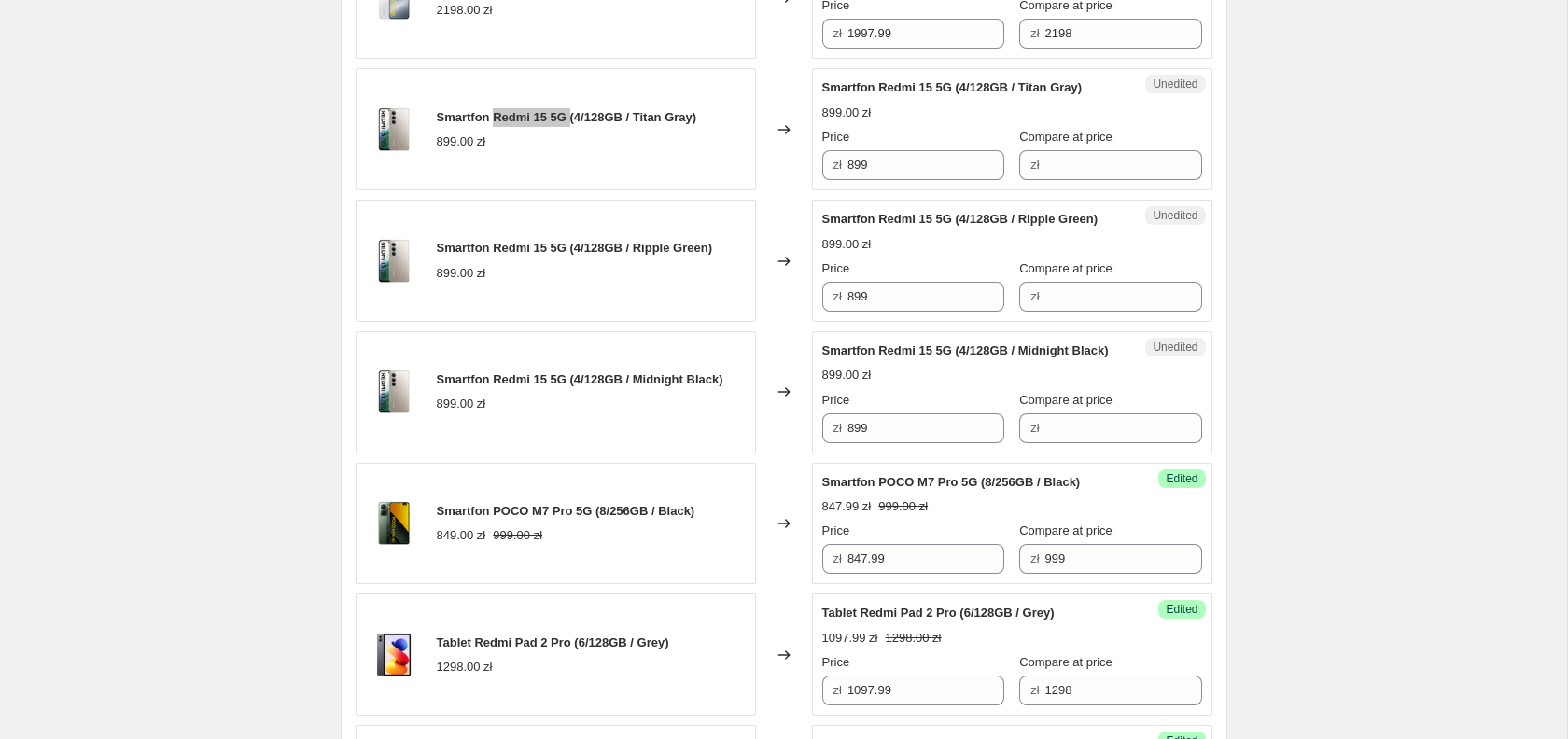
scroll to position [2413, 0]
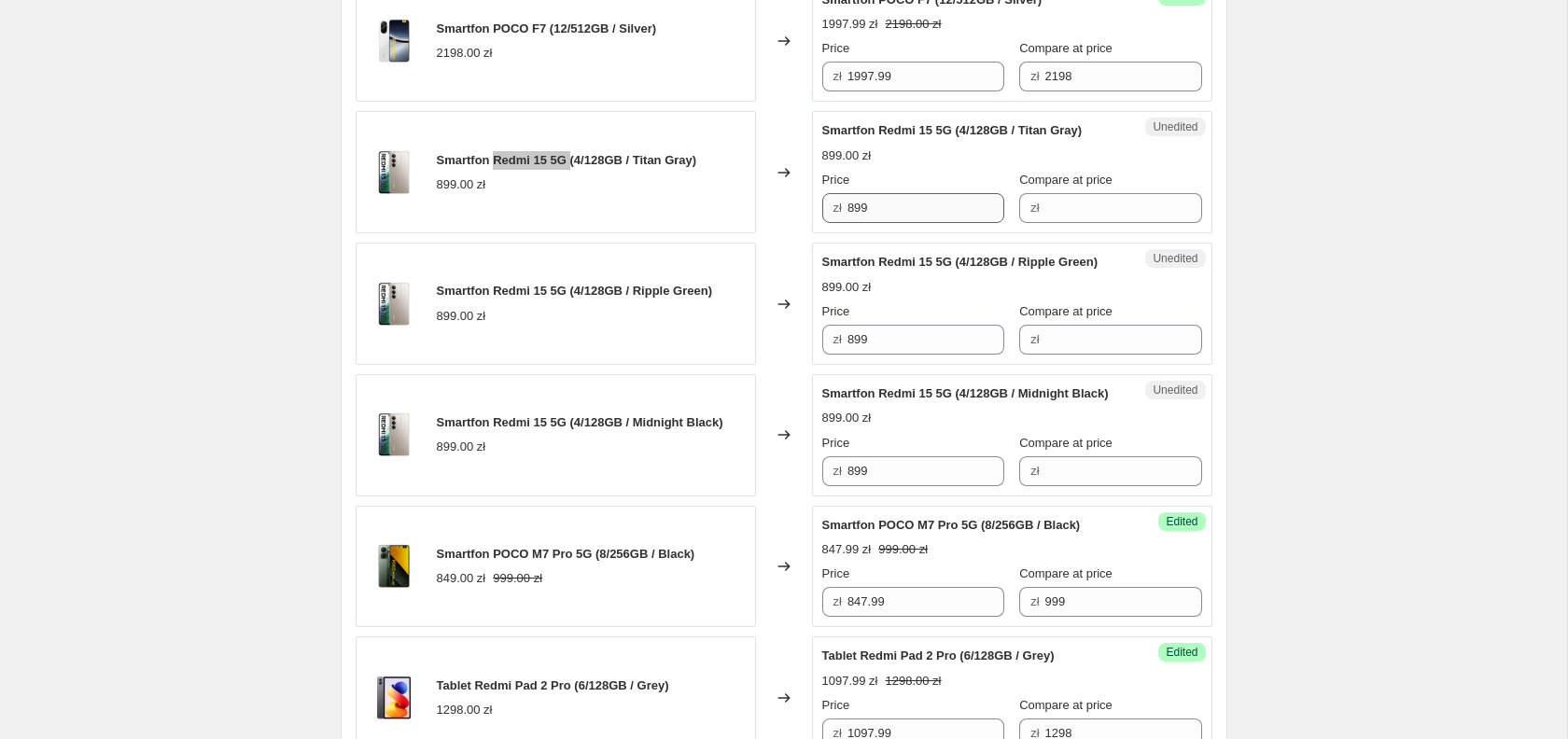
click at [911, 223] on input "899" at bounding box center [926, 208] width 157 height 30
click at [903, 223] on input "899" at bounding box center [926, 208] width 157 height 30
click at [1073, 223] on input "Compare at price" at bounding box center [1123, 208] width 157 height 30
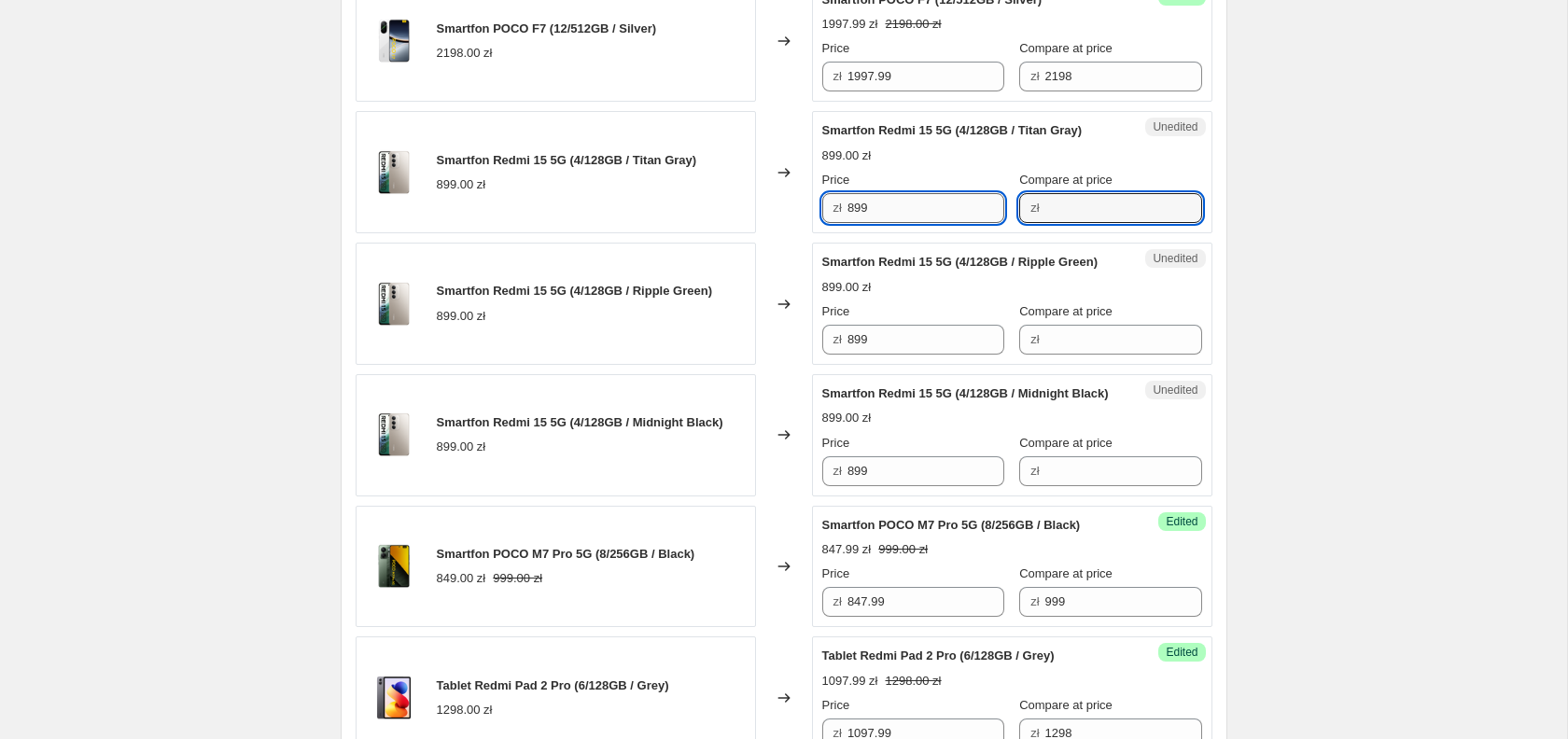
click at [885, 223] on input "899" at bounding box center [926, 208] width 157 height 30
click at [1045, 223] on input "Compare at price" at bounding box center [1123, 208] width 157 height 30
paste input "899"
type input "899"
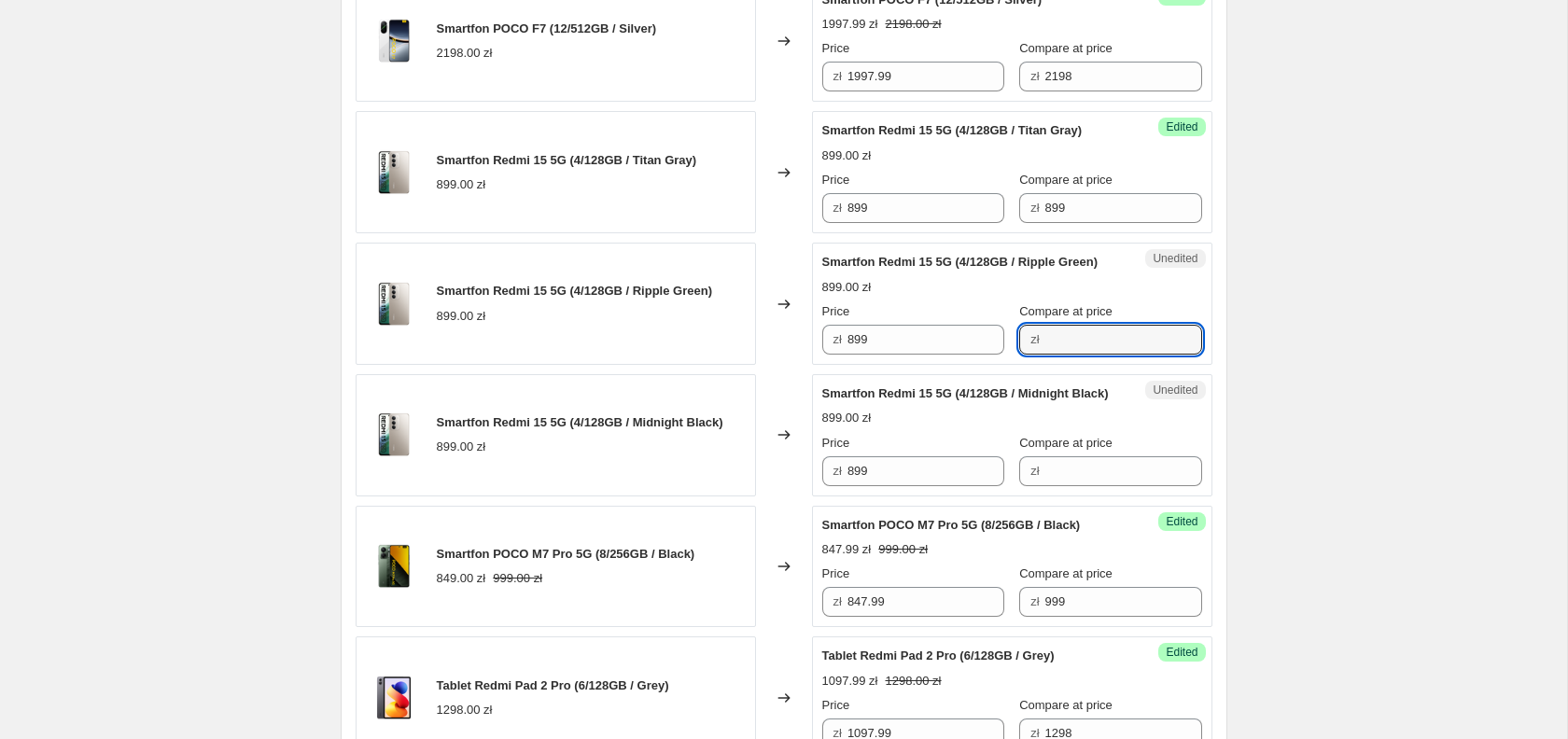
drag, startPoint x: 1078, startPoint y: 364, endPoint x: 1063, endPoint y: 379, distance: 21.2
click at [1077, 355] on input "Compare at price" at bounding box center [1123, 340] width 157 height 30
paste input "899"
type input "899"
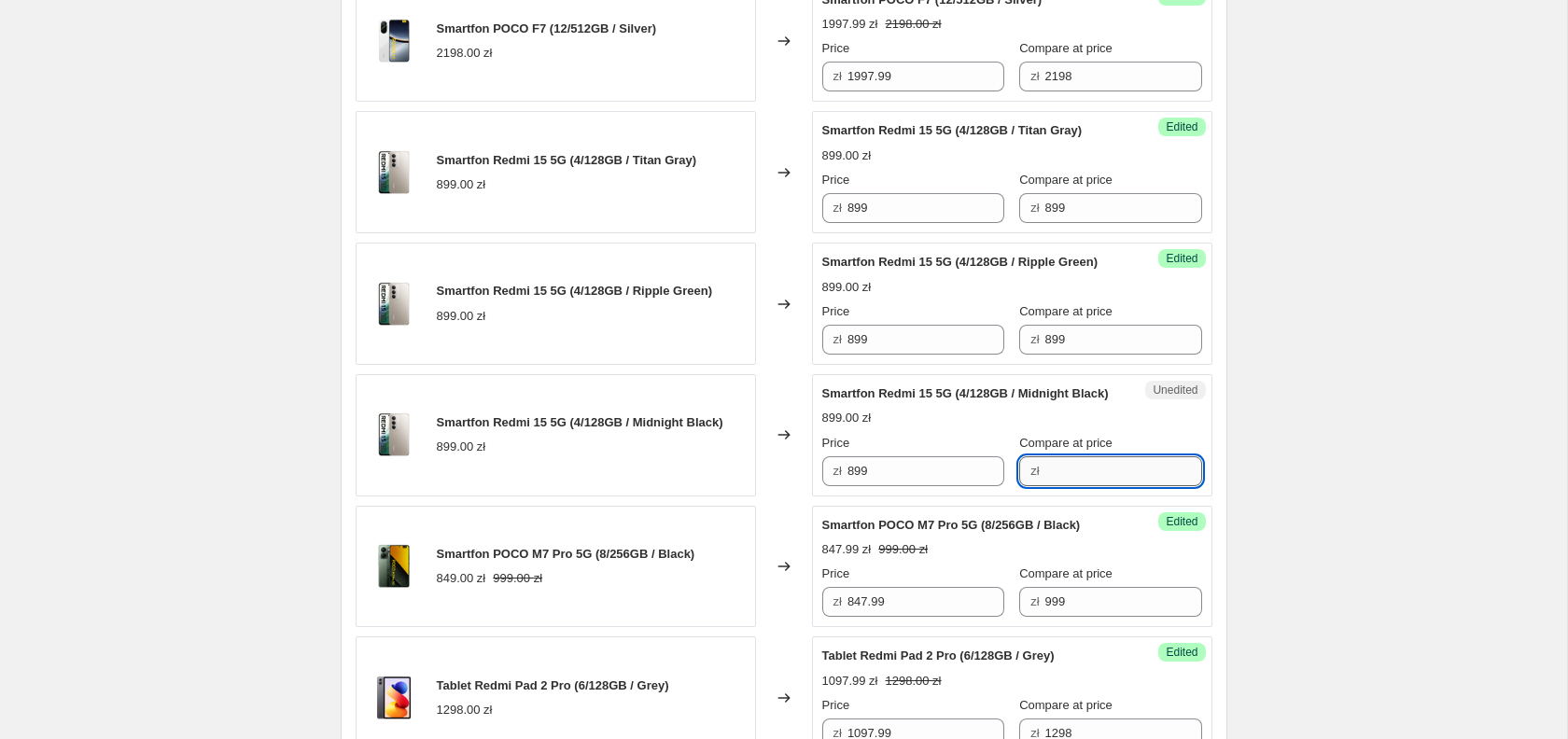
click at [1052, 487] on input "Compare at price" at bounding box center [1123, 472] width 157 height 30
paste input "899"
type input "899"
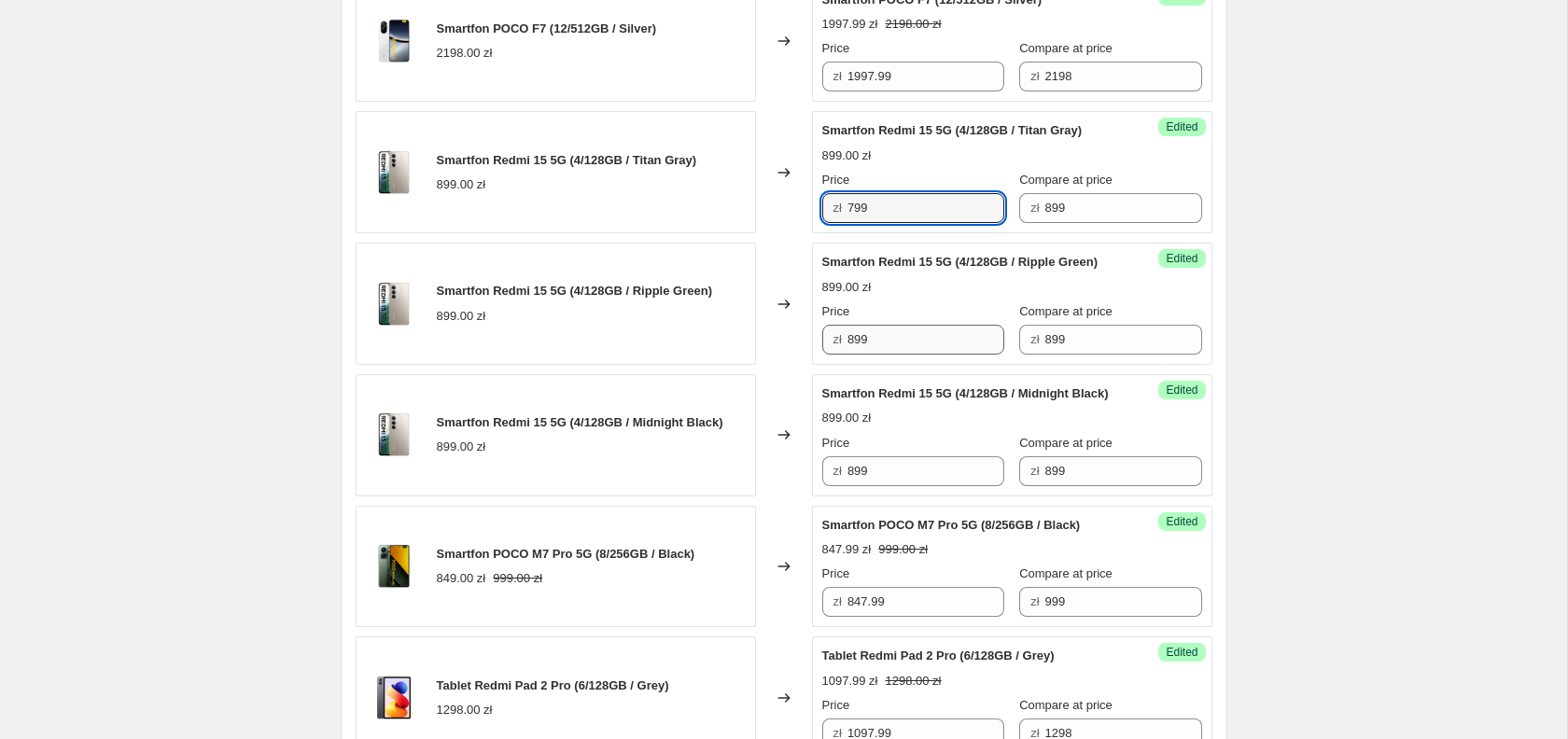
type input "799"
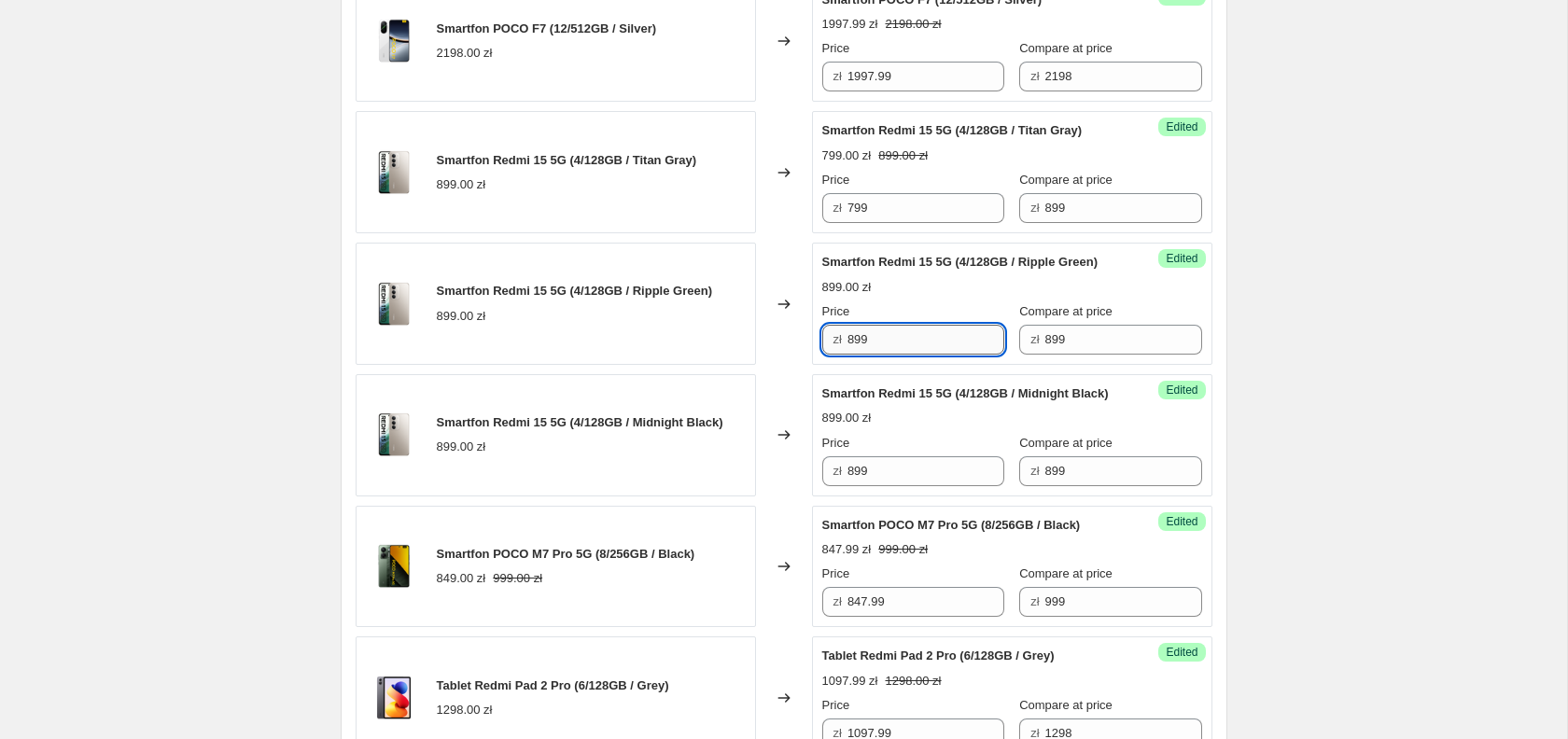
click at [888, 355] on input "899" at bounding box center [926, 340] width 157 height 30
paste input "7"
type input "799"
click at [882, 487] on input "899" at bounding box center [926, 472] width 157 height 30
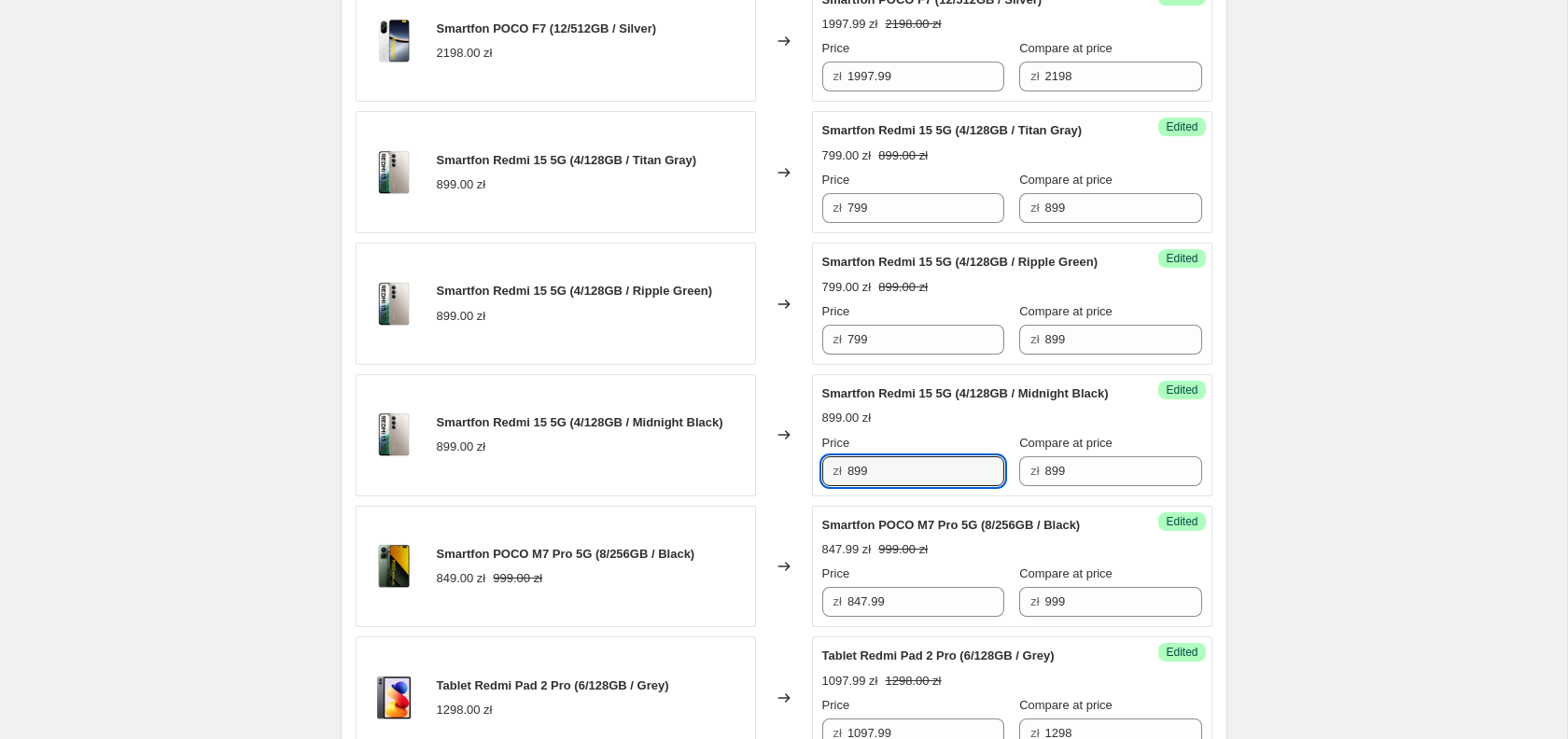
paste input "7"
type input "799"
click at [869, 355] on input "799" at bounding box center [926, 340] width 157 height 30
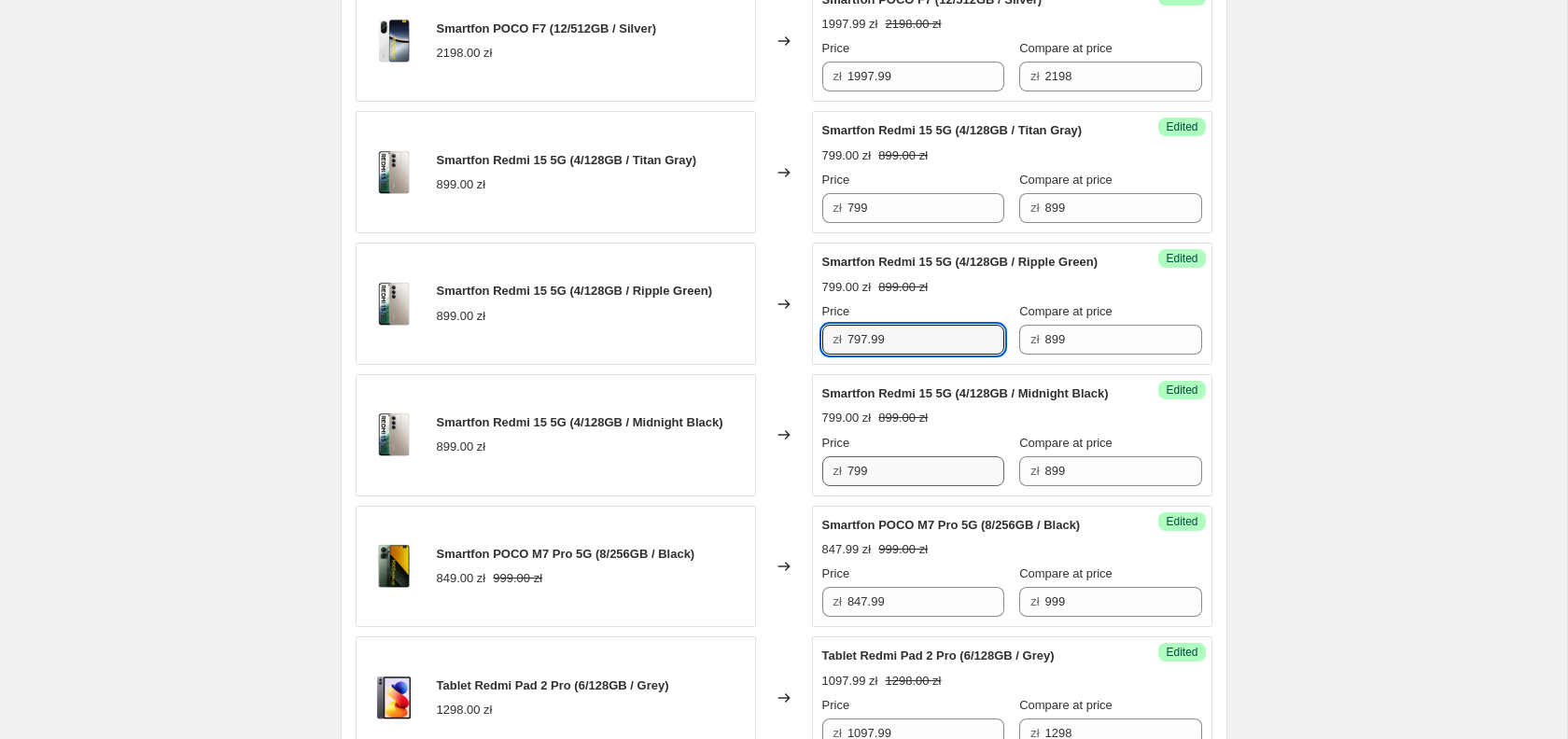
type input "797.99"
click at [926, 487] on input "799" at bounding box center [926, 472] width 157 height 30
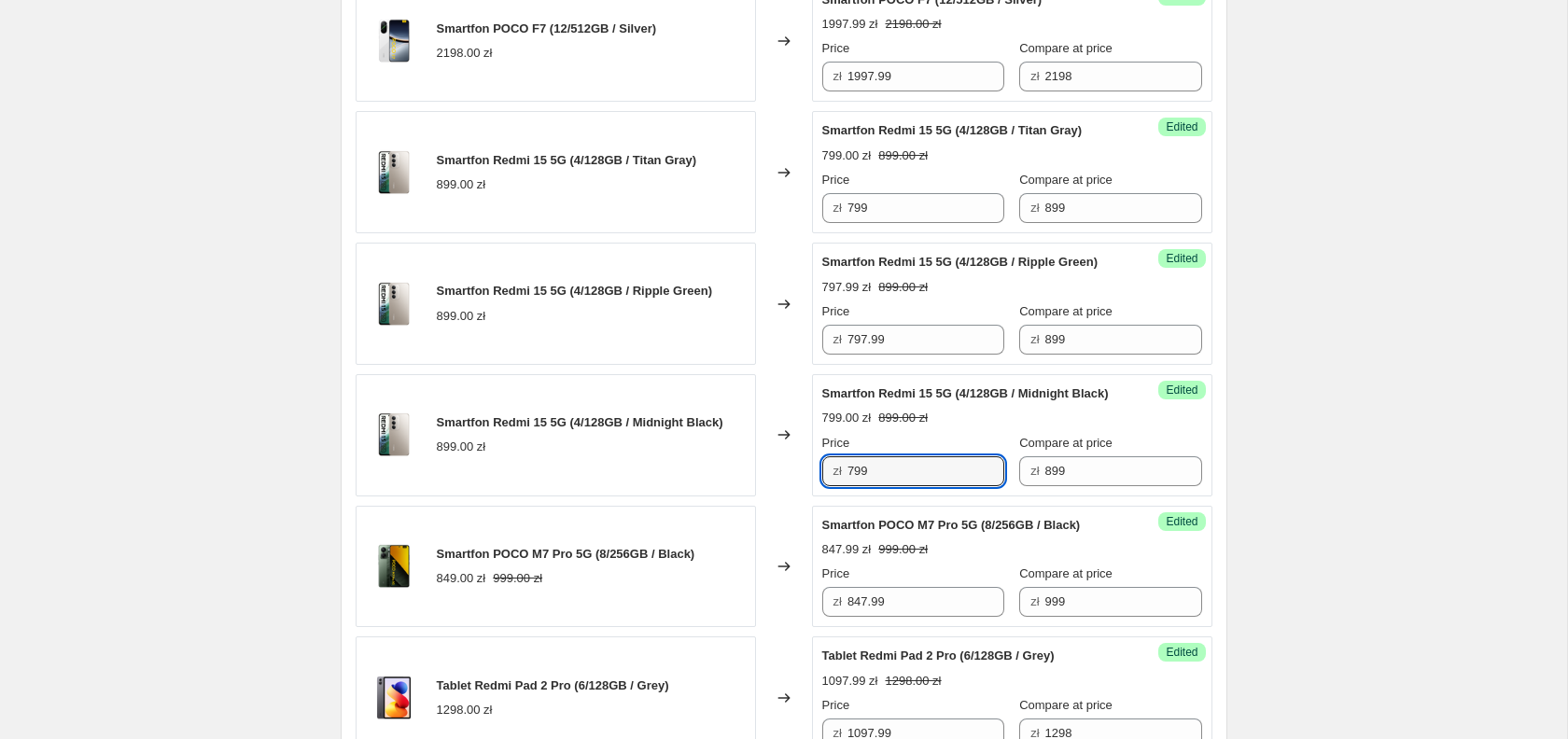
paste input "7.9"
type input "797.99"
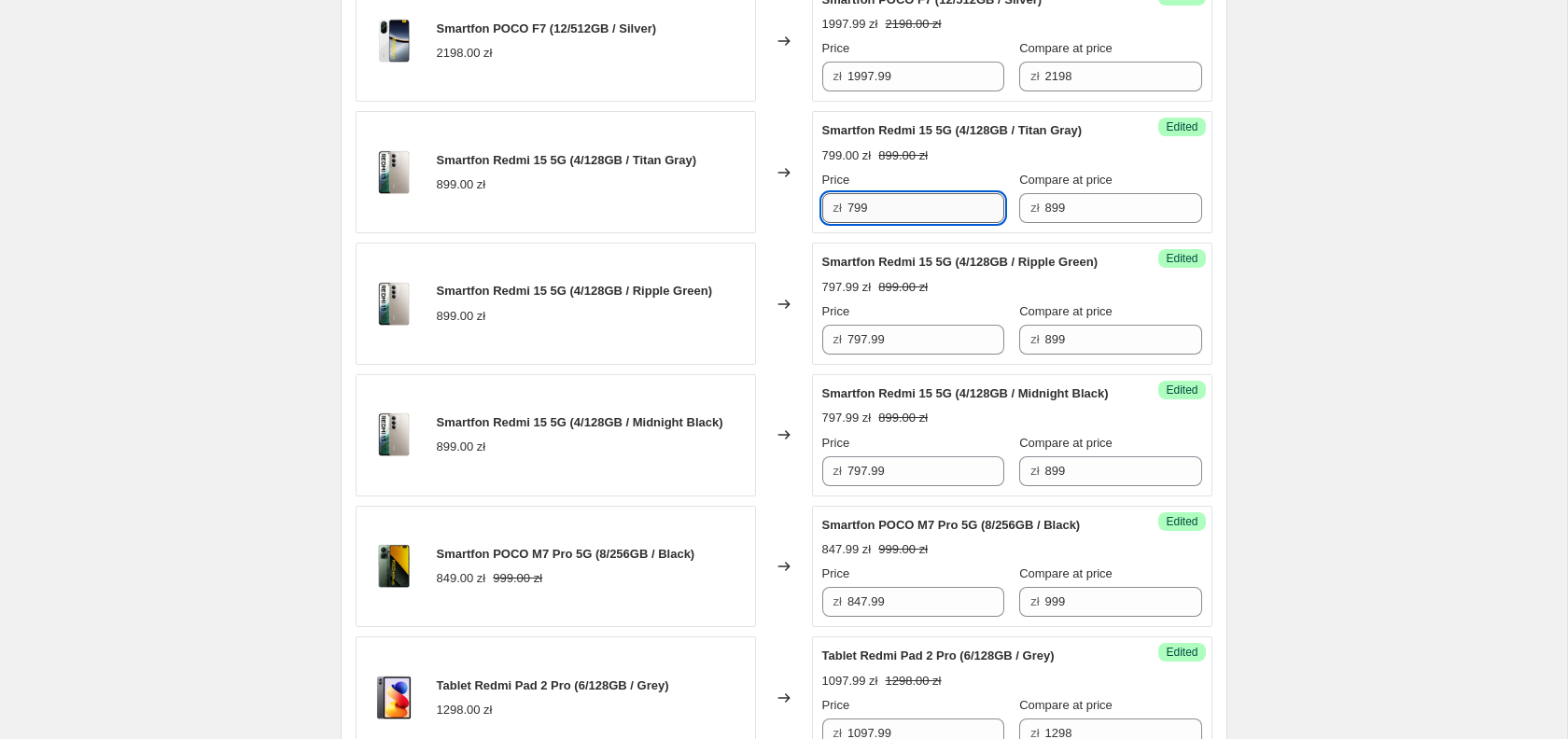
click at [881, 223] on input "799" at bounding box center [926, 208] width 157 height 30
paste input "7.9"
type input "797.99"
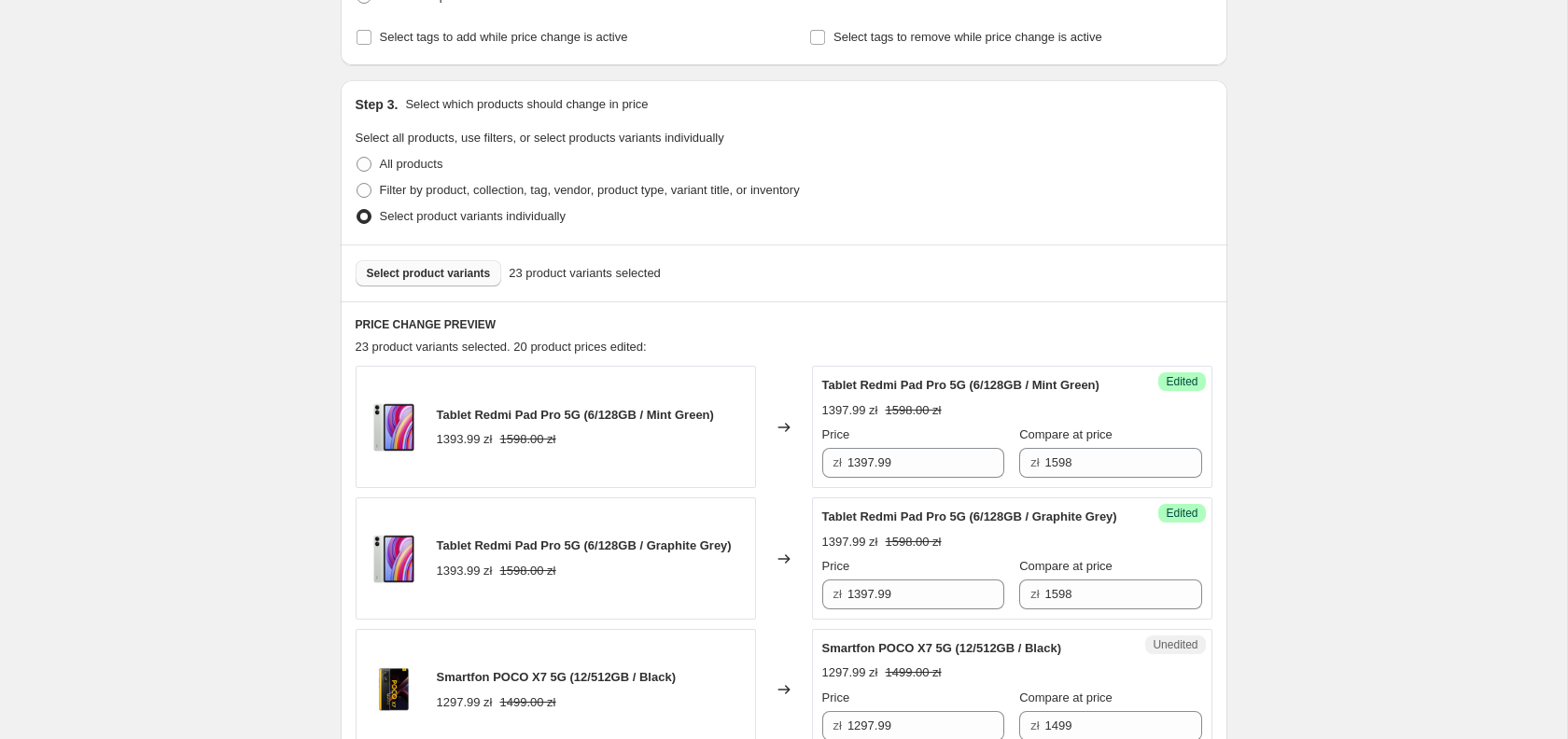
scroll to position [129, 0]
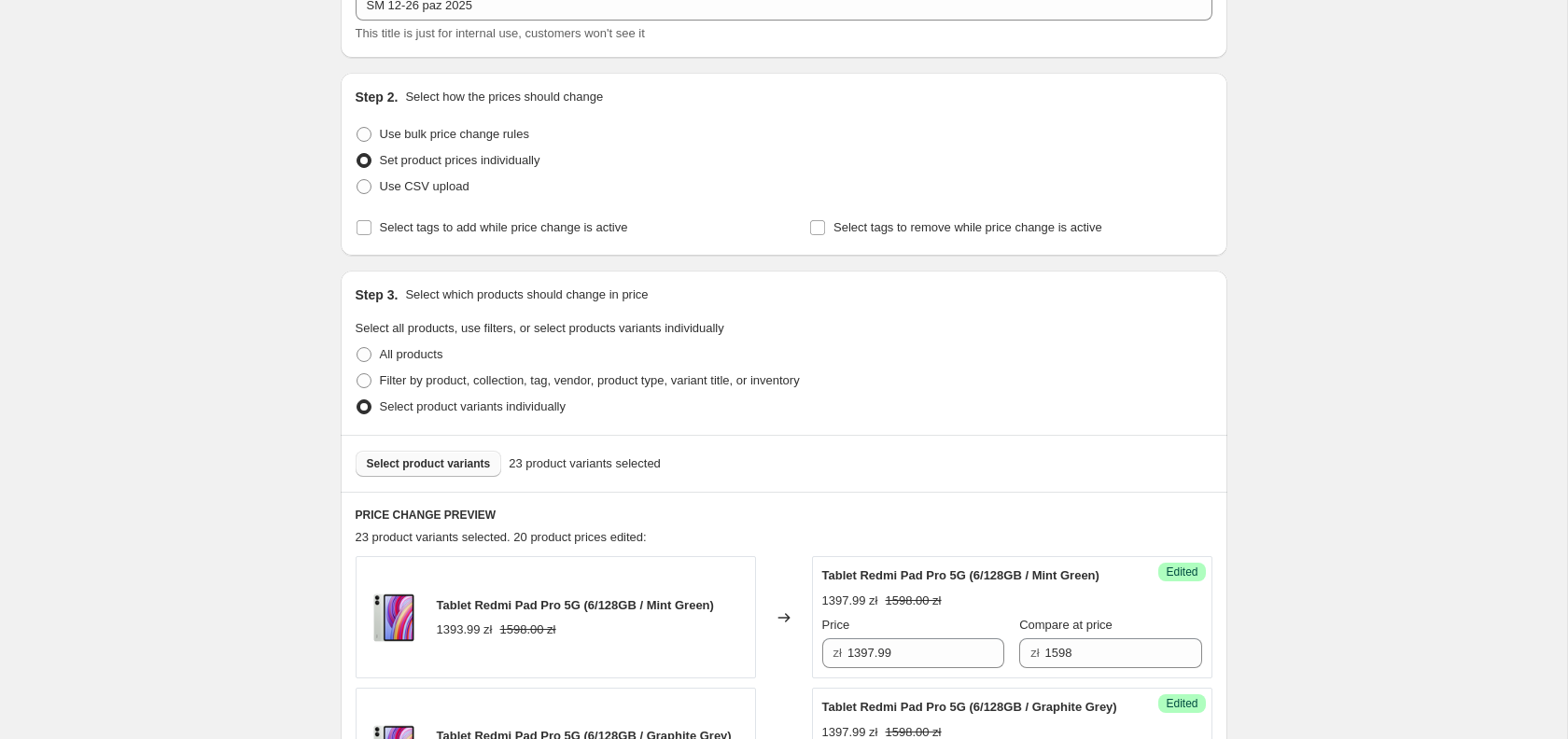
click at [419, 469] on span "Select product variants" at bounding box center [429, 464] width 124 height 15
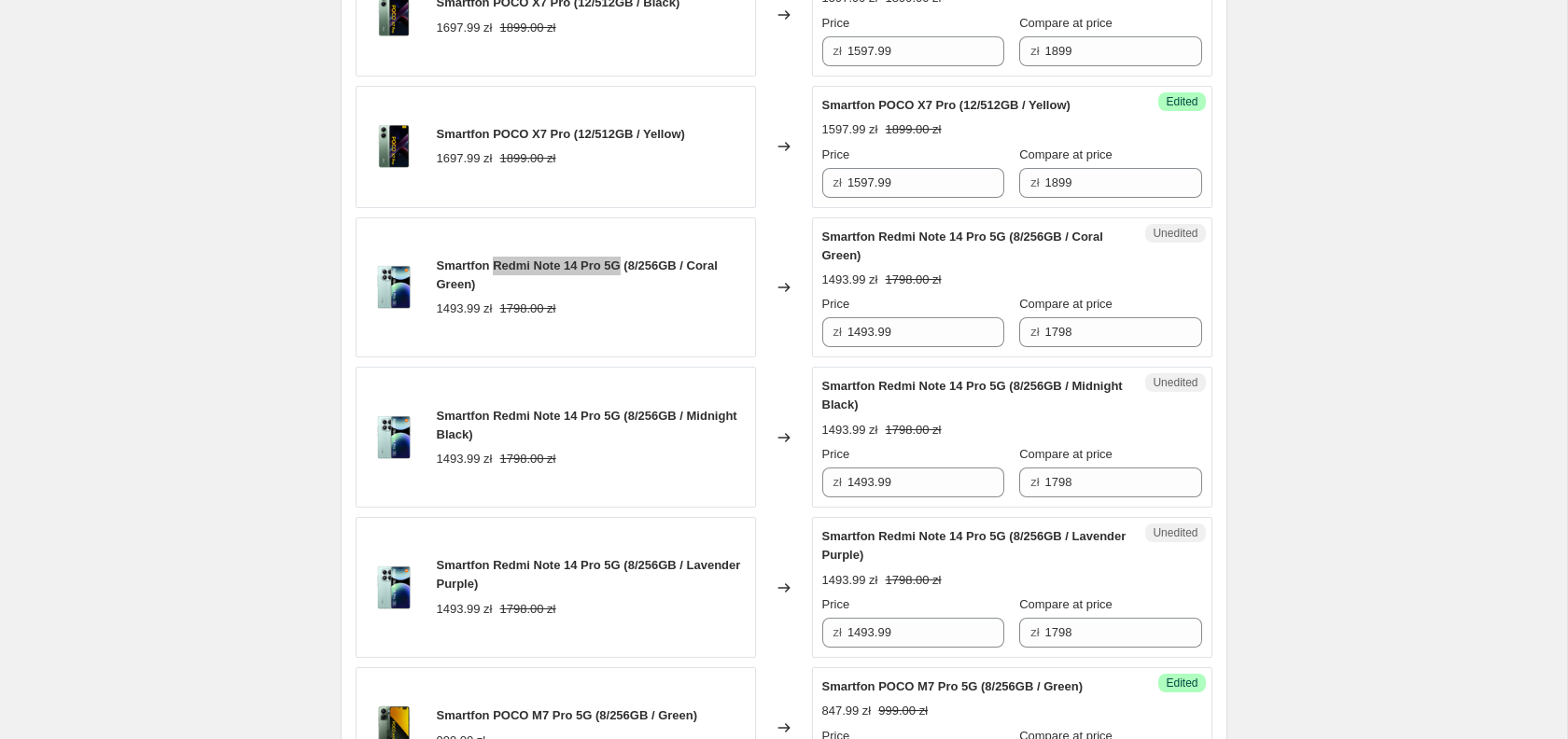
scroll to position [1625, 0]
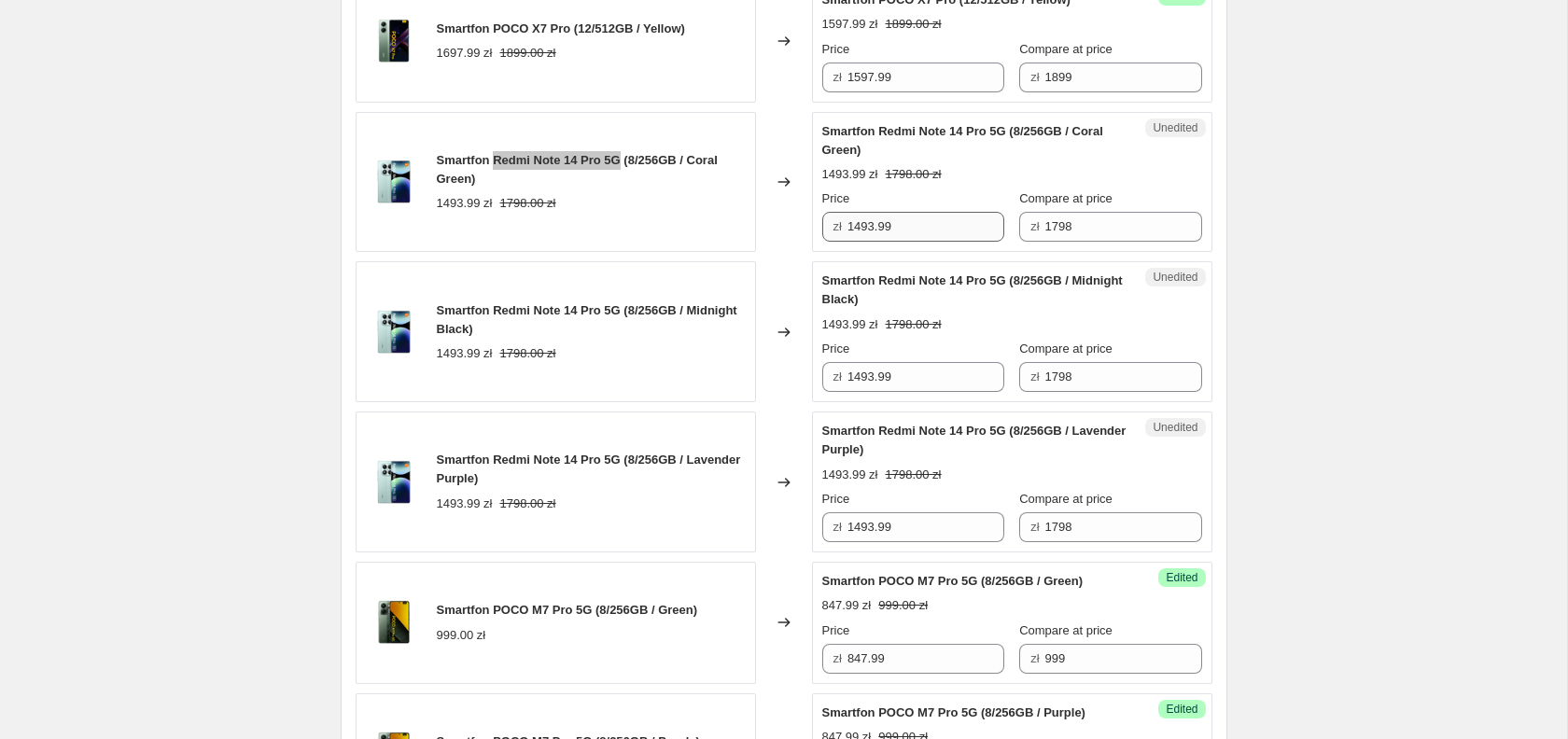
click at [863, 241] on input "1493.99" at bounding box center [926, 226] width 157 height 30
click at [884, 241] on input "1493.99" at bounding box center [926, 226] width 157 height 30
type input "1197.99"
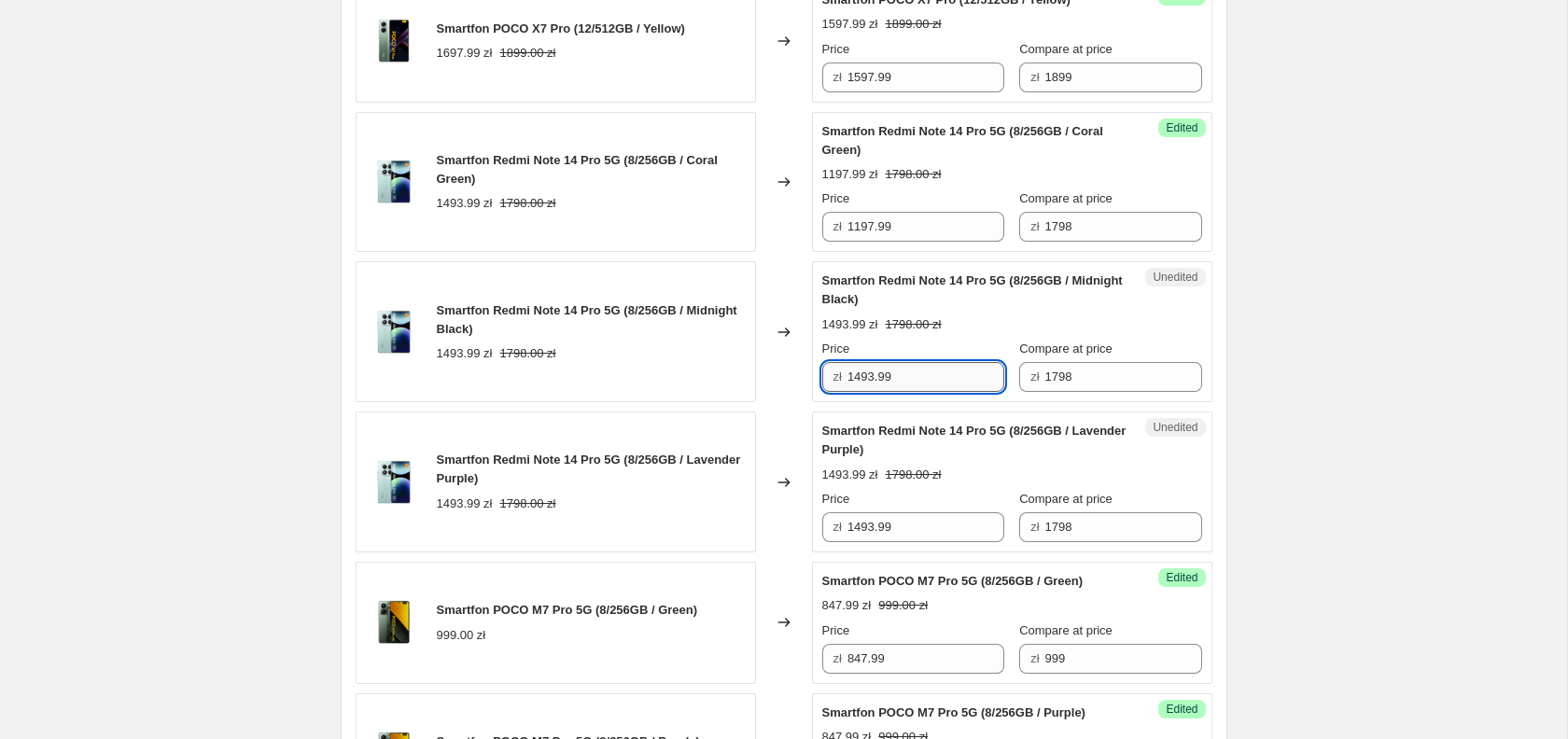
click at [900, 392] on input "1493.99" at bounding box center [926, 377] width 157 height 30
paste input "197"
type input "1197.99"
click at [896, 540] on input "1493.99" at bounding box center [926, 528] width 157 height 30
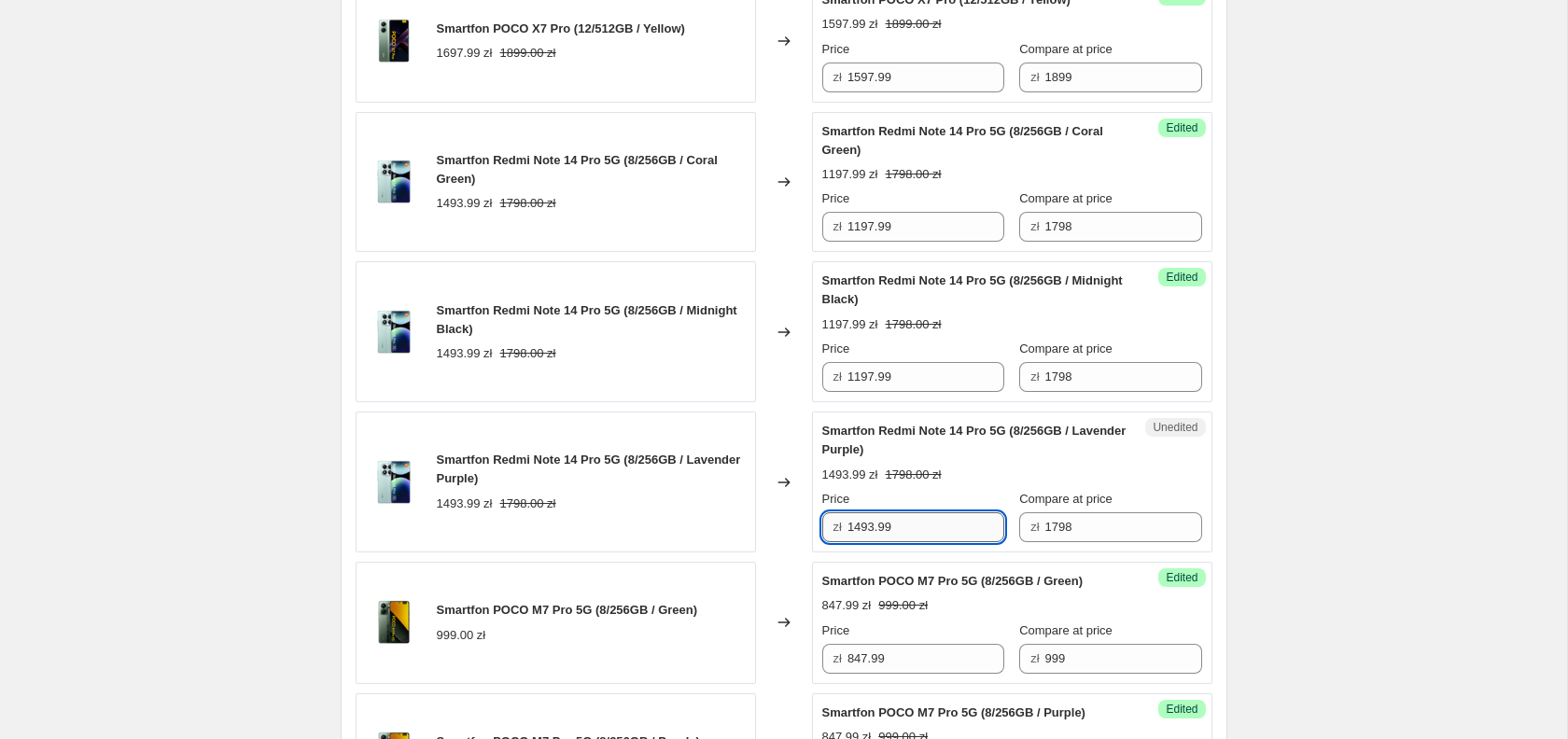
paste input "197"
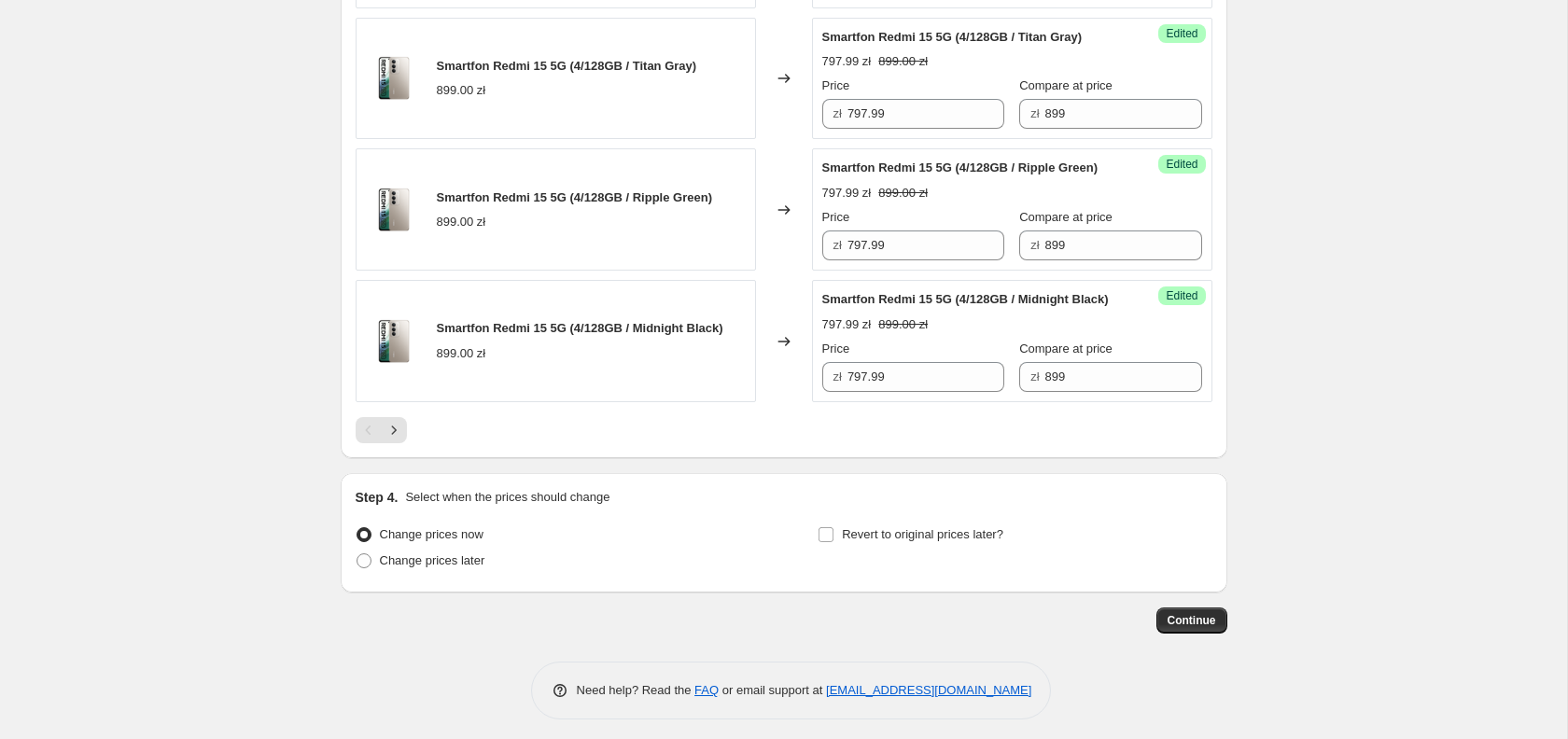
scroll to position [3004, 0]
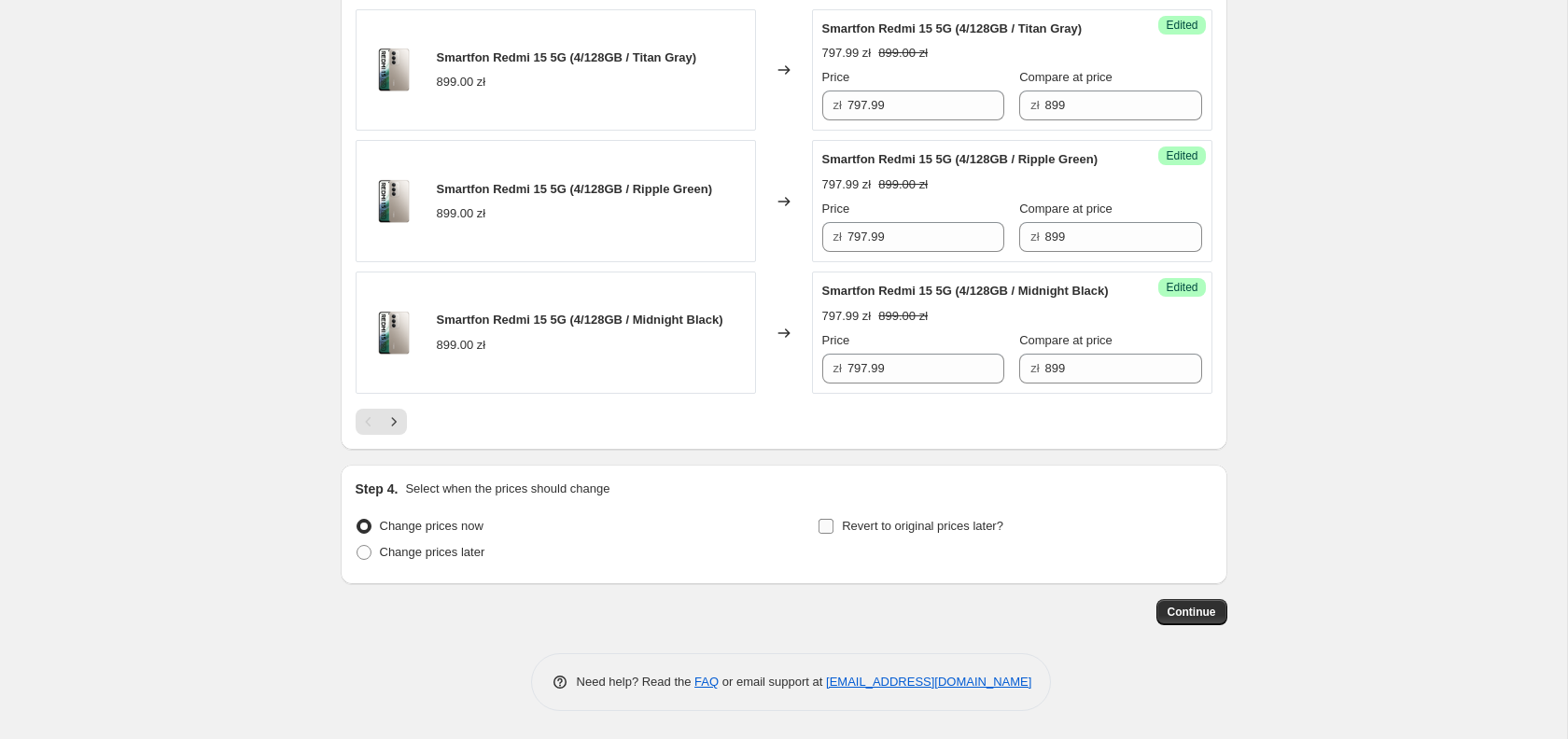
type input "1197.99"
click at [898, 528] on span "Revert to original prices later?" at bounding box center [923, 526] width 162 height 14
click at [834, 528] on input "Revert to original prices later?" at bounding box center [826, 526] width 15 height 15
checkbox input "true"
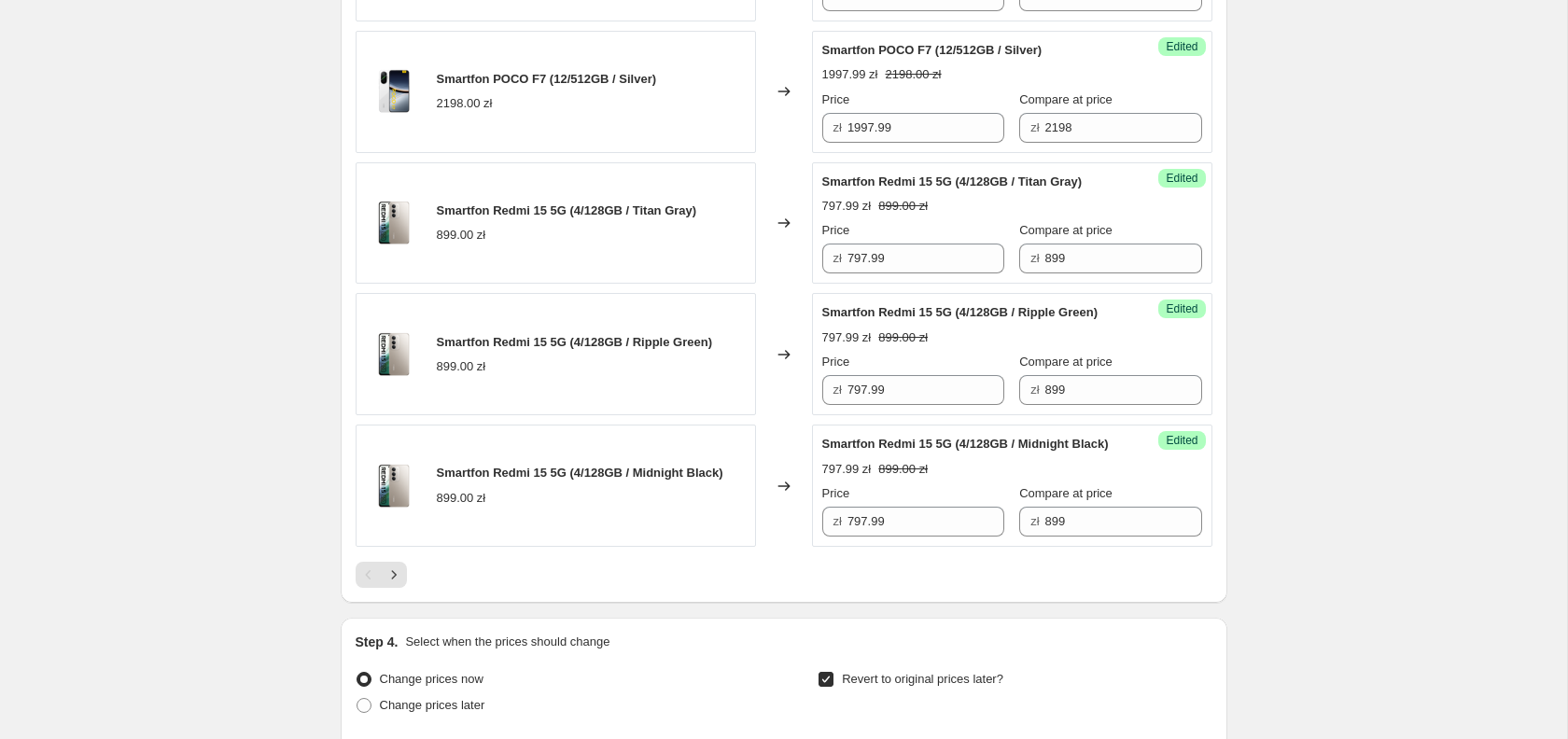
scroll to position [3289, 0]
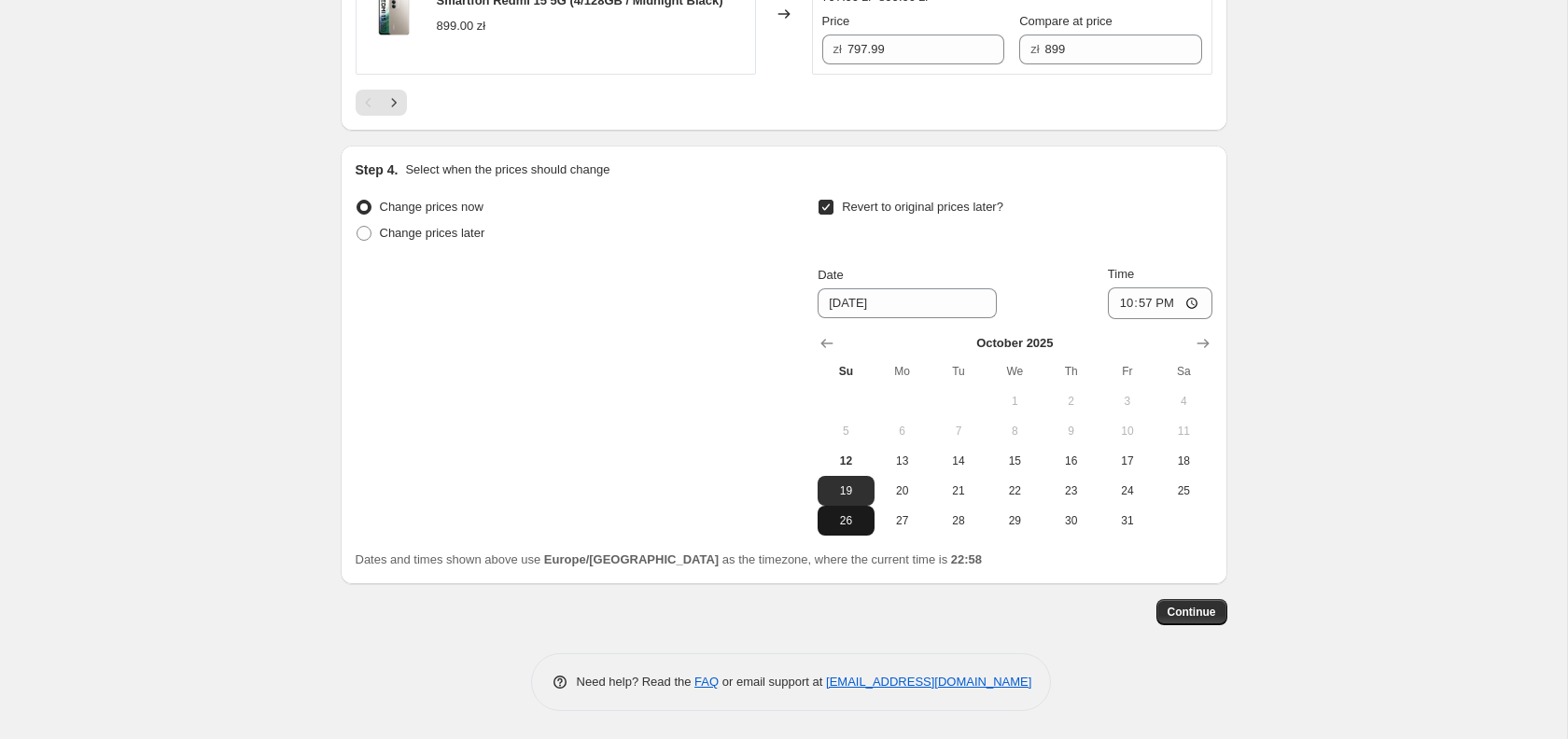
click at [850, 536] on button "26" at bounding box center [846, 521] width 56 height 30
type input "[DATE]"
click at [1166, 319] on input "22:57" at bounding box center [1160, 303] width 105 height 32
click at [1162, 319] on input "22:57" at bounding box center [1160, 303] width 105 height 32
type input "23:55"
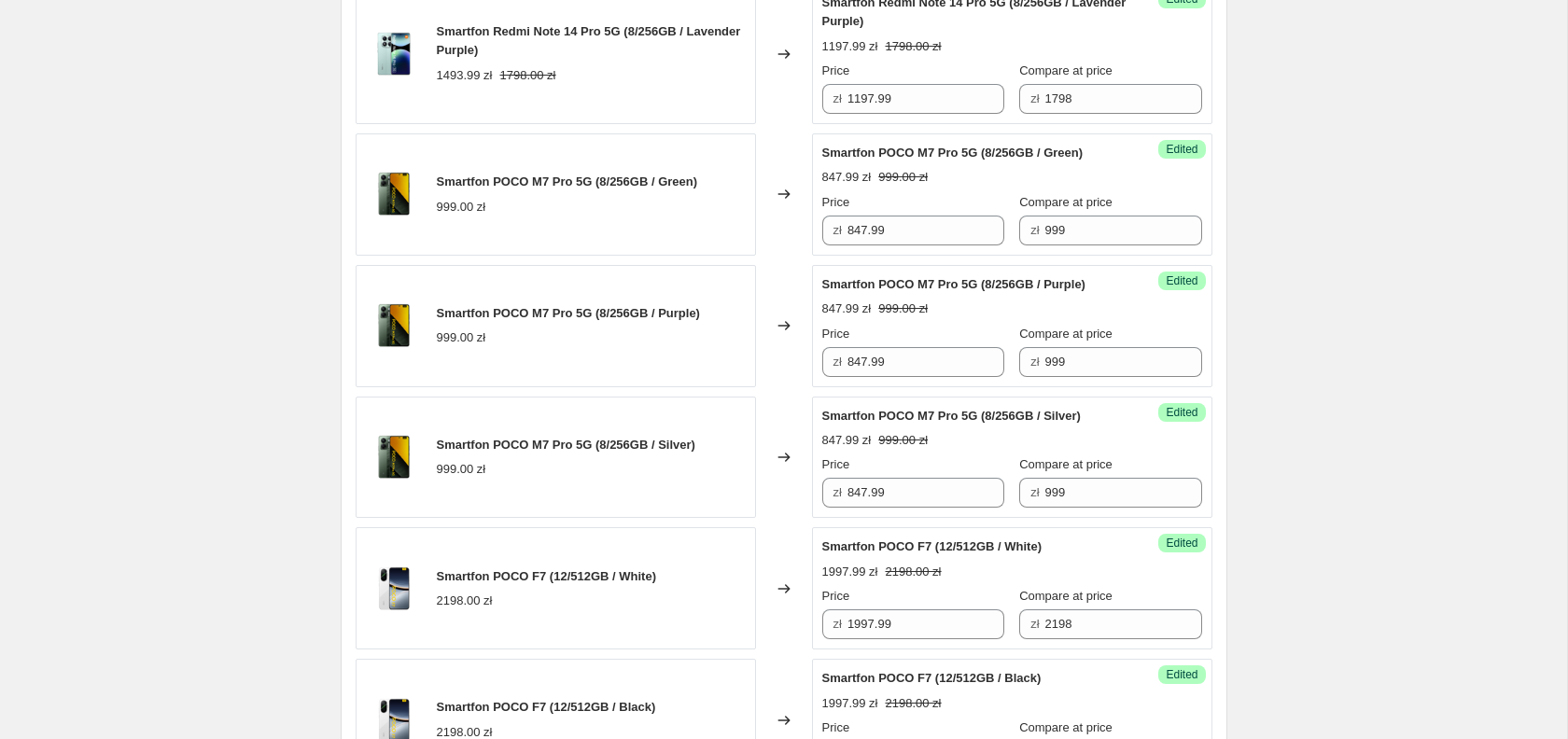
scroll to position [0, 0]
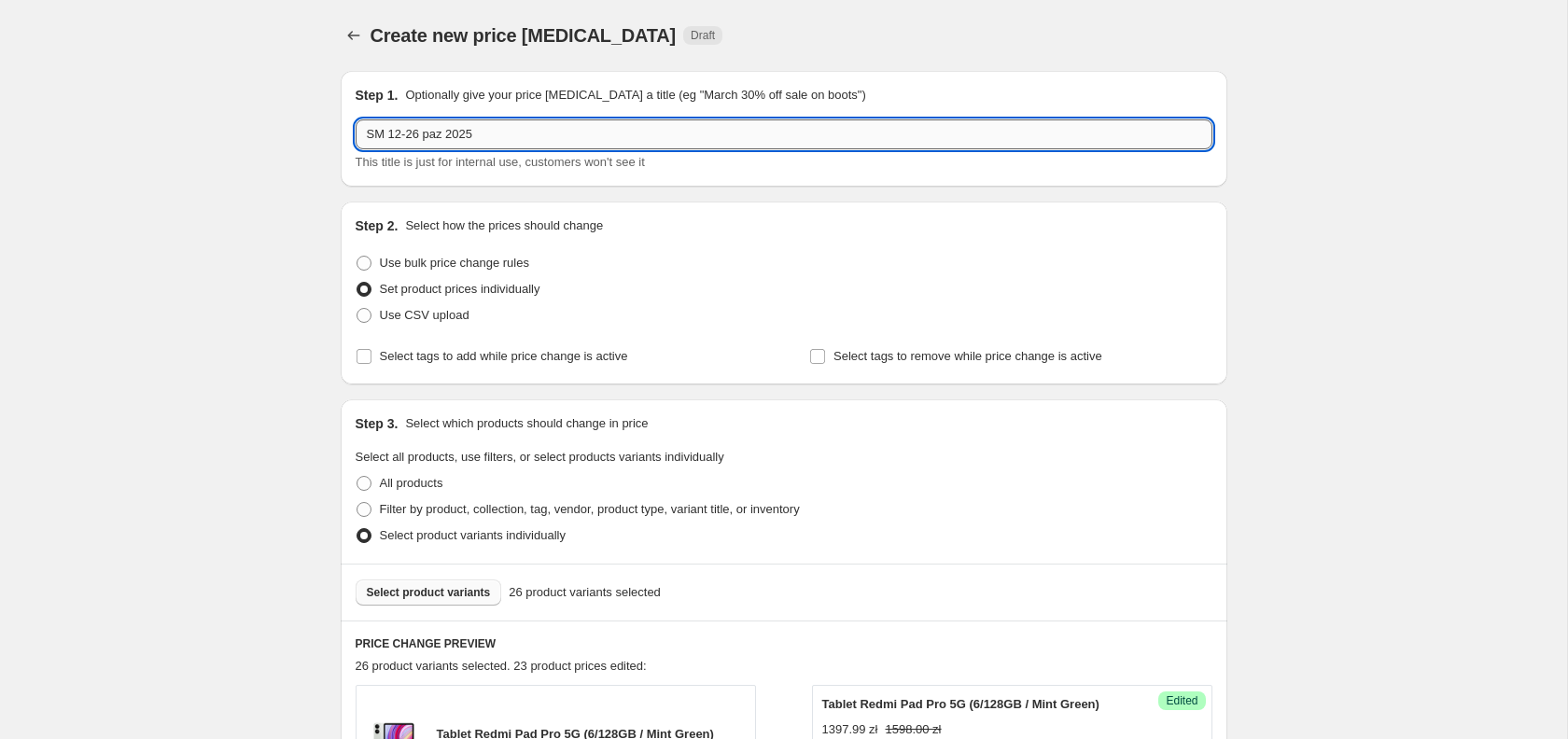
click at [470, 131] on input "SM 12-26 paz 2025" at bounding box center [784, 135] width 857 height 30
paste input "p2"
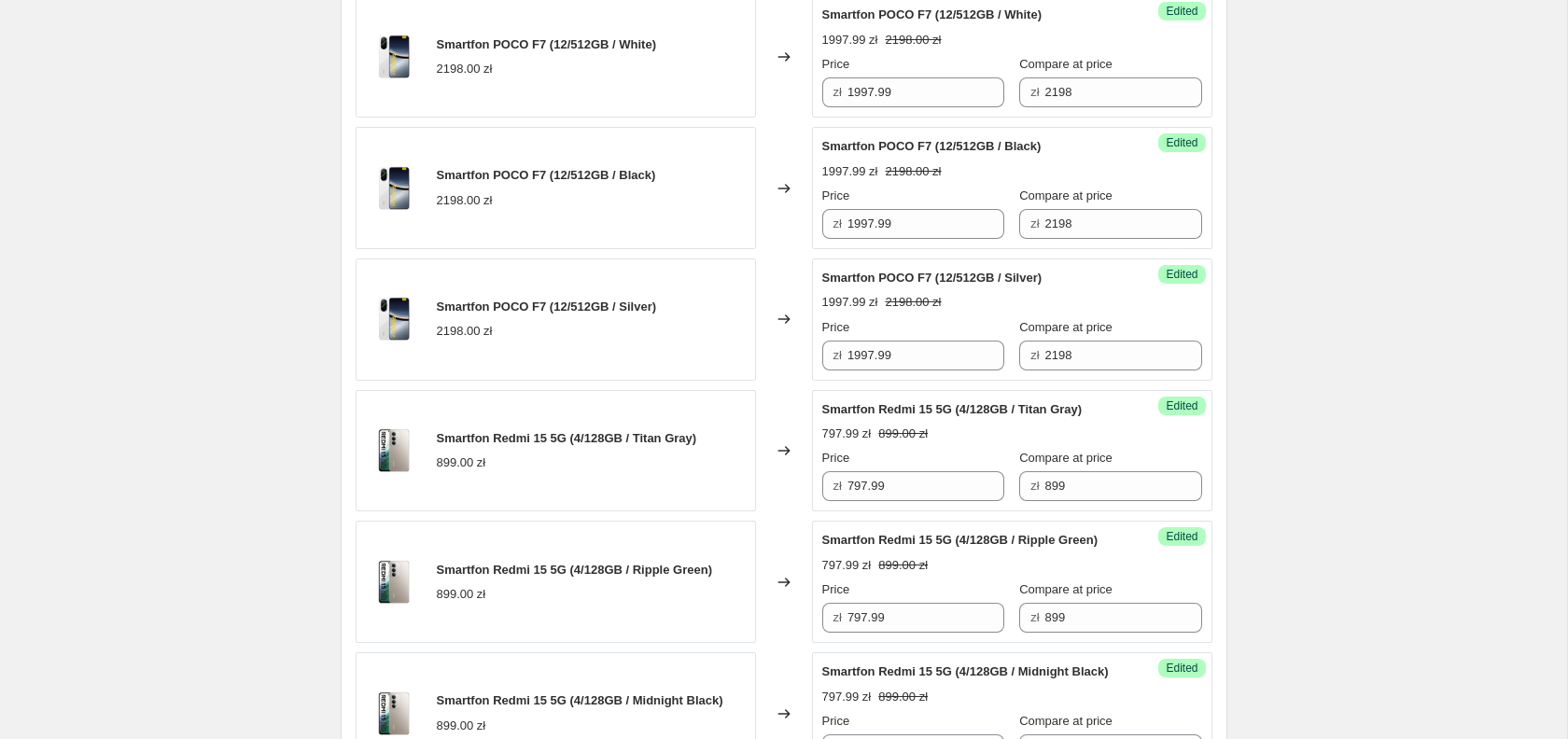
scroll to position [3321, 0]
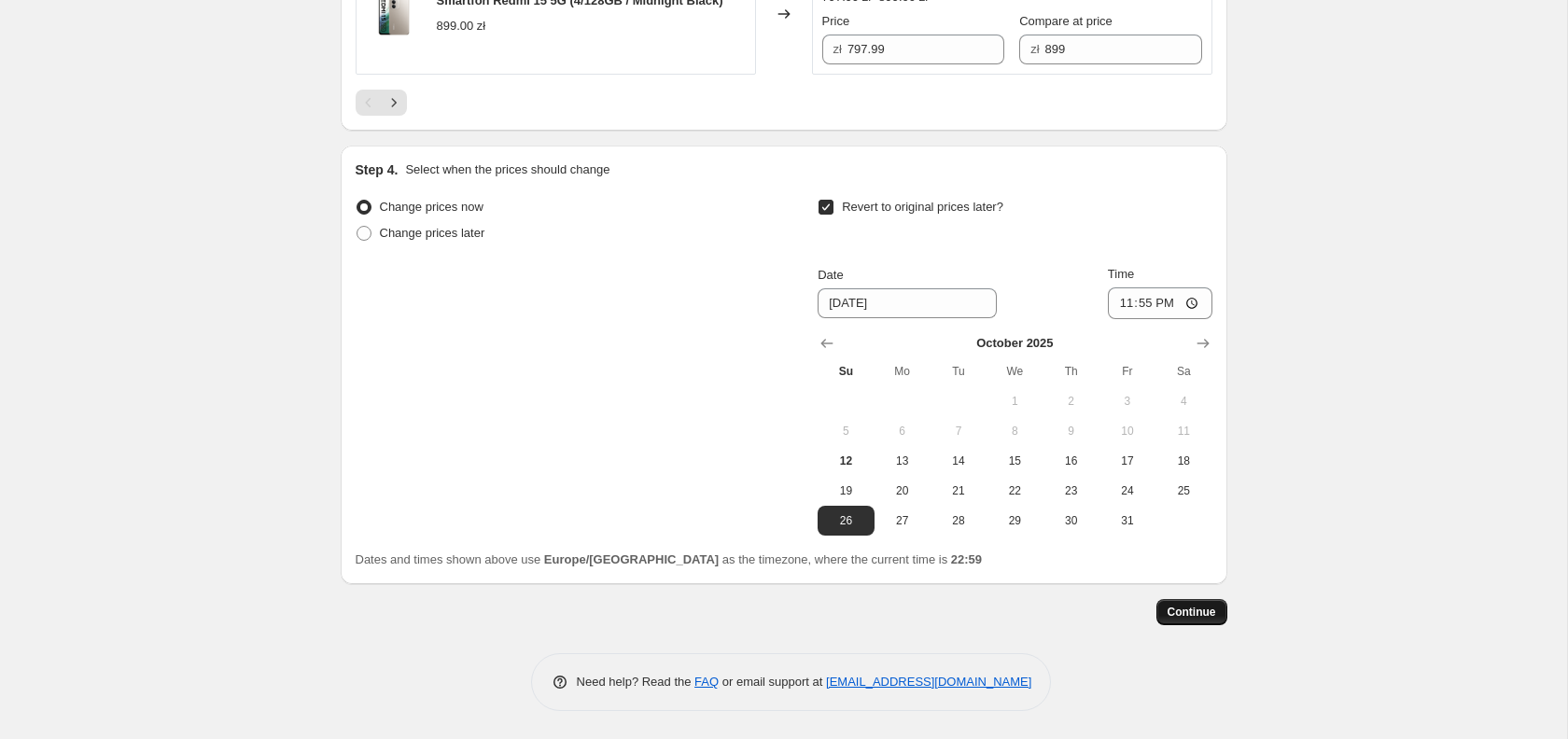
type input "SM p2 12-26 paz 2025"
click at [1186, 616] on span "Continue" at bounding box center [1192, 611] width 49 height 15
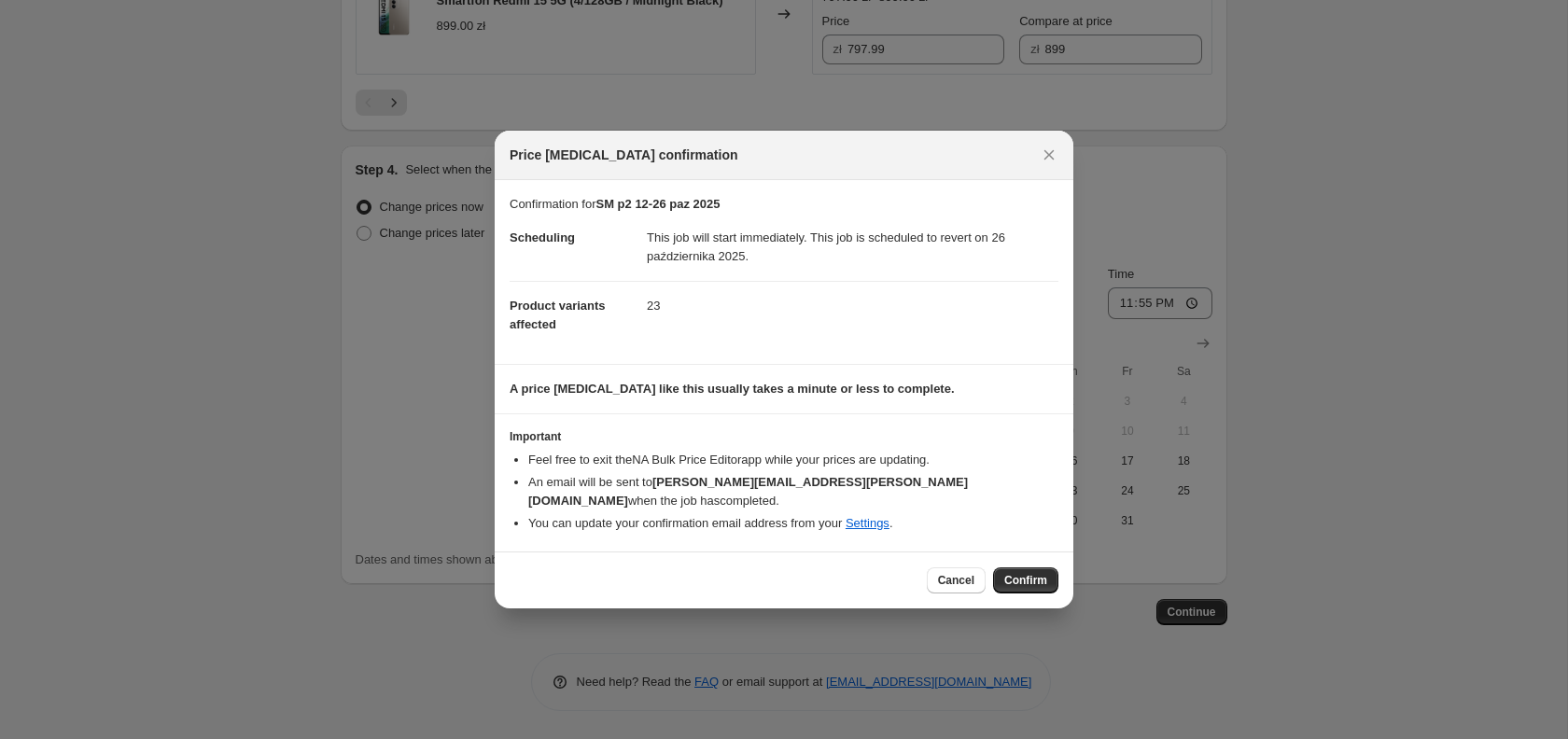
click at [1038, 573] on span "Confirm" at bounding box center [1025, 580] width 43 height 15
